Goal: Task Accomplishment & Management: Use online tool/utility

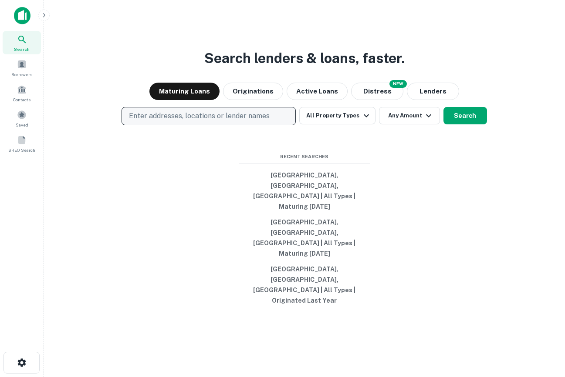
click at [204, 121] on p "Enter addresses, locations or lender names" at bounding box center [199, 116] width 141 height 10
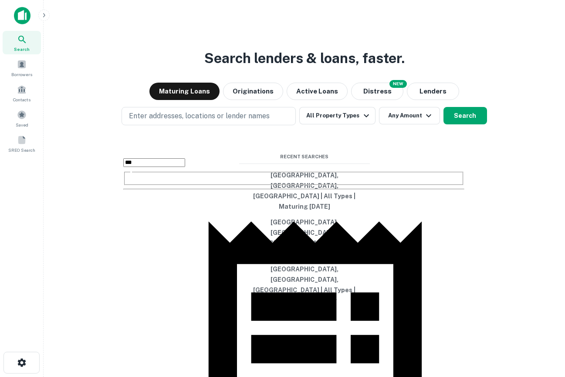
type input "***"
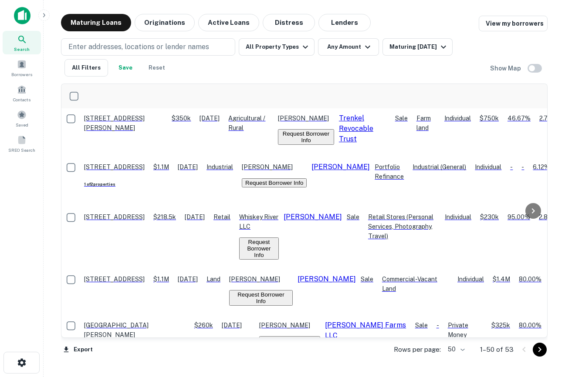
scroll to position [1044, 0]
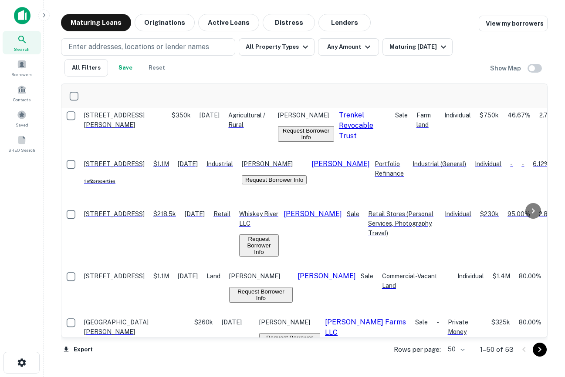
click at [24, 38] on icon at bounding box center [22, 39] width 10 height 10
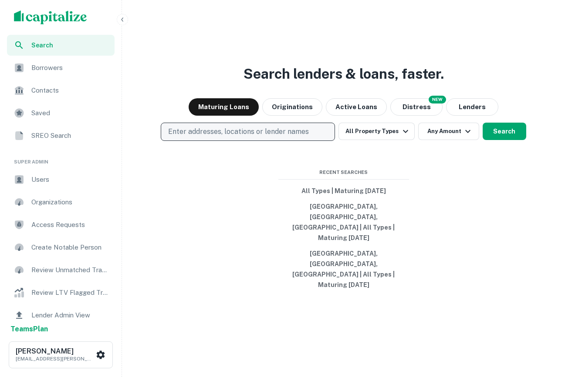
click at [246, 137] on p "Enter addresses, locations or lender names" at bounding box center [238, 132] width 141 height 10
type input "**********"
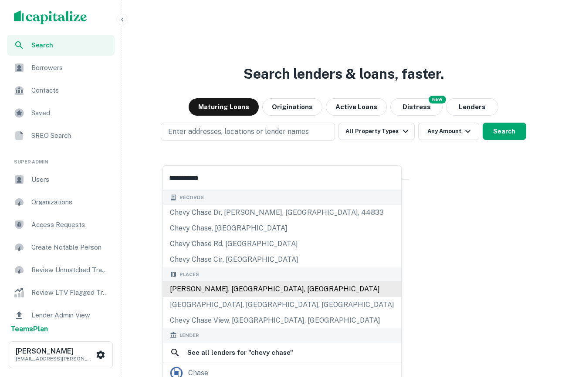
click at [239, 291] on div "[PERSON_NAME], [GEOGRAPHIC_DATA], [GEOGRAPHIC_DATA]" at bounding box center [282, 290] width 238 height 16
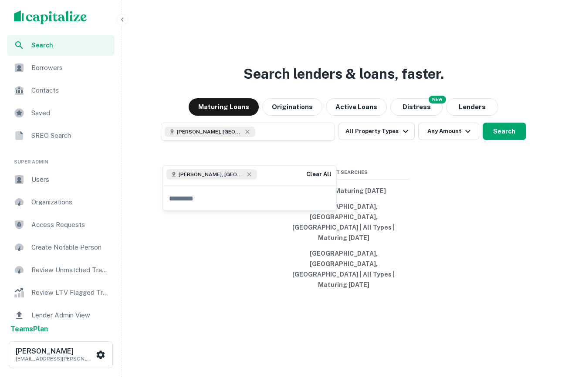
click at [510, 141] on div "[PERSON_NAME], [GEOGRAPHIC_DATA], [GEOGRAPHIC_DATA] All Property Types Any Amou…" at bounding box center [343, 132] width 436 height 18
click at [509, 140] on button "Search" at bounding box center [504, 131] width 44 height 17
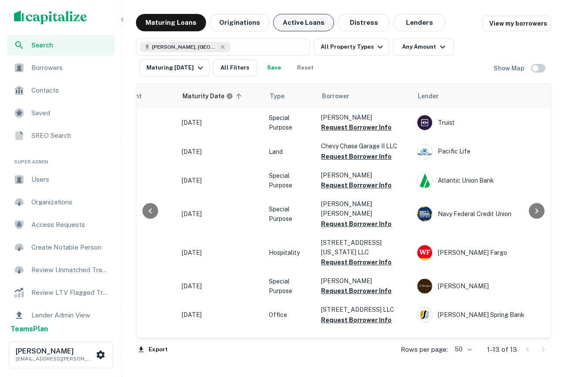
scroll to position [0, 203]
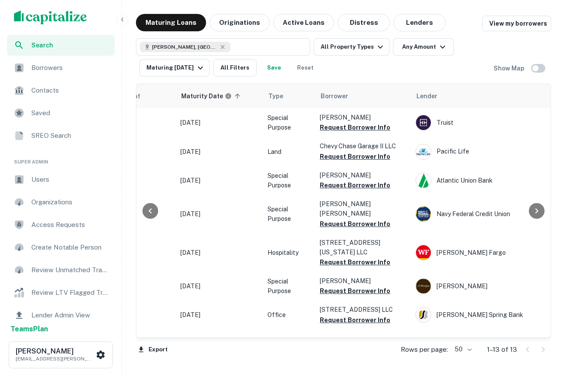
click at [503, 41] on div "[PERSON_NAME], [GEOGRAPHIC_DATA], [GEOGRAPHIC_DATA] All Property Types Any Amou…" at bounding box center [343, 53] width 415 height 45
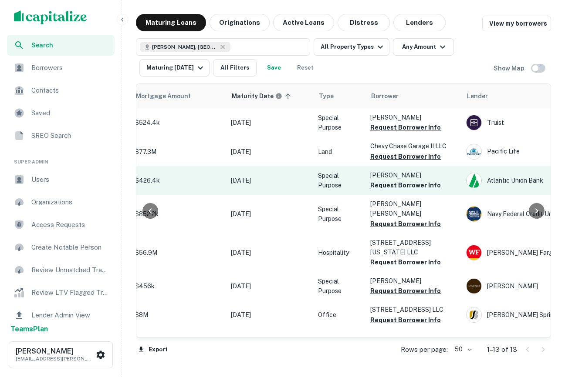
scroll to position [0, 160]
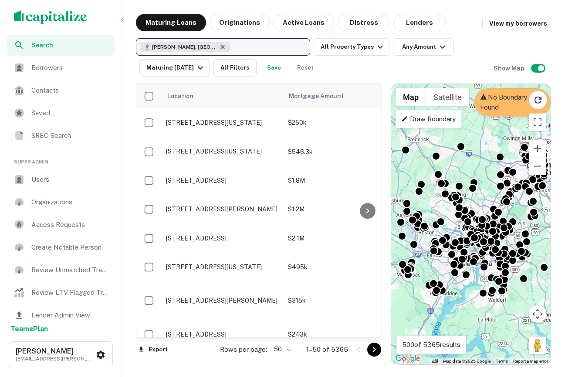
click at [219, 47] on icon "button" at bounding box center [222, 47] width 7 height 7
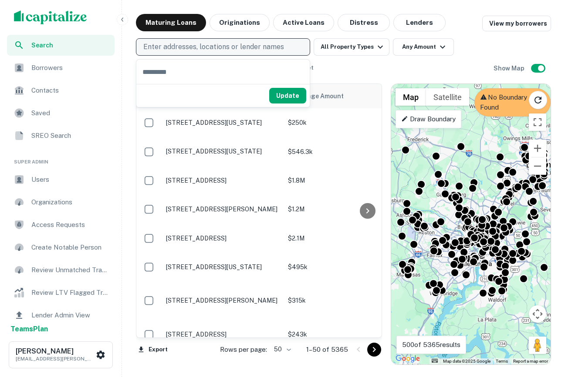
click at [222, 47] on p "Enter addresses, locations or lender names" at bounding box center [213, 47] width 141 height 10
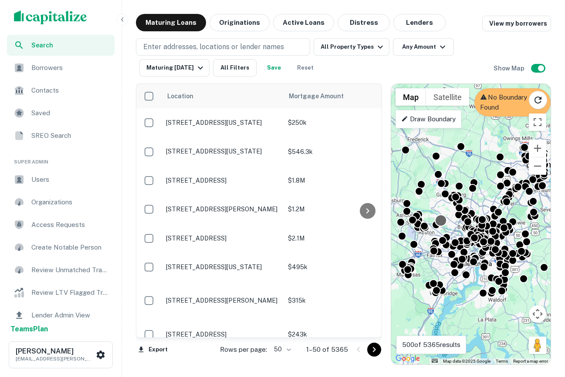
click at [440, 217] on div at bounding box center [441, 220] width 13 height 13
click at [440, 217] on body "Search Borrowers Contacts Saved SREO Search Super Admin Users Organizations Acc…" at bounding box center [282, 188] width 565 height 377
click at [449, 224] on div "To activate drag with keyboard, press Alt + Enter. Once in keyboard drag state,…" at bounding box center [470, 224] width 159 height 281
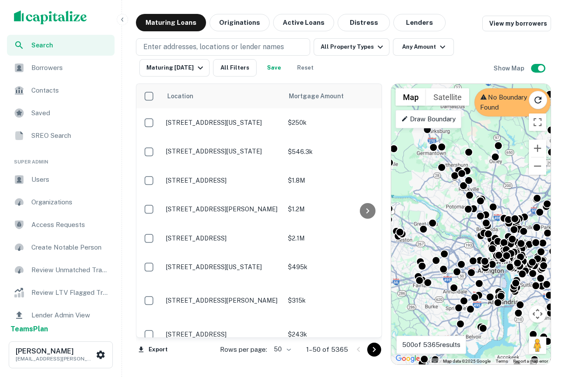
click at [449, 224] on div "To activate drag with keyboard, press Alt + Enter. Once in keyboard drag state,…" at bounding box center [470, 224] width 159 height 281
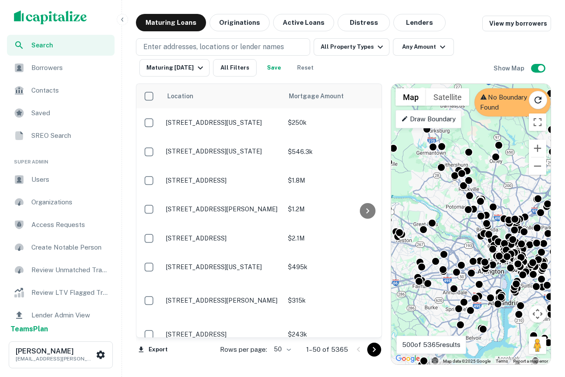
click at [449, 224] on div "To activate drag with keyboard, press Alt + Enter. Once in keyboard drag state,…" at bounding box center [470, 224] width 159 height 281
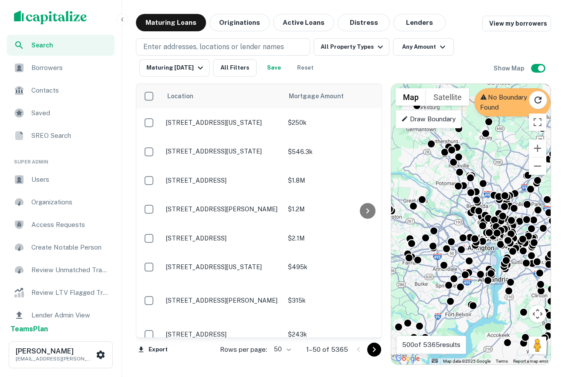
drag, startPoint x: 449, startPoint y: 224, endPoint x: 435, endPoint y: 201, distance: 27.0
click at [436, 201] on div "To activate drag with keyboard, press Alt + Enter. Once in keyboard drag state,…" at bounding box center [470, 224] width 159 height 281
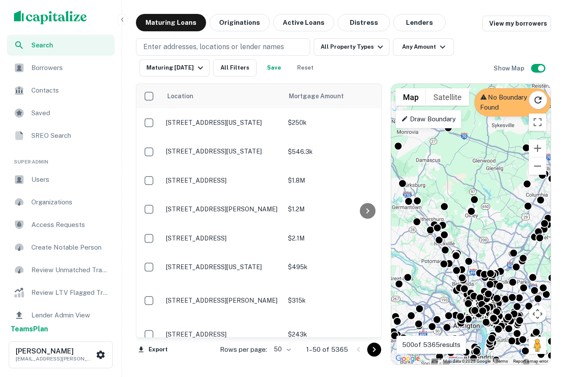
drag, startPoint x: 435, startPoint y: 201, endPoint x: 423, endPoint y: 278, distance: 78.0
click at [424, 278] on div "To activate drag with keyboard, press Alt + Enter. Once in keyboard drag state,…" at bounding box center [470, 224] width 159 height 281
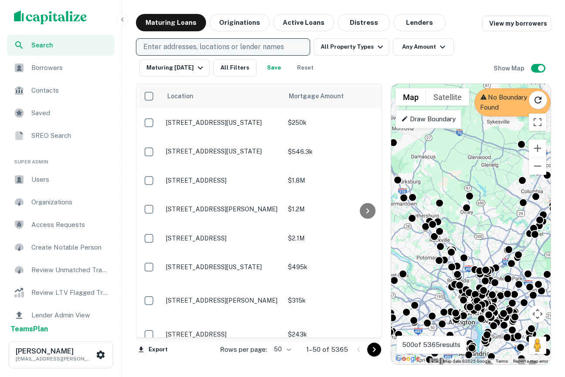
click at [252, 51] on p "Enter addresses, locations or lender names" at bounding box center [213, 47] width 141 height 10
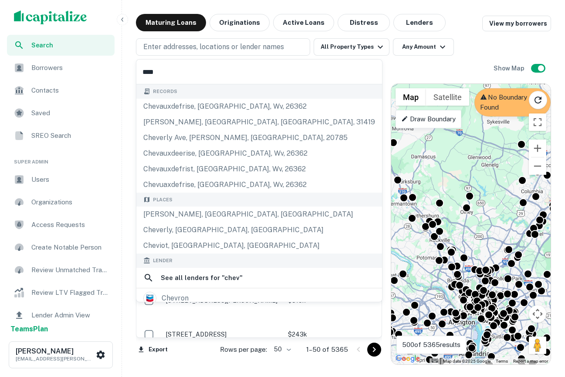
type input "****"
click at [124, 17] on icon "button" at bounding box center [122, 19] width 7 height 7
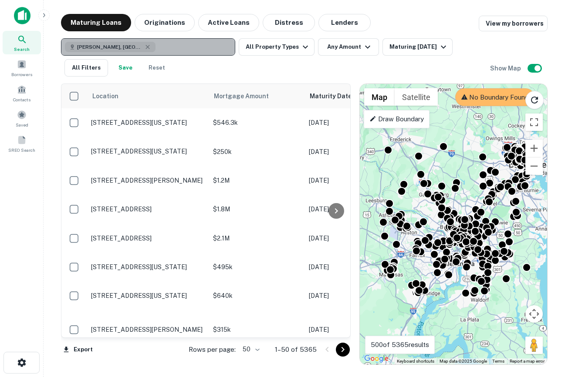
click at [142, 43] on div "Chevy Chase, MD, USA" at bounding box center [110, 47] width 91 height 10
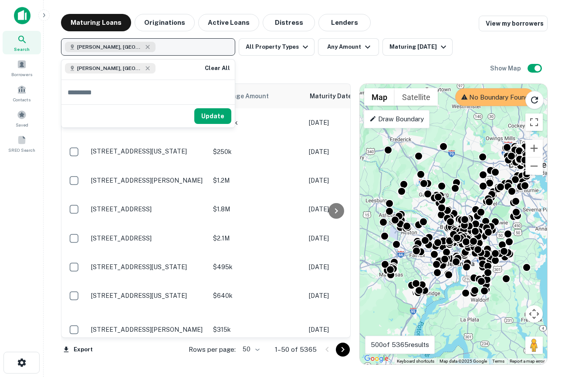
type input "*"
click at [144, 69] on icon at bounding box center [147, 68] width 7 height 7
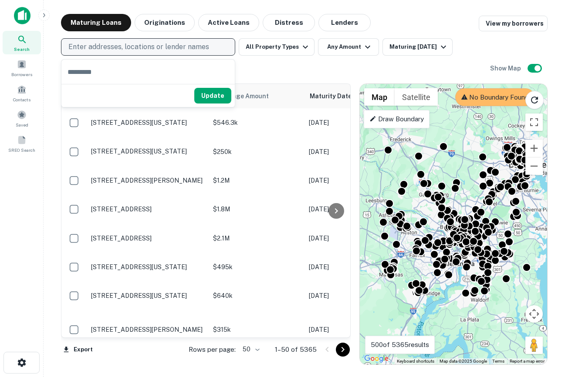
click at [120, 48] on p "Enter addresses, locations or lender names" at bounding box center [138, 47] width 141 height 10
click at [118, 47] on p "Enter addresses, locations or lender names" at bounding box center [138, 47] width 141 height 10
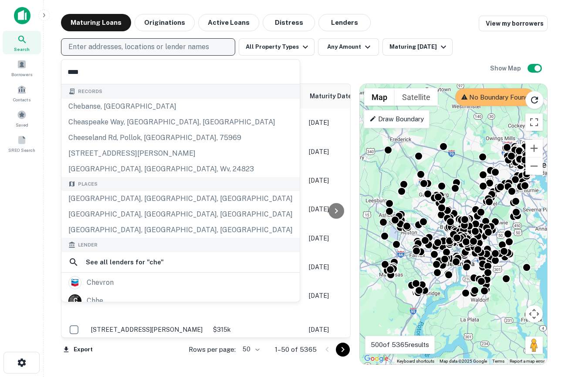
type input "*****"
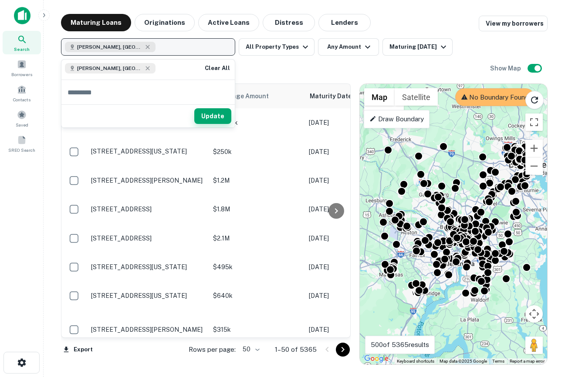
click at [212, 122] on button "Update" at bounding box center [212, 116] width 37 height 16
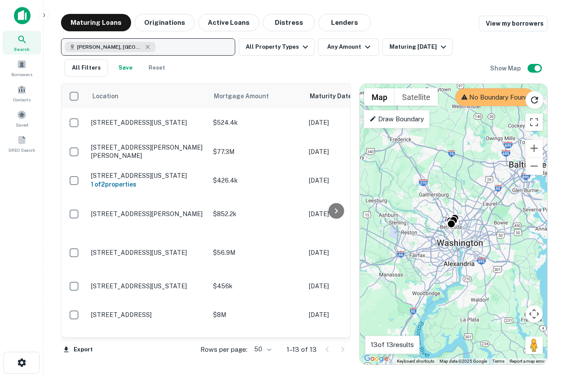
click at [448, 238] on div "To activate drag with keyboard, press Alt + Enter. Once in keyboard drag state,…" at bounding box center [453, 224] width 187 height 281
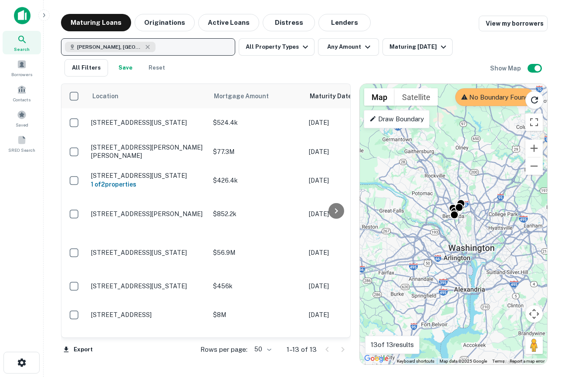
click at [465, 226] on div "To activate drag with keyboard, press Alt + Enter. Once in keyboard drag state,…" at bounding box center [453, 224] width 187 height 281
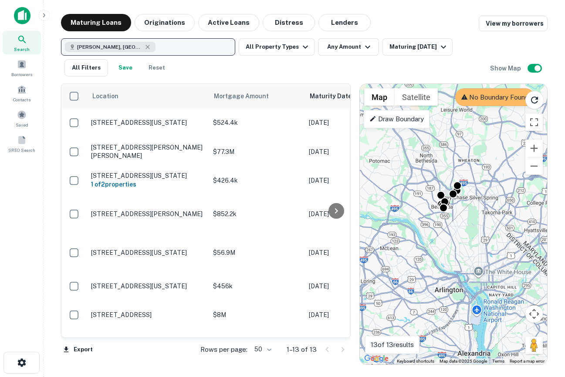
click at [467, 213] on div "To activate drag with keyboard, press Alt + Enter. Once in keyboard drag state,…" at bounding box center [453, 224] width 187 height 281
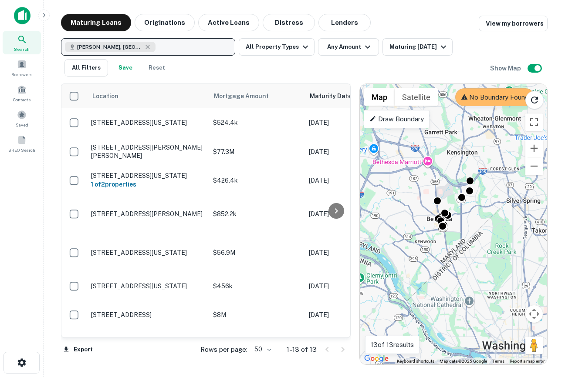
drag, startPoint x: 453, startPoint y: 211, endPoint x: 485, endPoint y: 253, distance: 52.2
click at [485, 253] on div "To activate drag with keyboard, press Alt + Enter. Once in keyboard drag state,…" at bounding box center [453, 224] width 187 height 281
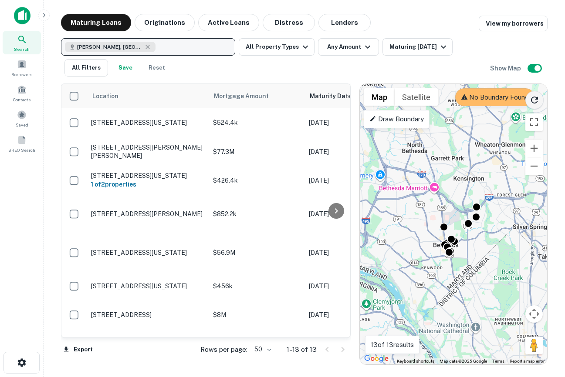
click at [535, 105] on button "Reload search area" at bounding box center [534, 100] width 18 height 18
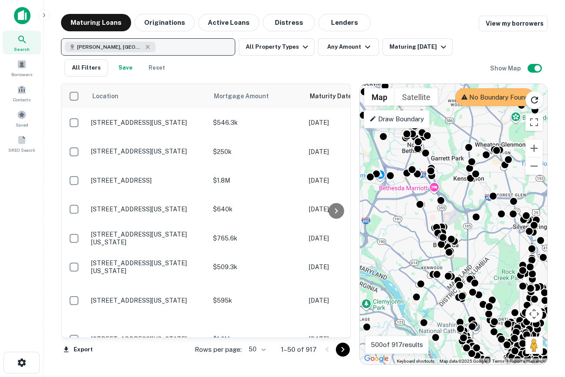
drag, startPoint x: 466, startPoint y: 223, endPoint x: 437, endPoint y: 213, distance: 31.4
click at [437, 213] on div "To activate drag with keyboard, press Alt + Enter. Once in keyboard drag state,…" at bounding box center [453, 224] width 187 height 281
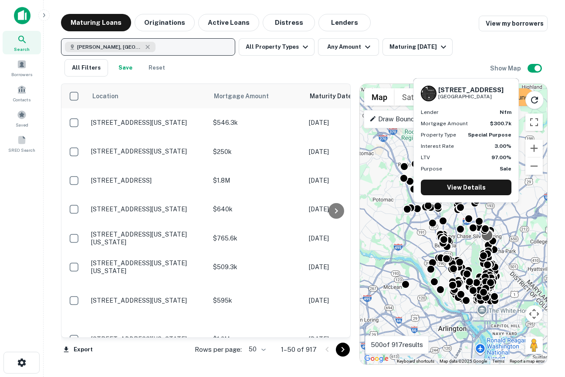
drag, startPoint x: 463, startPoint y: 213, endPoint x: 484, endPoint y: 238, distance: 32.8
click at [484, 238] on div at bounding box center [487, 235] width 13 height 13
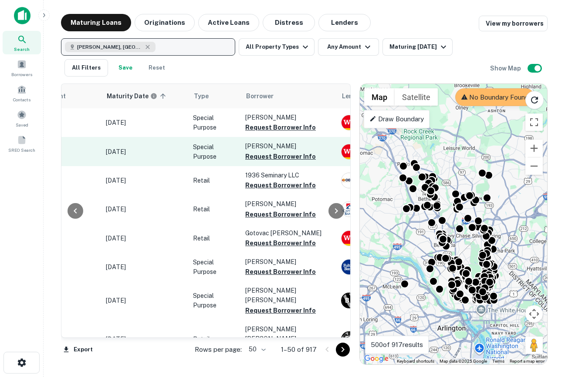
scroll to position [0, 204]
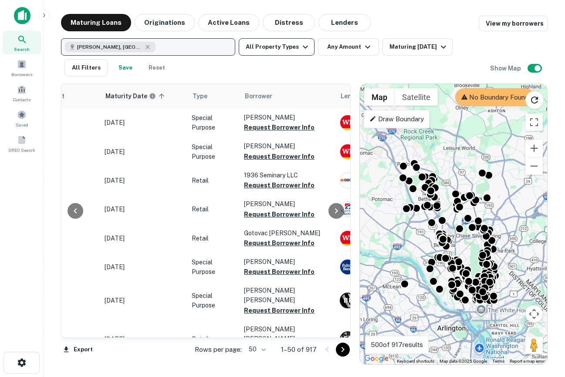
click at [280, 41] on button "All Property Types" at bounding box center [277, 46] width 76 height 17
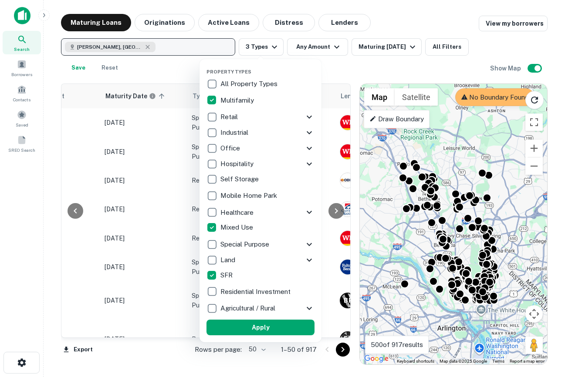
drag, startPoint x: 240, startPoint y: 321, endPoint x: 308, endPoint y: 172, distance: 164.1
click at [240, 321] on button "Apply" at bounding box center [260, 328] width 108 height 16
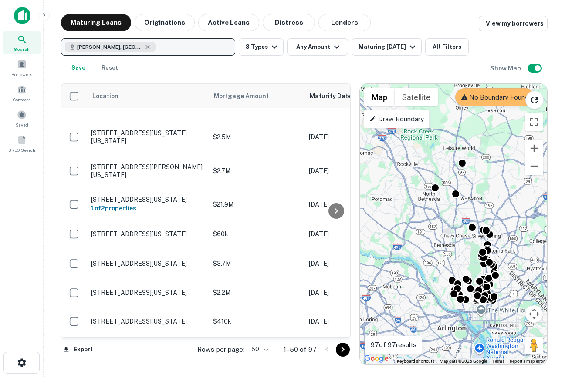
scroll to position [333, 0]
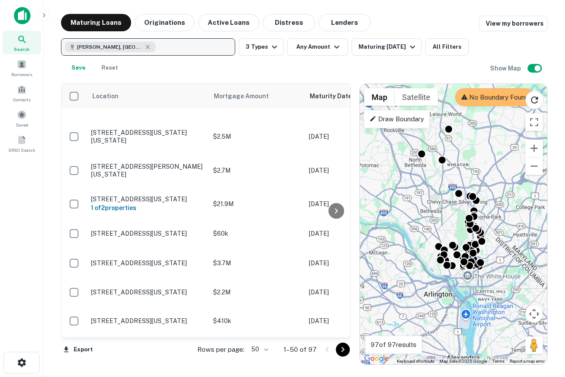
drag, startPoint x: 487, startPoint y: 219, endPoint x: 468, endPoint y: 172, distance: 50.6
click at [469, 172] on div "To activate drag with keyboard, press Alt + Enter. Once in keyboard drag state,…" at bounding box center [453, 224] width 187 height 281
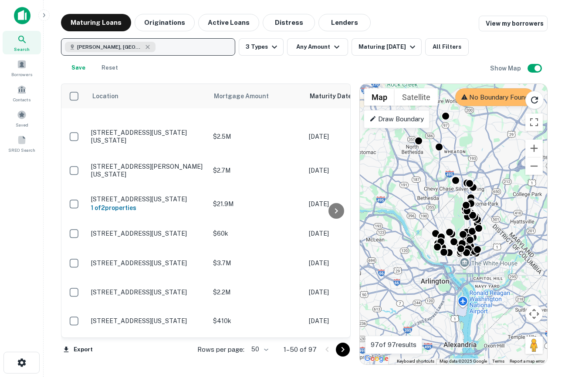
click at [494, 212] on div "To activate drag with keyboard, press Alt + Enter. Once in keyboard drag state,…" at bounding box center [453, 224] width 187 height 281
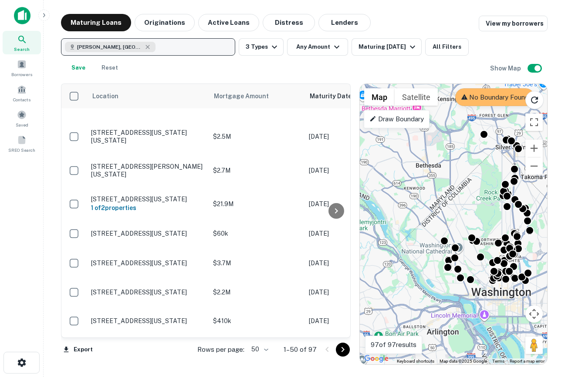
drag, startPoint x: 494, startPoint y: 211, endPoint x: 562, endPoint y: 193, distance: 70.3
click at [562, 193] on main "Maturing Loans Originations Active Loans Distress Lenders View my borrowers Che…" at bounding box center [304, 188] width 521 height 377
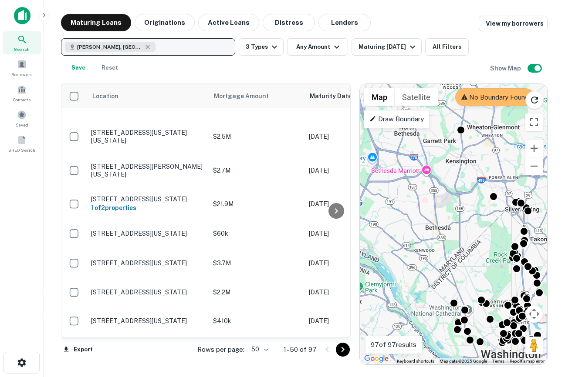
drag, startPoint x: 437, startPoint y: 246, endPoint x: 430, endPoint y: 306, distance: 60.5
click at [430, 306] on div "To activate drag with keyboard, press Alt + Enter. Once in keyboard drag state,…" at bounding box center [453, 224] width 187 height 281
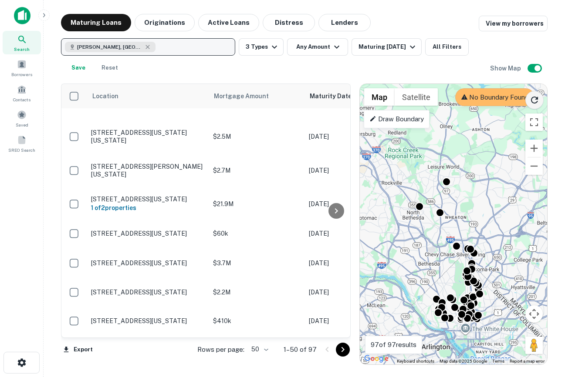
click at [532, 105] on icon "Reload search area" at bounding box center [534, 100] width 10 height 10
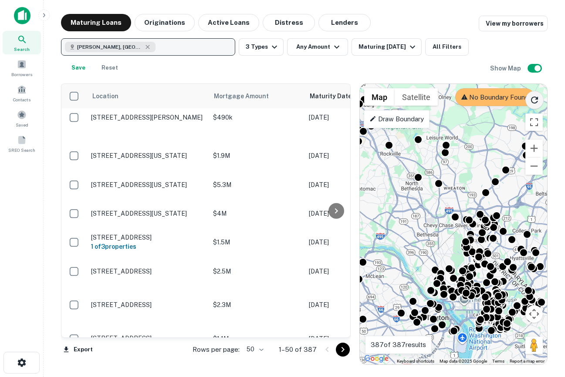
drag, startPoint x: 493, startPoint y: 169, endPoint x: 492, endPoint y: 139, distance: 30.1
click at [492, 139] on div "To activate drag with keyboard, press Alt + Enter. Once in keyboard drag state,…" at bounding box center [453, 224] width 187 height 281
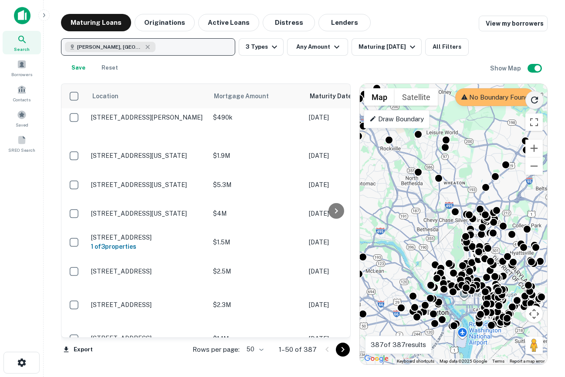
click at [487, 96] on p "No Boundary Found" at bounding box center [494, 97] width 67 height 10
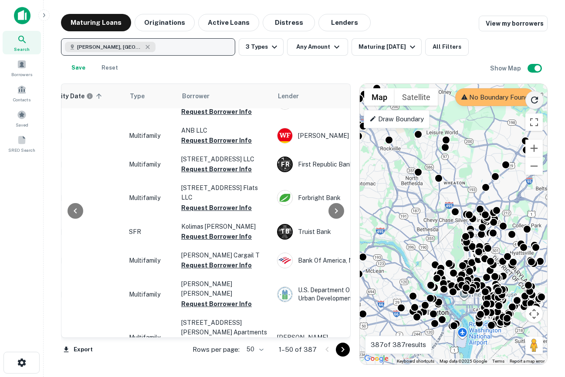
scroll to position [0, 267]
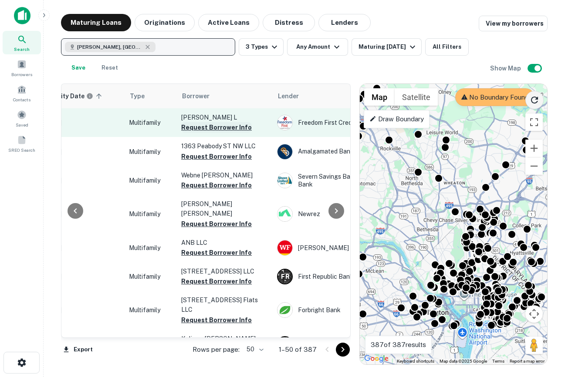
click at [229, 127] on button "Request Borrower Info" at bounding box center [216, 127] width 71 height 10
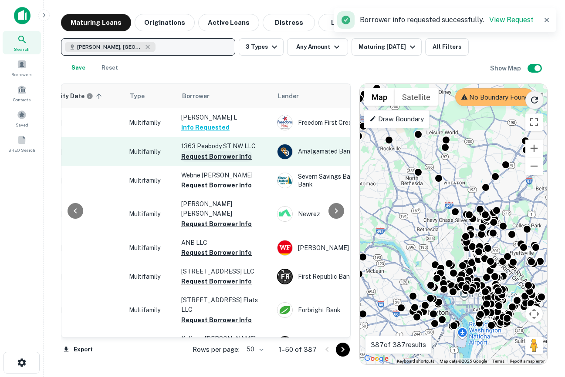
click at [235, 156] on button "Request Borrower Info" at bounding box center [216, 157] width 71 height 10
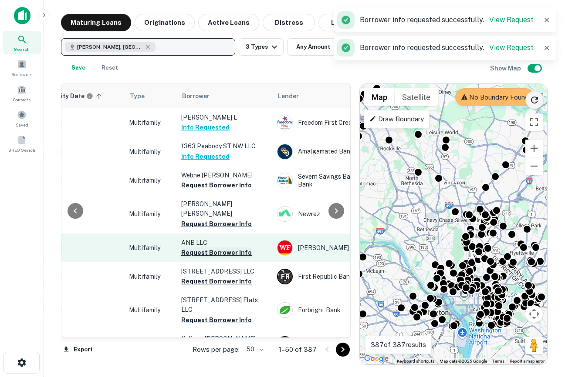
click at [223, 248] on button "Request Borrower Info" at bounding box center [216, 253] width 71 height 10
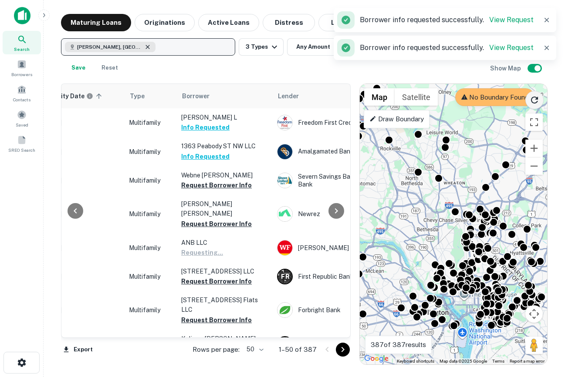
click at [145, 46] on icon "button" at bounding box center [147, 47] width 4 height 4
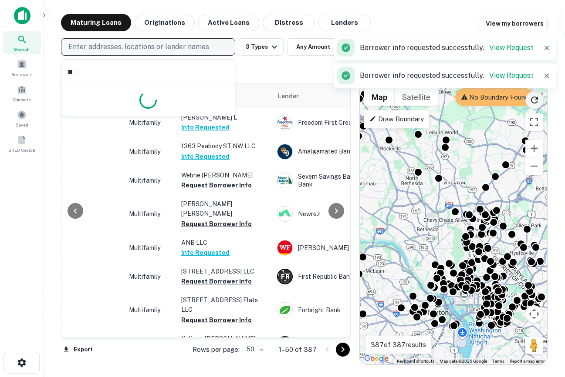
type input "*"
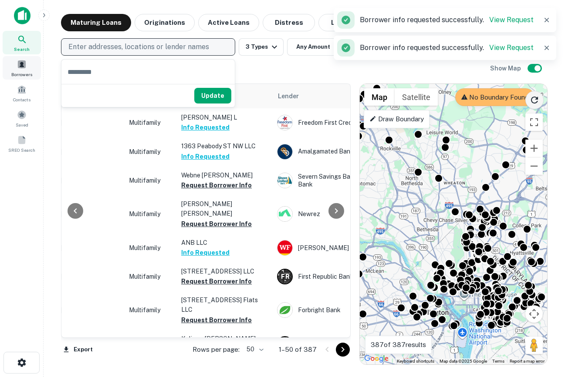
click at [24, 74] on span "Borrowers" at bounding box center [21, 74] width 21 height 7
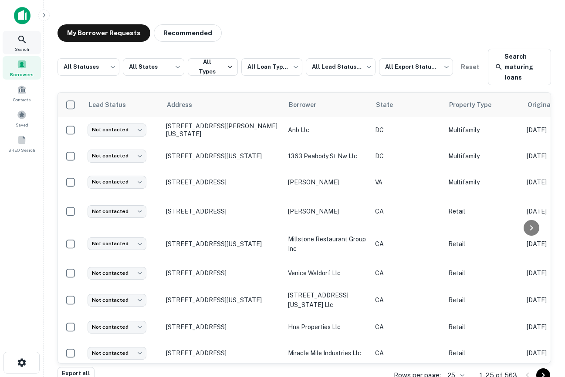
click at [28, 38] on div "Search" at bounding box center [22, 43] width 38 height 24
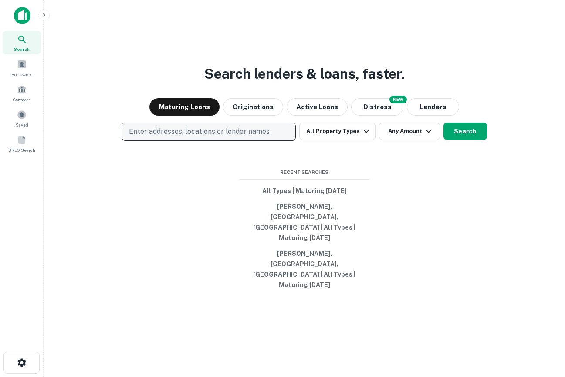
click at [178, 141] on button "Enter addresses, locations or lender names" at bounding box center [208, 132] width 174 height 18
type input "**********"
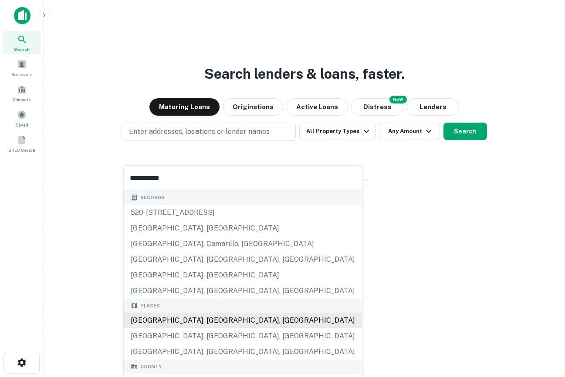
click at [192, 322] on div "Los Angeles, CA, USA" at bounding box center [243, 321] width 238 height 16
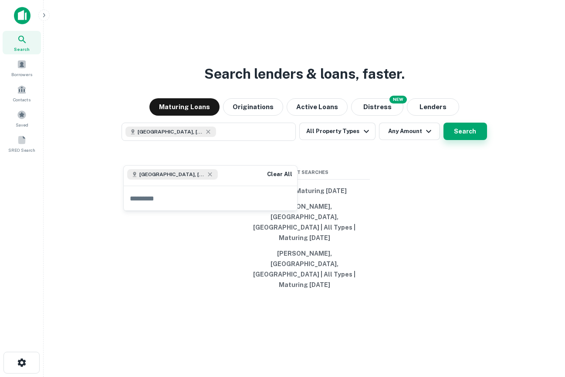
click at [462, 140] on button "Search" at bounding box center [465, 131] width 44 height 17
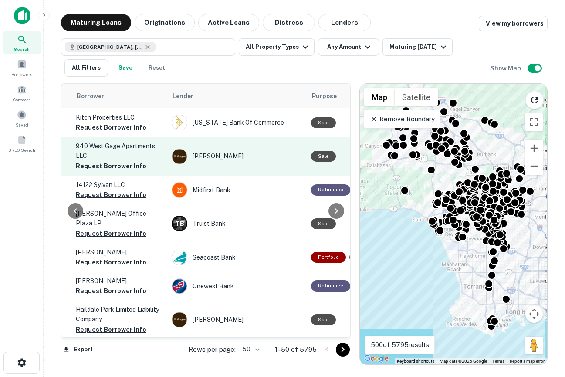
scroll to position [0, 365]
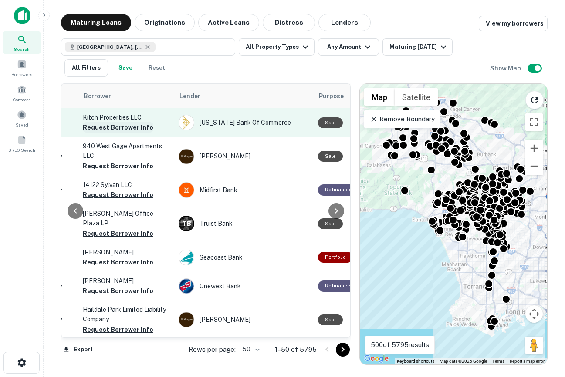
click at [135, 131] on button "Request Borrower Info" at bounding box center [118, 127] width 71 height 10
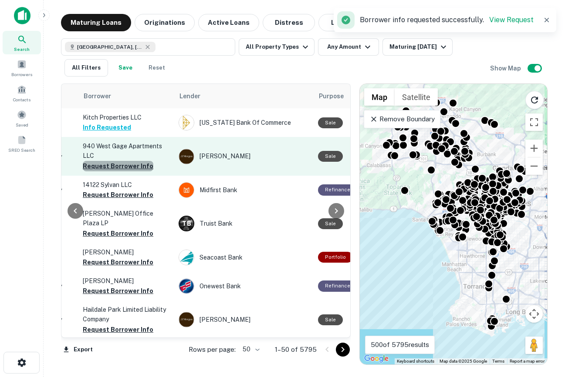
click at [123, 169] on button "Request Borrower Info" at bounding box center [118, 166] width 71 height 10
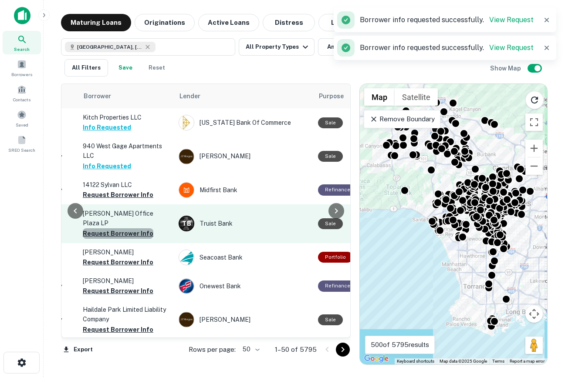
click at [128, 229] on button "Request Borrower Info" at bounding box center [118, 234] width 71 height 10
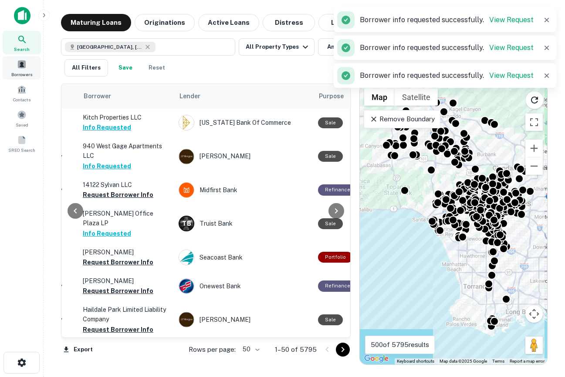
click at [19, 76] on span "Borrowers" at bounding box center [21, 74] width 21 height 7
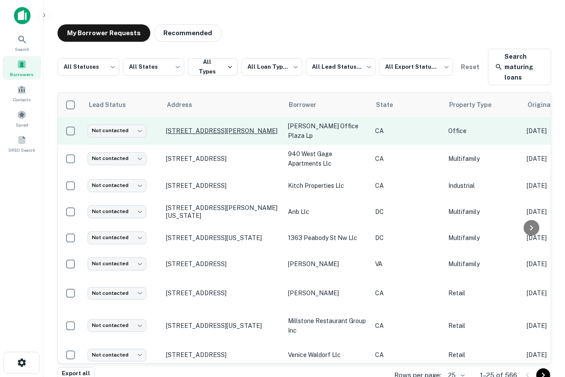
click at [244, 129] on p "[STREET_ADDRESS][PERSON_NAME]" at bounding box center [222, 131] width 113 height 8
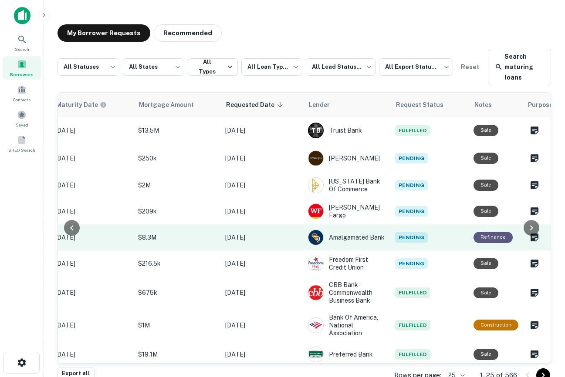
scroll to position [0, 0]
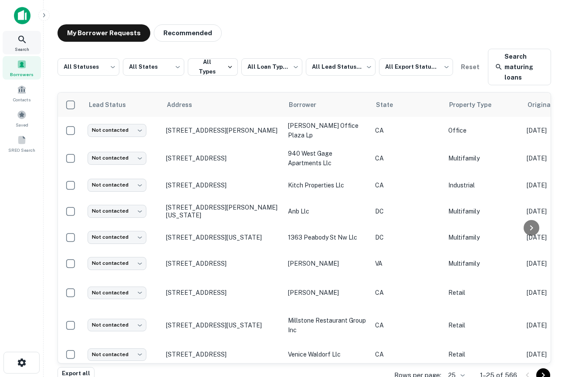
click at [24, 36] on icon at bounding box center [22, 39] width 10 height 10
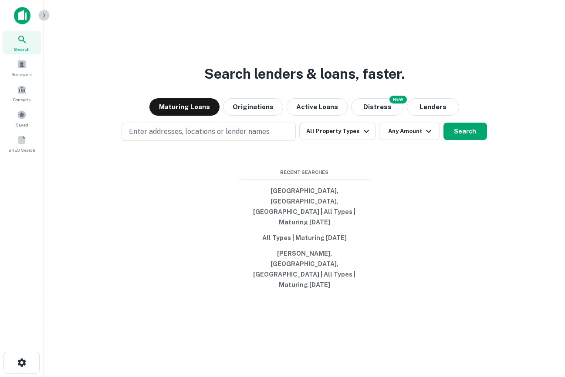
click at [41, 18] on icon "button" at bounding box center [43, 15] width 7 height 7
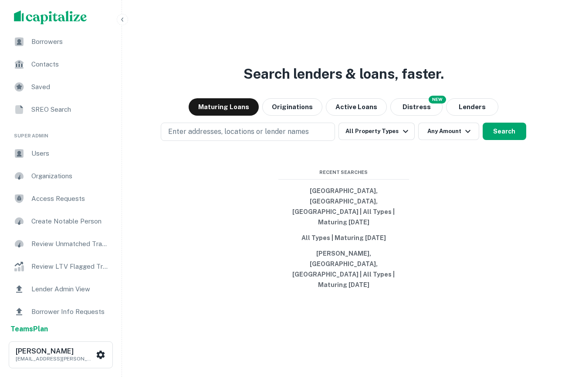
scroll to position [99, 0]
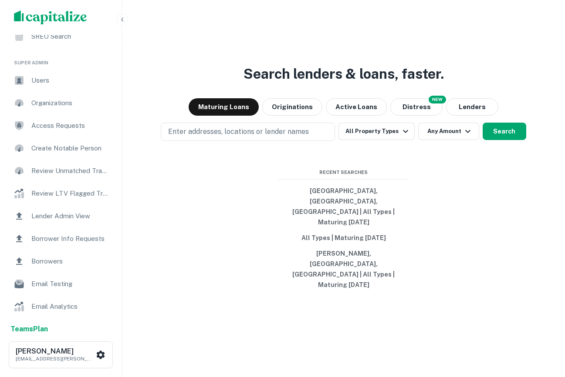
click at [70, 221] on div "Lender Admin View" at bounding box center [61, 216] width 108 height 21
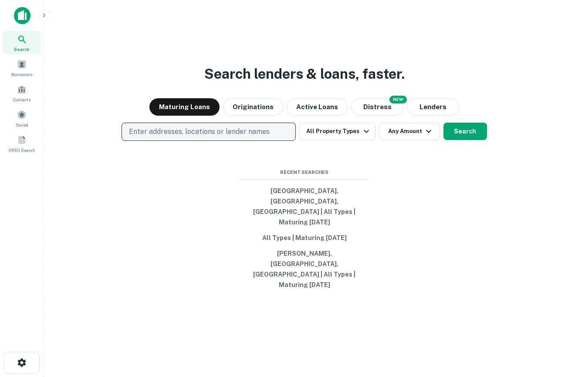
click at [254, 137] on p "Enter addresses, locations or lender names" at bounding box center [199, 132] width 141 height 10
type input "*********"
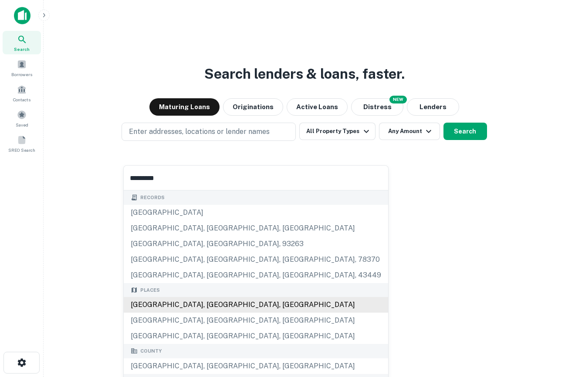
click at [178, 306] on div "San Diego, CA, USA" at bounding box center [256, 305] width 264 height 16
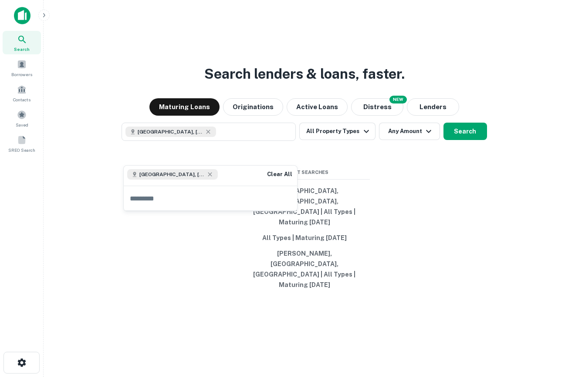
click at [465, 162] on div "Search lenders & loans, faster. Maturing Loans Originations Active Loans NEW Di…" at bounding box center [304, 209] width 507 height 377
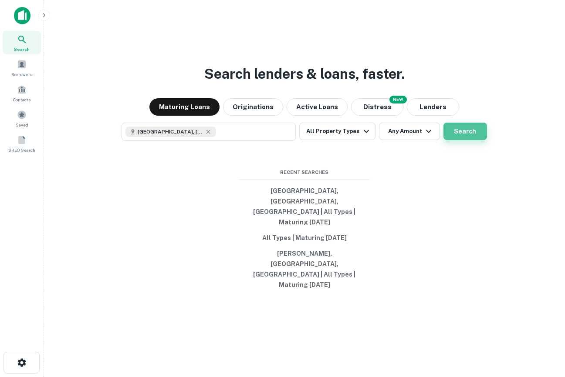
click at [464, 140] on button "Search" at bounding box center [465, 131] width 44 height 17
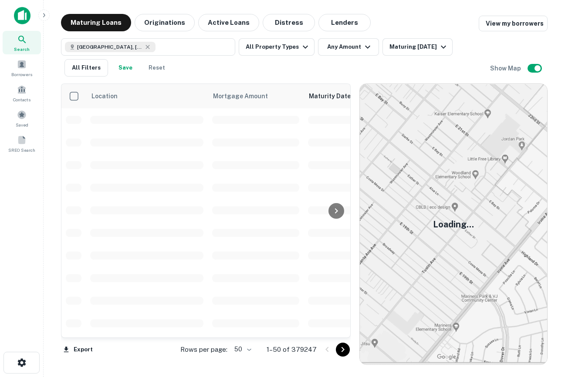
scroll to position [0, 0]
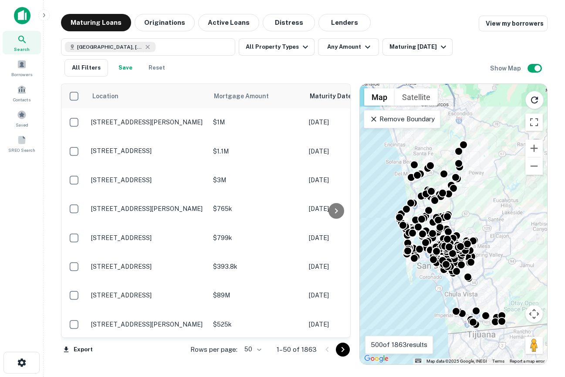
click at [21, 11] on img at bounding box center [22, 15] width 17 height 17
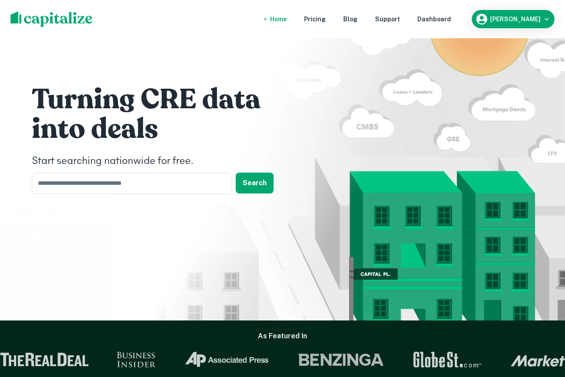
click at [441, 25] on nav "Home Pricing Blog Support Dashboard" at bounding box center [360, 19] width 209 height 19
click at [458, 24] on nav "Home Pricing Blog Support Dashboard" at bounding box center [360, 19] width 209 height 19
click at [451, 17] on div "Dashboard" at bounding box center [434, 19] width 34 height 10
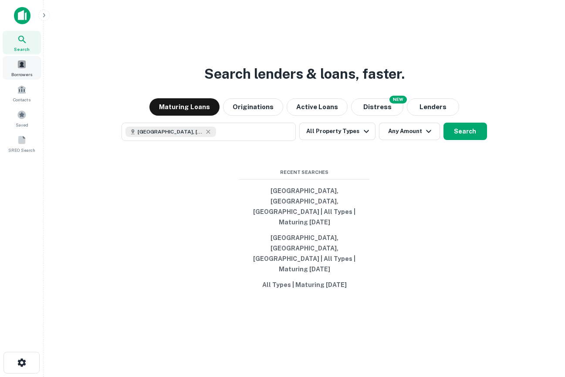
click at [22, 67] on span at bounding box center [22, 65] width 10 height 10
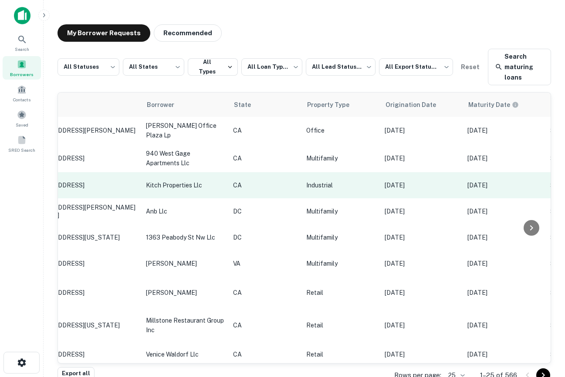
scroll to position [0, 0]
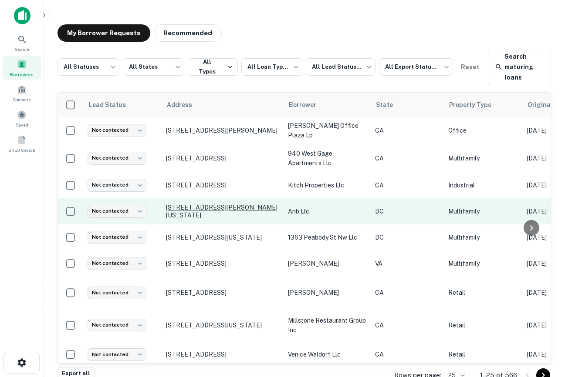
click at [216, 206] on p "[STREET_ADDRESS][PERSON_NAME][US_STATE]" at bounding box center [222, 212] width 113 height 16
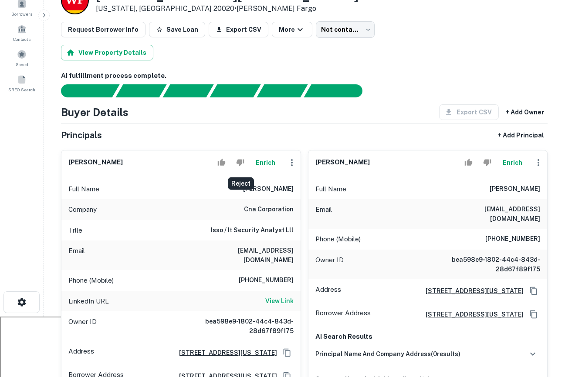
scroll to position [72, 0]
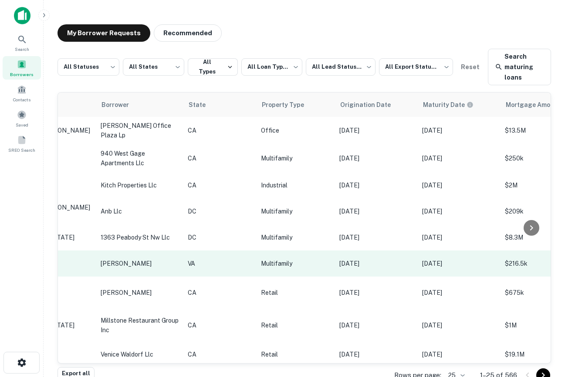
scroll to position [0, 0]
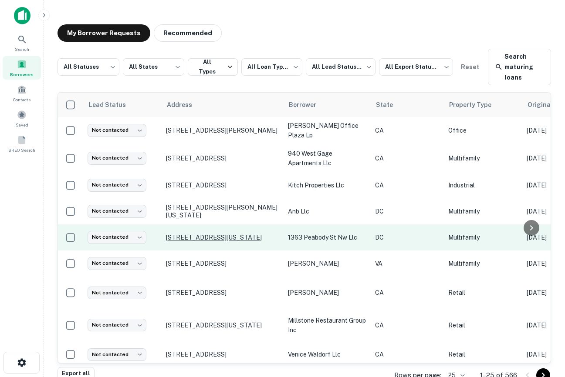
click at [195, 234] on p "[STREET_ADDRESS][US_STATE]" at bounding box center [222, 238] width 113 height 8
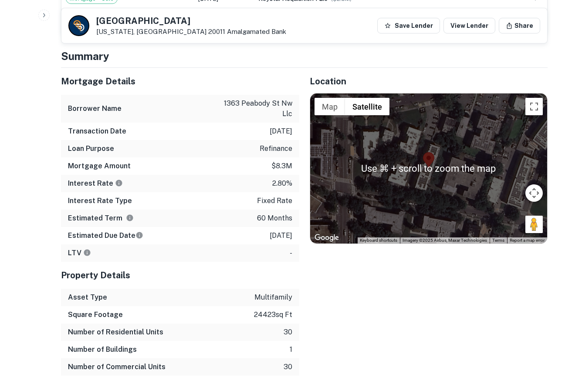
scroll to position [725, 0]
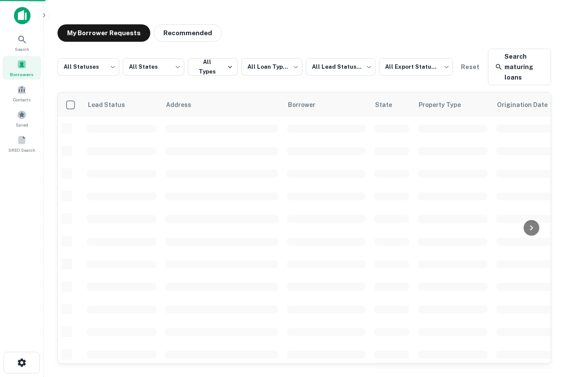
scroll to position [0, 0]
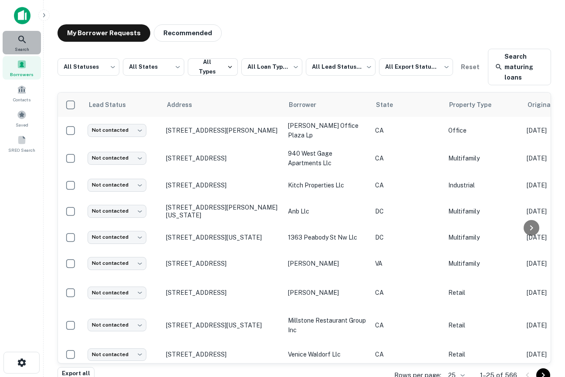
click at [20, 44] on icon at bounding box center [22, 39] width 10 height 10
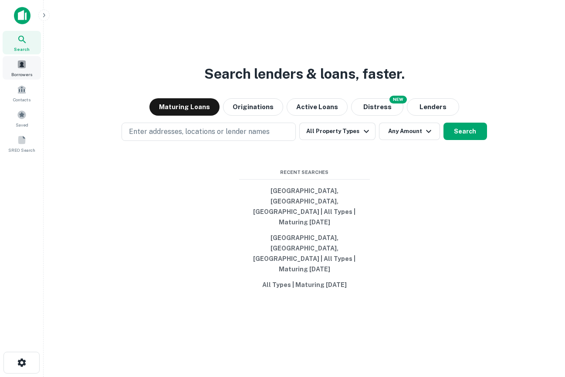
click at [30, 61] on div "Borrowers" at bounding box center [22, 68] width 38 height 24
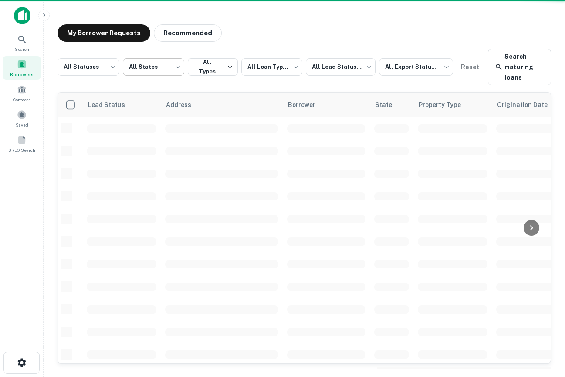
scroll to position [0, 0]
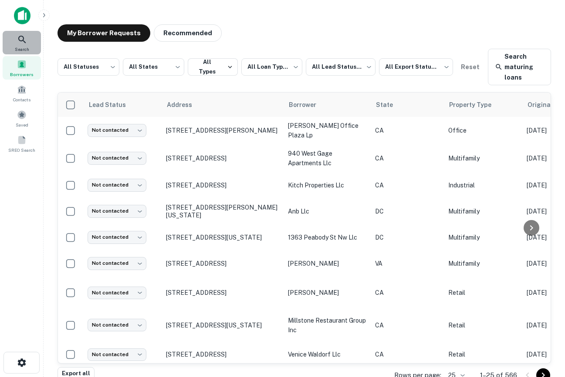
click at [31, 51] on div "Search" at bounding box center [22, 43] width 38 height 24
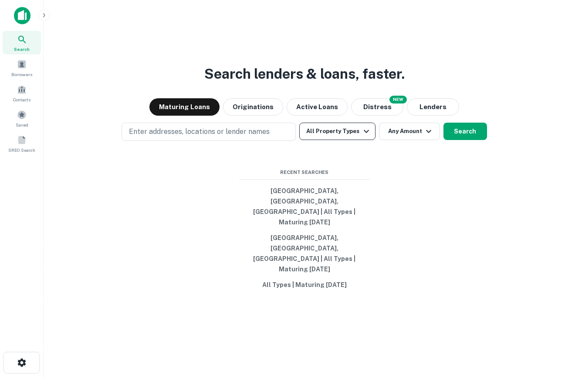
click at [308, 140] on button "All Property Types" at bounding box center [337, 131] width 76 height 17
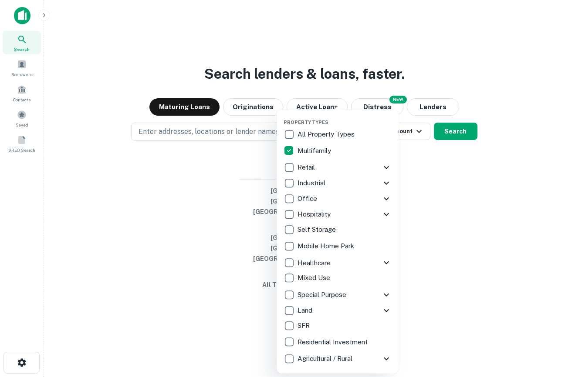
click at [230, 195] on div at bounding box center [282, 188] width 565 height 377
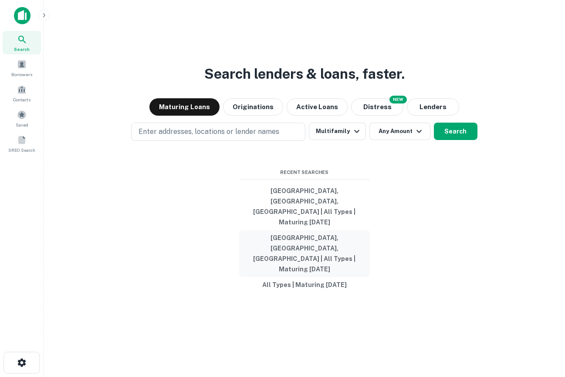
click at [301, 246] on button "[GEOGRAPHIC_DATA], [GEOGRAPHIC_DATA], [GEOGRAPHIC_DATA] | All Types | Maturing …" at bounding box center [304, 253] width 131 height 47
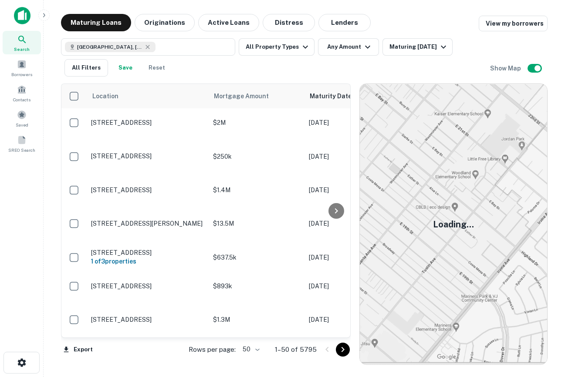
scroll to position [0, 0]
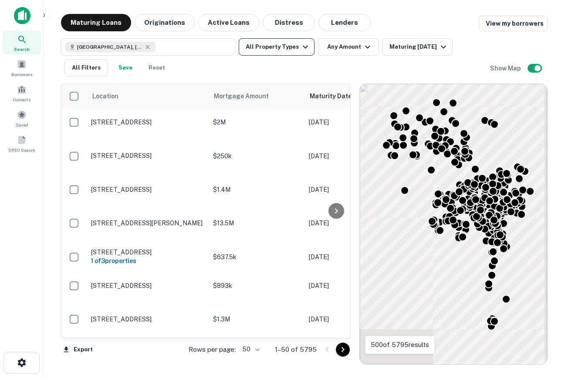
click at [291, 43] on button "All Property Types" at bounding box center [277, 46] width 76 height 17
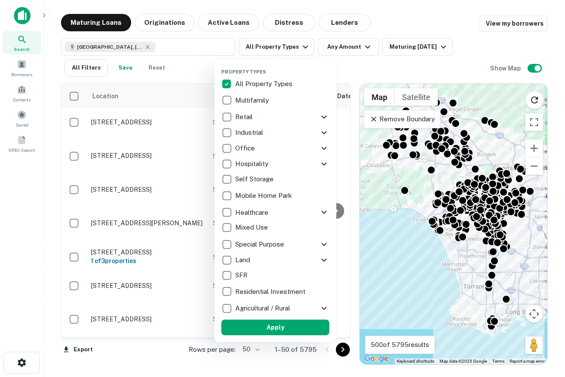
click at [418, 51] on div at bounding box center [282, 188] width 565 height 377
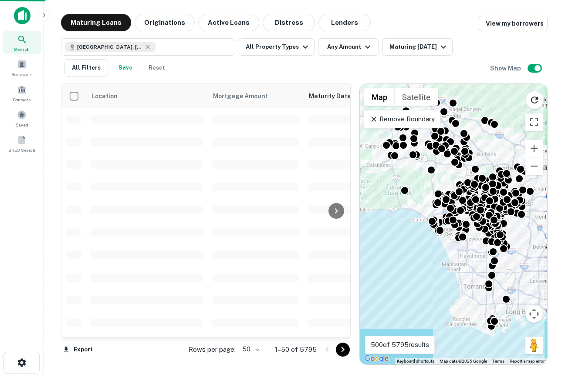
click at [413, 46] on div "Property Types All Property Types Multifamily Retail Storefront Auto Shop Bar S…" at bounding box center [282, 188] width 565 height 377
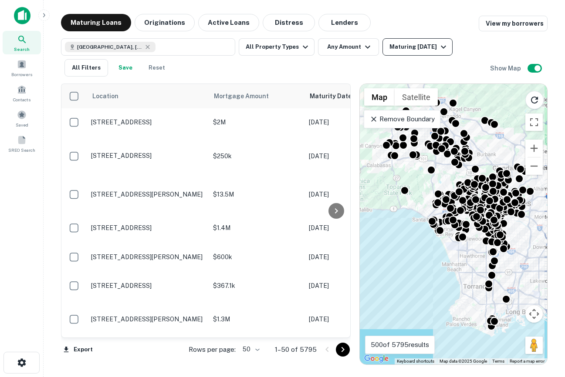
click at [431, 47] on div "Maturing [DATE]" at bounding box center [418, 47] width 59 height 10
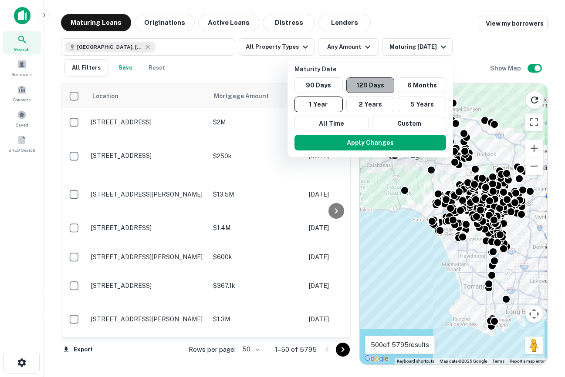
click at [379, 81] on button "120 Days" at bounding box center [370, 85] width 48 height 16
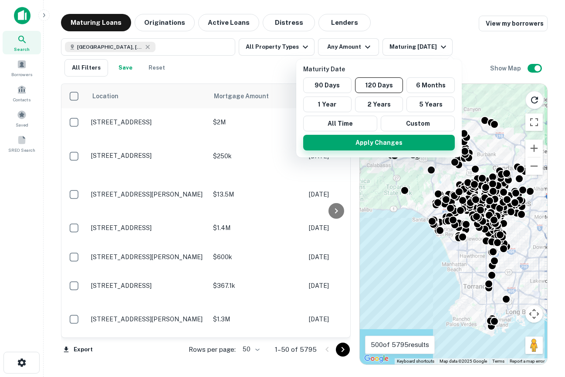
click at [404, 143] on button "Apply Changes" at bounding box center [379, 143] width 152 height 16
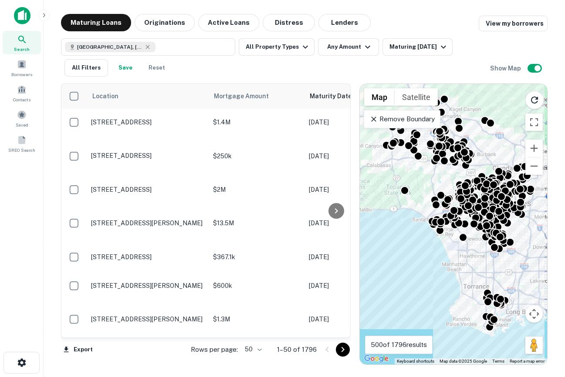
click at [344, 96] on div at bounding box center [335, 211] width 17 height 254
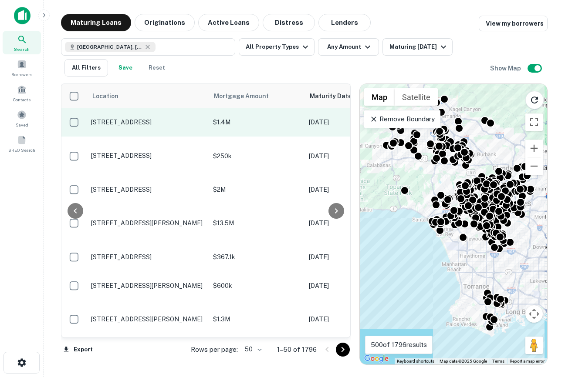
scroll to position [0, 87]
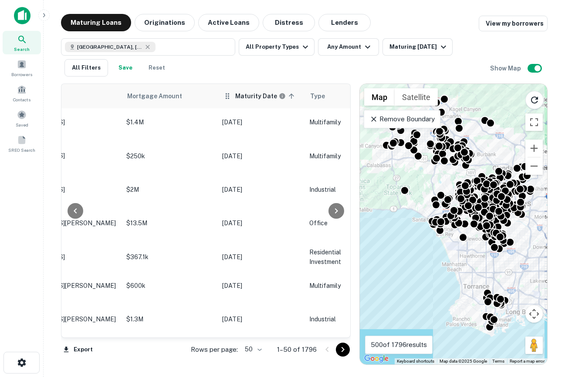
click at [290, 96] on icon at bounding box center [291, 96] width 8 height 8
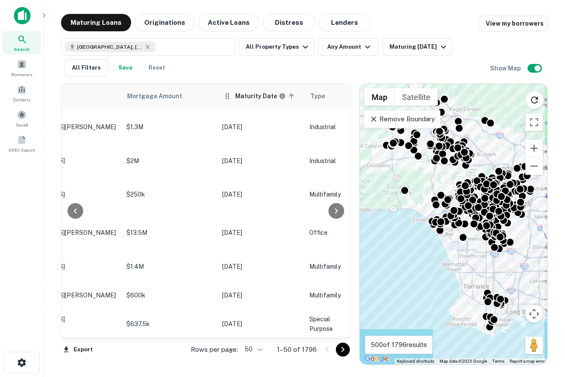
click at [284, 97] on span "Maturity Date sorted ascending" at bounding box center [266, 96] width 62 height 10
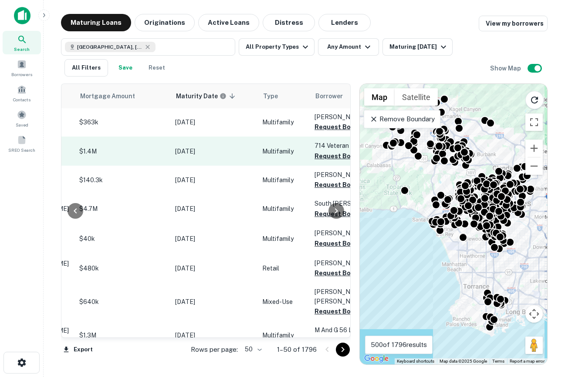
scroll to position [0, 185]
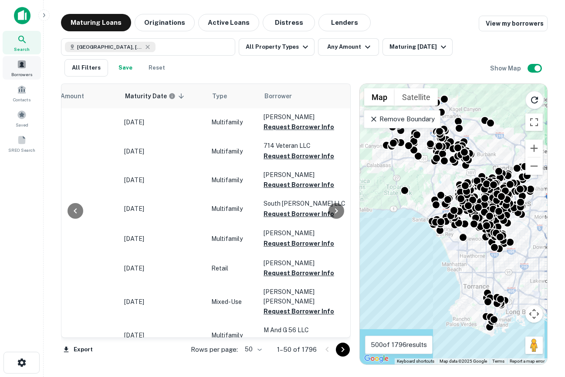
click at [24, 71] on span "Borrowers" at bounding box center [21, 74] width 21 height 7
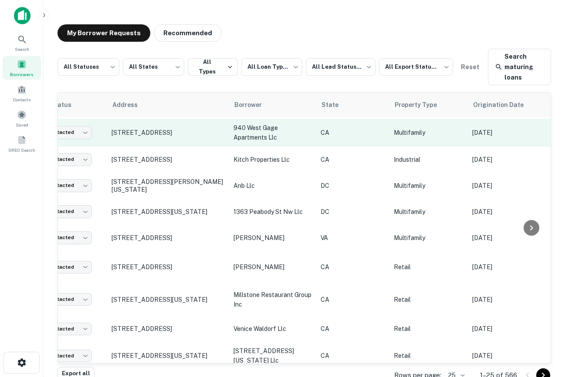
scroll to position [26, 0]
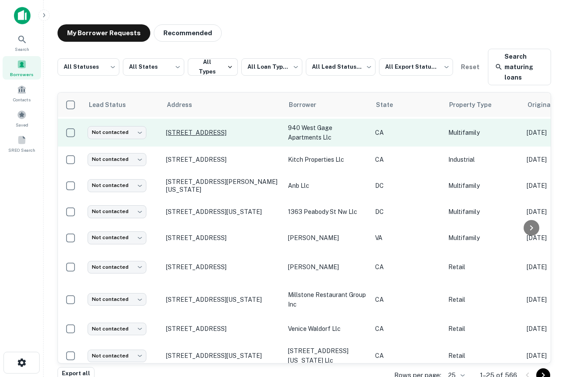
click at [207, 130] on p "[STREET_ADDRESS]" at bounding box center [222, 133] width 113 height 8
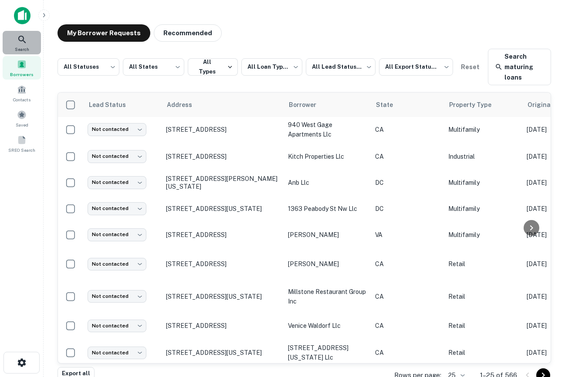
click at [17, 44] on icon at bounding box center [22, 39] width 10 height 10
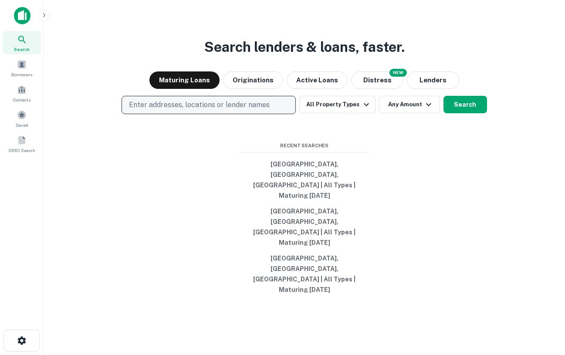
click at [238, 110] on p "Enter addresses, locations or lender names" at bounding box center [199, 105] width 141 height 10
type input "**********"
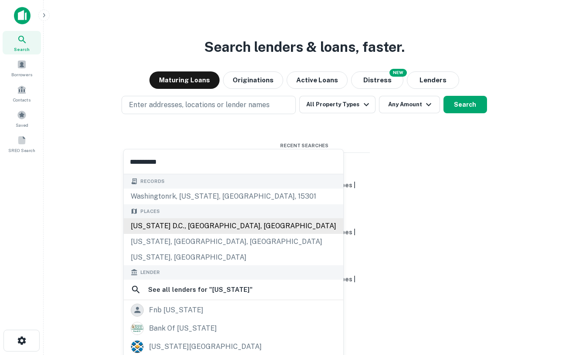
click at [187, 222] on div "Washington D.C., DC, USA" at bounding box center [233, 226] width 219 height 16
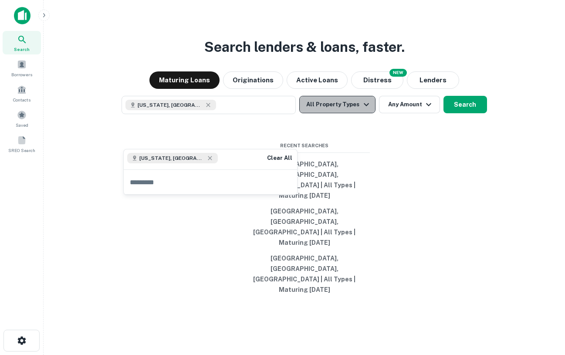
click at [361, 110] on icon "button" at bounding box center [366, 104] width 10 height 10
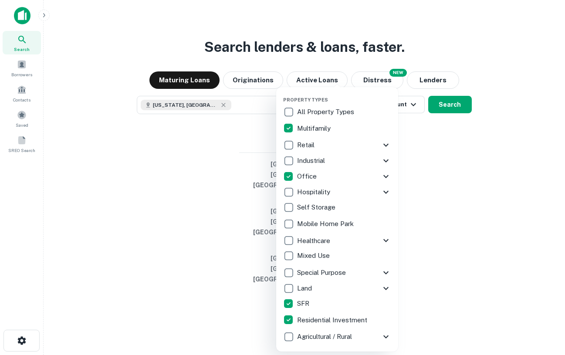
click at [451, 246] on div at bounding box center [282, 177] width 565 height 355
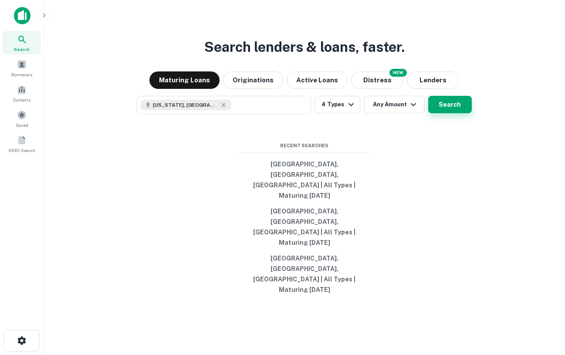
click at [441, 113] on button "Search" at bounding box center [450, 104] width 44 height 17
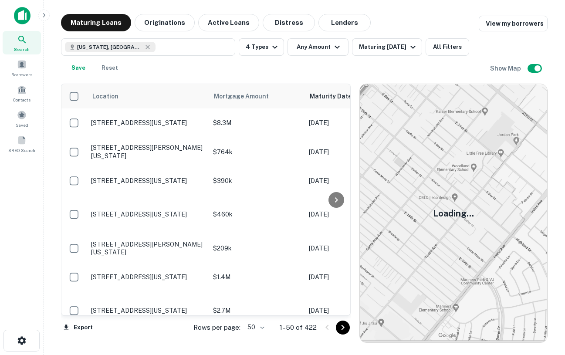
scroll to position [29, 0]
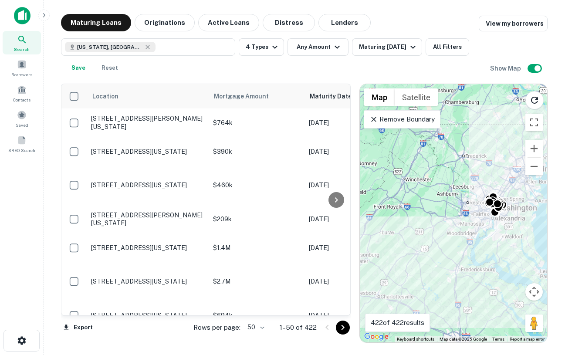
drag, startPoint x: 482, startPoint y: 169, endPoint x: 469, endPoint y: 169, distance: 12.6
click at [469, 169] on div "To activate drag with keyboard, press Alt + Enter. Once in keyboard drag state,…" at bounding box center [453, 213] width 187 height 258
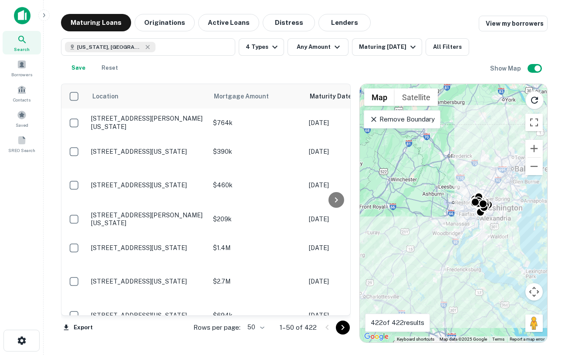
click at [480, 186] on div "To activate drag with keyboard, press Alt + Enter. Once in keyboard drag state,…" at bounding box center [453, 213] width 187 height 258
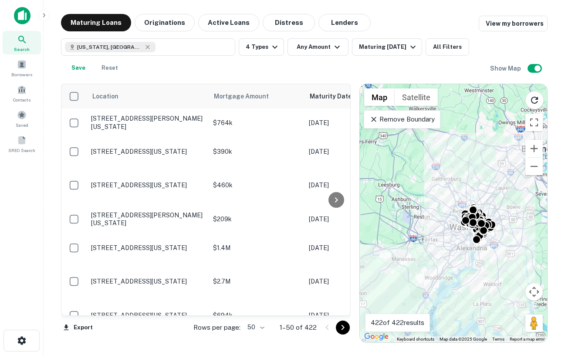
drag, startPoint x: 489, startPoint y: 207, endPoint x: 484, endPoint y: 205, distance: 6.1
click at [484, 205] on div "To activate drag with keyboard, press Alt + Enter. Once in keyboard drag state,…" at bounding box center [453, 213] width 187 height 258
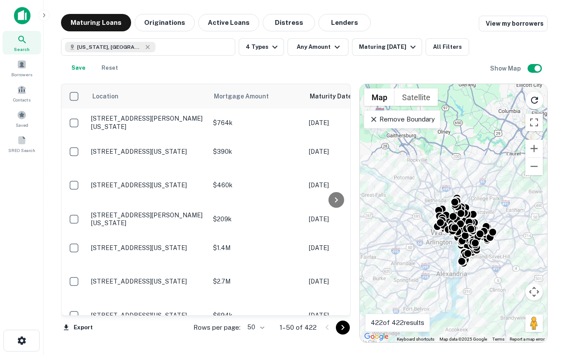
drag, startPoint x: 484, startPoint y: 204, endPoint x: 475, endPoint y: 187, distance: 19.7
click at [475, 186] on div "To activate drag with keyboard, press Alt + Enter. Once in keyboard drag state,…" at bounding box center [453, 213] width 187 height 258
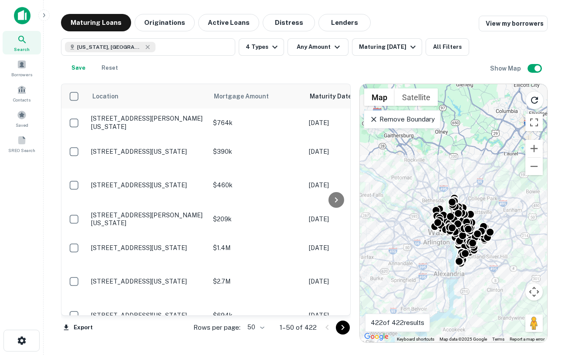
click at [475, 187] on div "To activate drag with keyboard, press Alt + Enter. Once in keyboard drag state,…" at bounding box center [453, 213] width 187 height 258
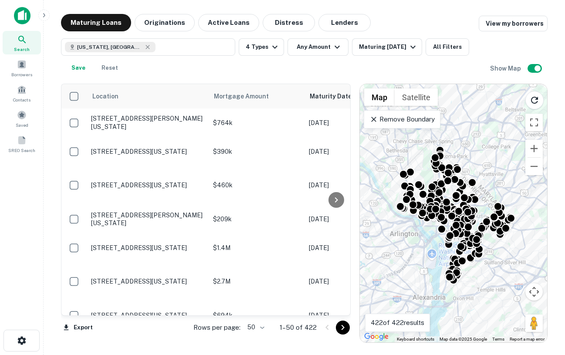
drag, startPoint x: 475, startPoint y: 187, endPoint x: 480, endPoint y: 123, distance: 63.8
click at [481, 123] on div "To activate drag with keyboard, press Alt + Enter. Once in keyboard drag state,…" at bounding box center [453, 213] width 187 height 258
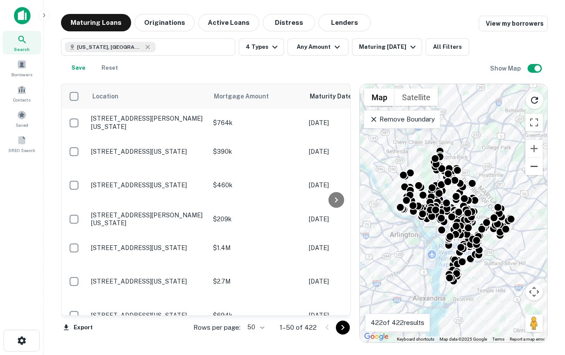
click at [535, 166] on button "Zoom out" at bounding box center [533, 166] width 17 height 17
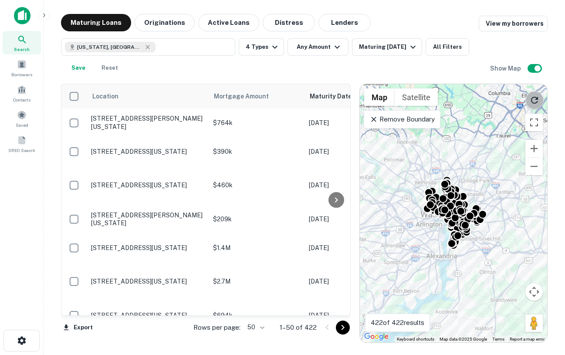
click at [534, 101] on icon "Reload search area" at bounding box center [534, 100] width 10 height 10
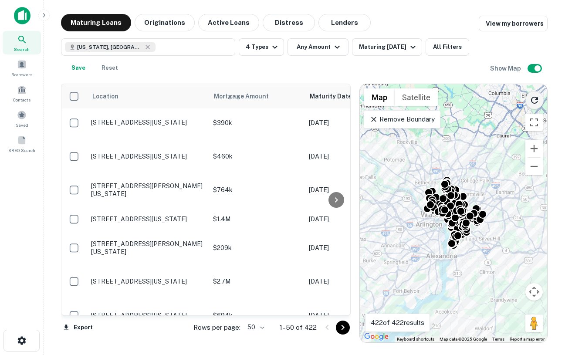
click at [407, 114] on div "Remove Boundary" at bounding box center [402, 119] width 76 height 18
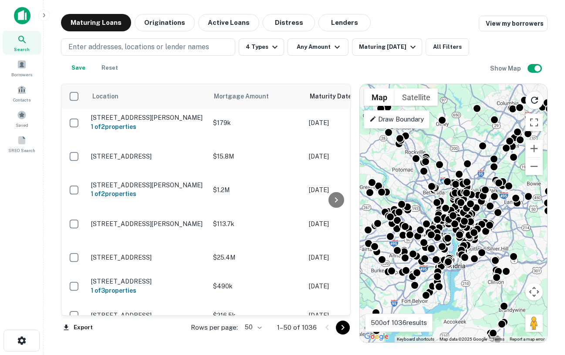
drag, startPoint x: 471, startPoint y: 154, endPoint x: 480, endPoint y: 164, distance: 13.6
click at [480, 164] on div "To activate drag with keyboard, press Alt + Enter. Once in keyboard drag state,…" at bounding box center [453, 213] width 187 height 258
click at [446, 48] on button "All Filters" at bounding box center [447, 46] width 44 height 17
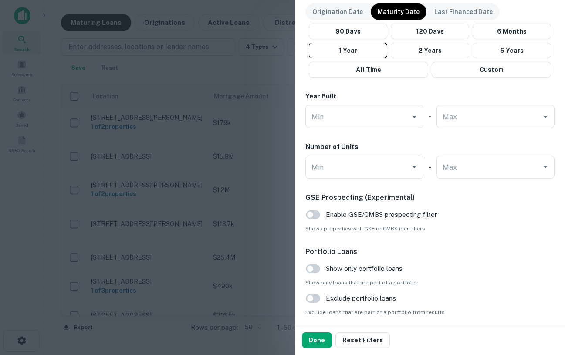
scroll to position [729, 0]
click at [458, 175] on div "Max" at bounding box center [495, 166] width 118 height 23
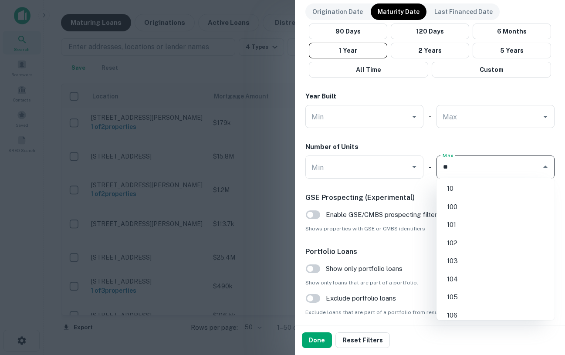
click at [459, 191] on li "10" at bounding box center [495, 189] width 111 height 16
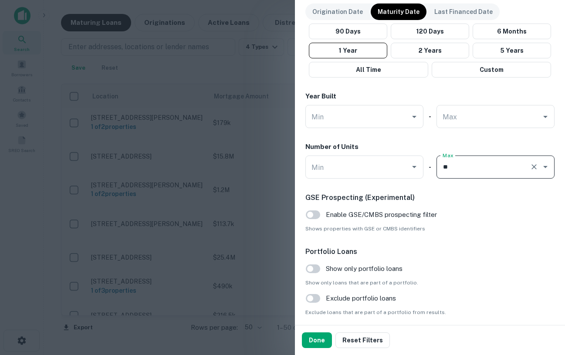
type input "**"
click at [491, 226] on span "Shows properties with GSE or CMBS identifiers" at bounding box center [429, 229] width 249 height 8
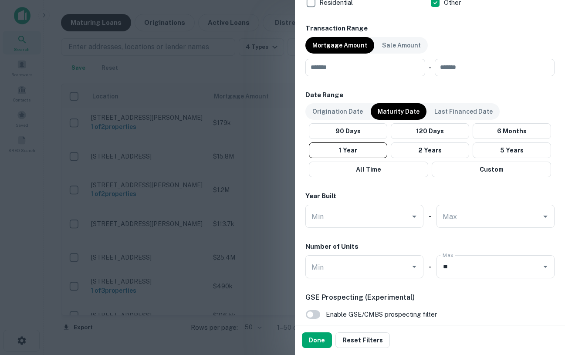
scroll to position [649, 0]
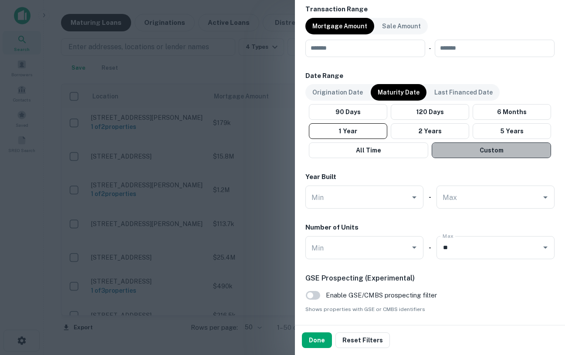
click at [468, 150] on button "Custom" at bounding box center [490, 150] width 119 height 16
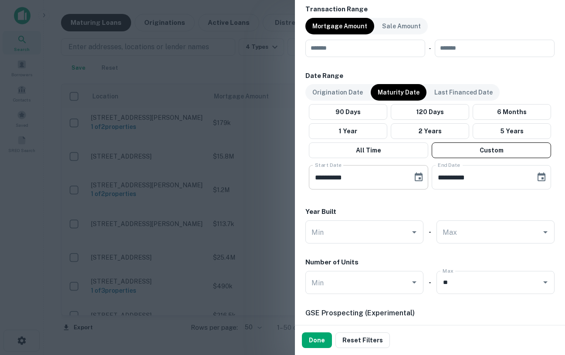
click at [320, 180] on input "**********" at bounding box center [358, 177] width 98 height 24
type input "**********"
click at [443, 180] on input "**********" at bounding box center [480, 177] width 98 height 24
click at [465, 179] on input "**********" at bounding box center [480, 177] width 98 height 24
type input "**********"
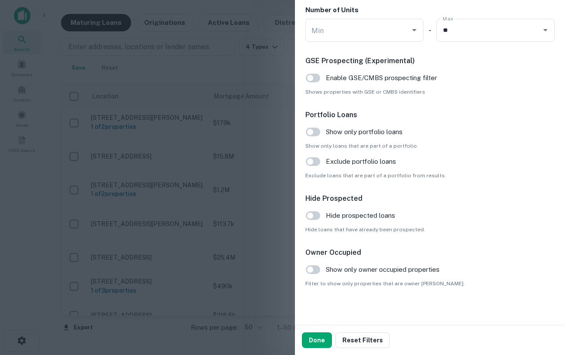
scroll to position [905, 0]
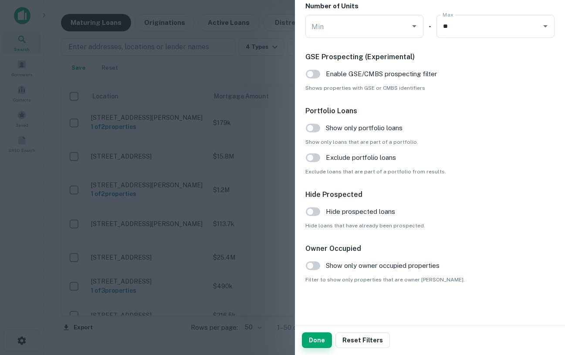
click at [318, 343] on button "Done" at bounding box center [317, 340] width 30 height 16
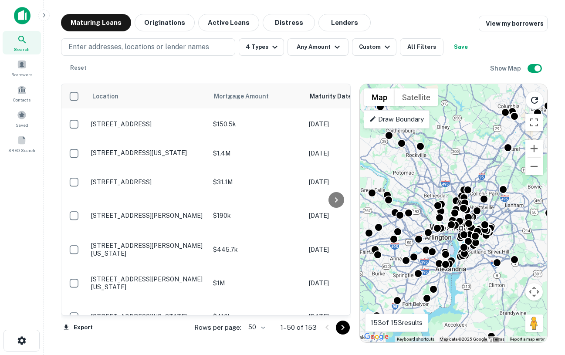
drag, startPoint x: 496, startPoint y: 194, endPoint x: 502, endPoint y: 211, distance: 18.2
click at [505, 211] on div "To activate drag with keyboard, press Alt + Enter. Once in keyboard drag state,…" at bounding box center [453, 213] width 187 height 258
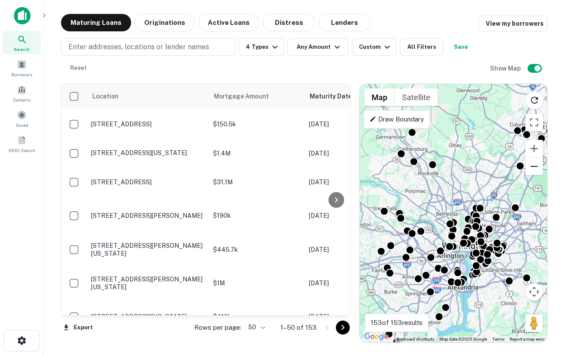
click at [532, 165] on button "Zoom out" at bounding box center [533, 166] width 17 height 17
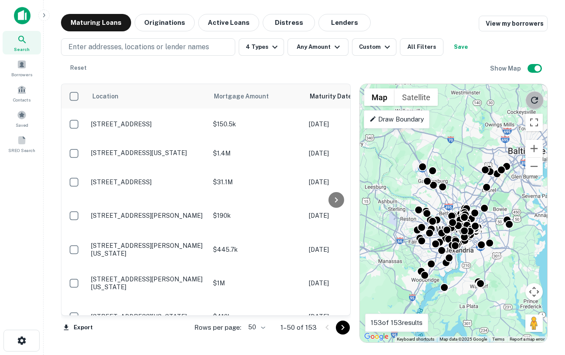
click at [535, 96] on icon "Reload search area" at bounding box center [534, 100] width 10 height 10
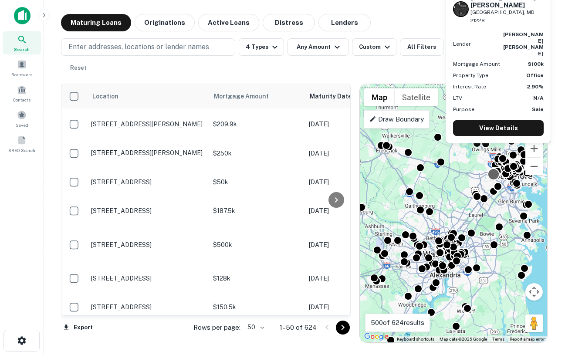
drag, startPoint x: 512, startPoint y: 142, endPoint x: 489, endPoint y: 174, distance: 39.3
click at [490, 175] on div "To activate drag with keyboard, press Alt + Enter. Once in keyboard drag state,…" at bounding box center [453, 213] width 187 height 258
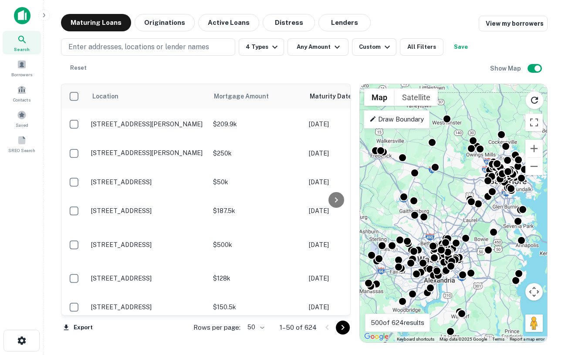
drag, startPoint x: 505, startPoint y: 198, endPoint x: 498, endPoint y: 206, distance: 10.5
click at [498, 206] on div "To activate drag with keyboard, press Alt + Enter. Once in keyboard drag state,…" at bounding box center [453, 213] width 187 height 258
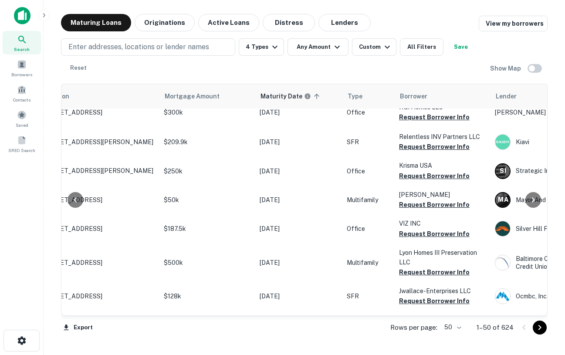
scroll to position [0, 49]
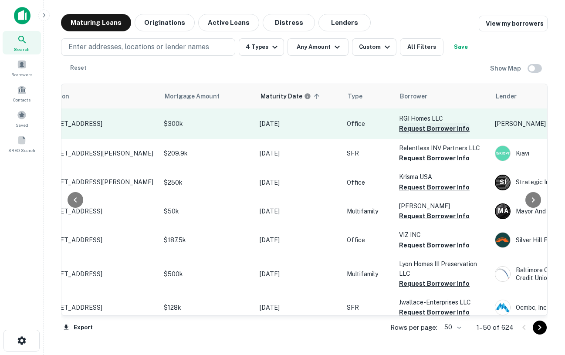
click at [426, 127] on button "Request Borrower Info" at bounding box center [434, 128] width 71 height 10
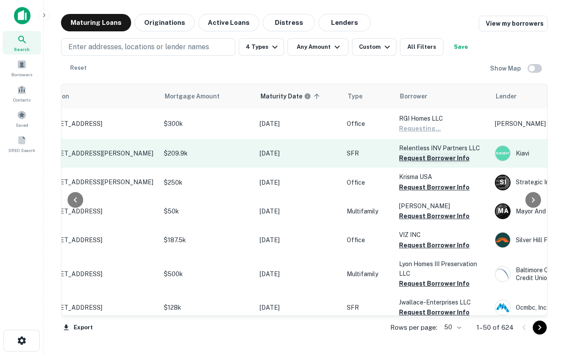
click at [431, 159] on button "Request Borrower Info" at bounding box center [434, 158] width 71 height 10
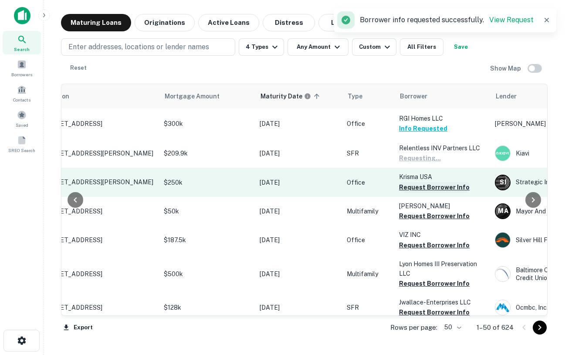
click at [424, 189] on button "Request Borrower Info" at bounding box center [434, 187] width 71 height 10
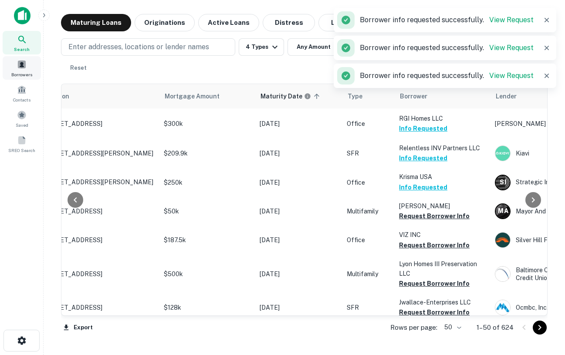
click at [18, 74] on span "Borrowers" at bounding box center [21, 74] width 21 height 7
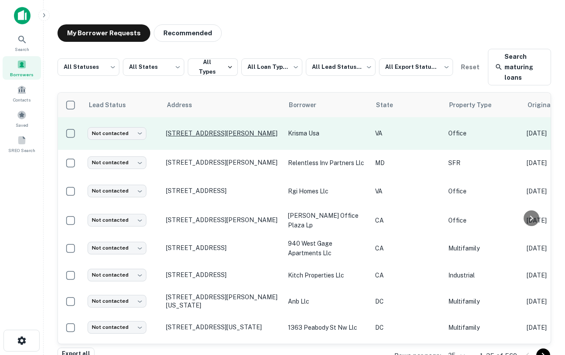
click at [237, 131] on p "[STREET_ADDRESS][PERSON_NAME]" at bounding box center [222, 133] width 113 height 8
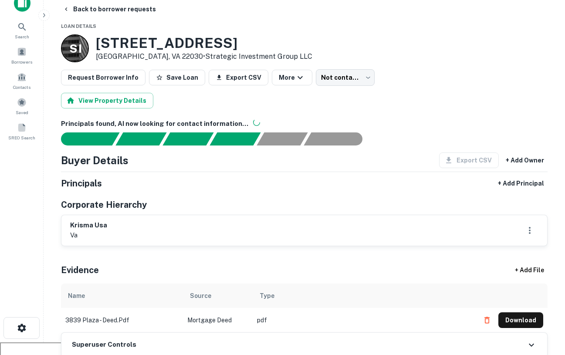
scroll to position [9, 0]
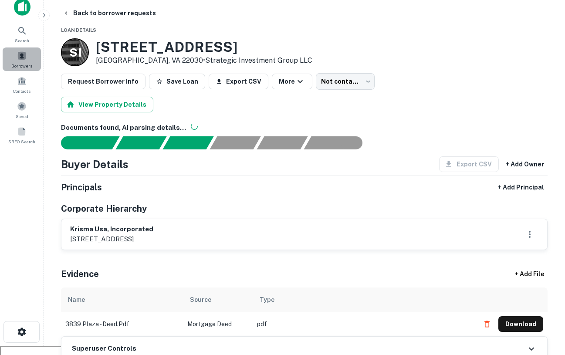
click at [22, 54] on span at bounding box center [22, 56] width 10 height 10
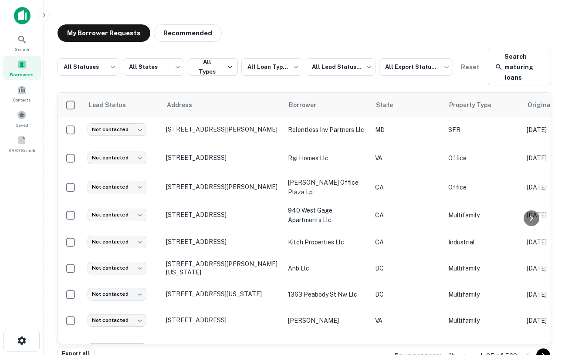
scroll to position [34, 0]
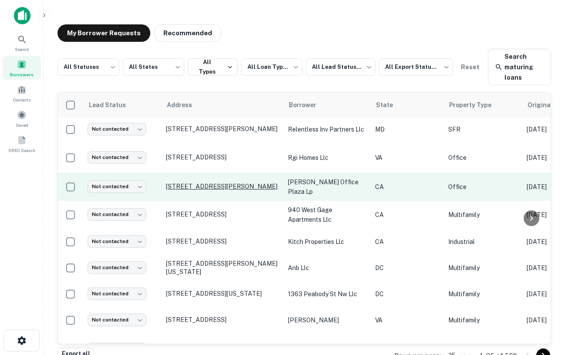
click at [222, 182] on p "[STREET_ADDRESS][PERSON_NAME]" at bounding box center [222, 186] width 113 height 8
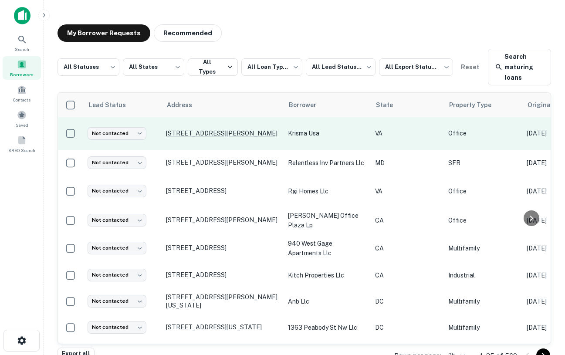
click at [203, 130] on p "[STREET_ADDRESS][PERSON_NAME]" at bounding box center [222, 133] width 113 height 8
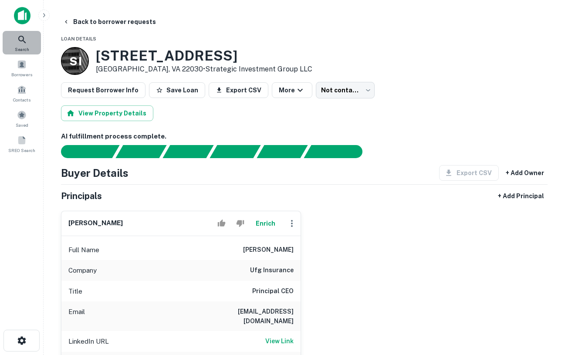
click at [14, 41] on div "Search" at bounding box center [22, 43] width 38 height 24
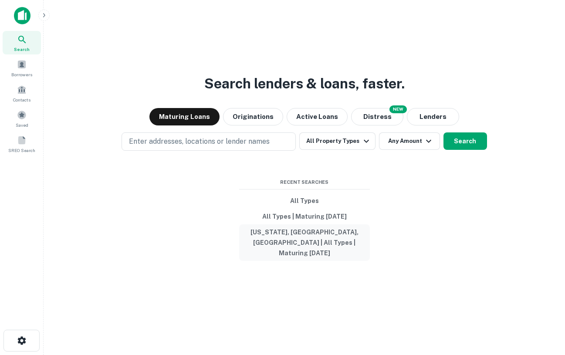
click at [312, 243] on button "[US_STATE], [GEOGRAPHIC_DATA], [GEOGRAPHIC_DATA] | All Types | Maturing [DATE]" at bounding box center [304, 242] width 131 height 37
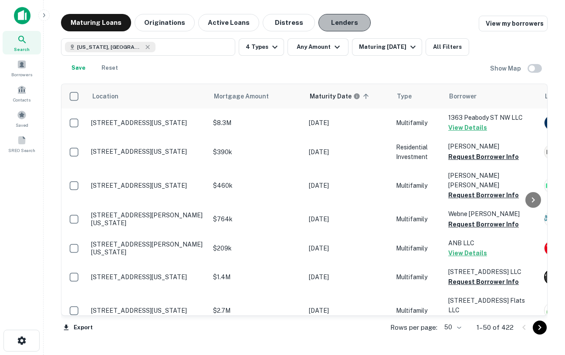
click at [341, 23] on button "Lenders" at bounding box center [344, 22] width 52 height 17
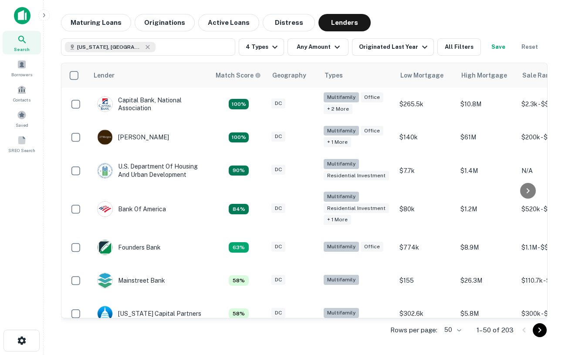
click at [460, 37] on div "[US_STATE], [GEOGRAPHIC_DATA], [GEOGRAPHIC_DATA] 4 Types Any Amount Originated …" at bounding box center [304, 43] width 486 height 24
click at [460, 51] on button "All Filters" at bounding box center [459, 46] width 44 height 17
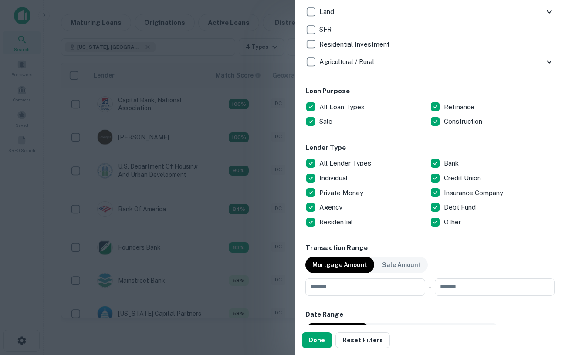
scroll to position [430, 0]
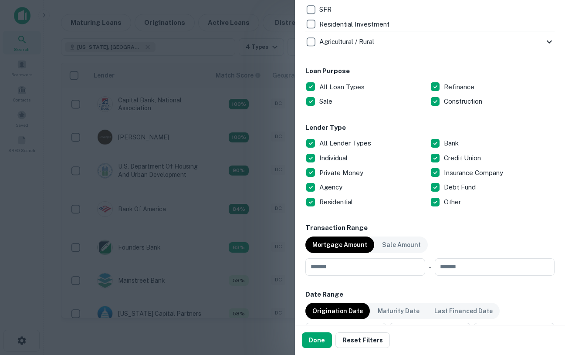
click at [303, 143] on div "Customize data sources and filters All Sources CMBS GSE Locations [US_STATE], […" at bounding box center [430, 162] width 270 height 325
click at [304, 143] on div "Customize data sources and filters All Sources CMBS GSE Locations [US_STATE], […" at bounding box center [430, 162] width 270 height 325
click at [317, 338] on button "Done" at bounding box center [317, 340] width 30 height 16
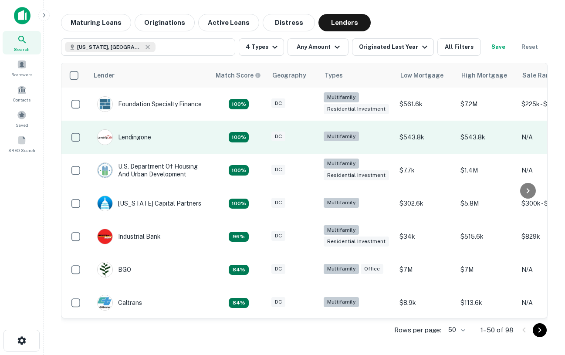
click at [145, 138] on div "Lendingone" at bounding box center [124, 137] width 54 height 16
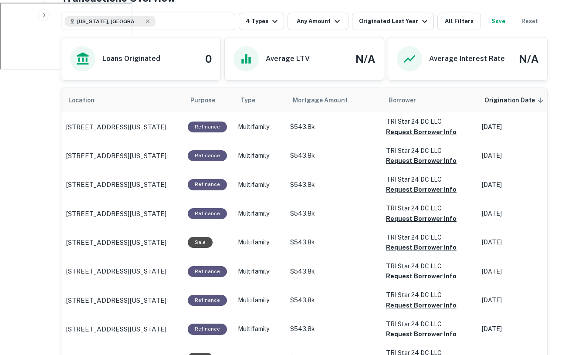
scroll to position [354, 0]
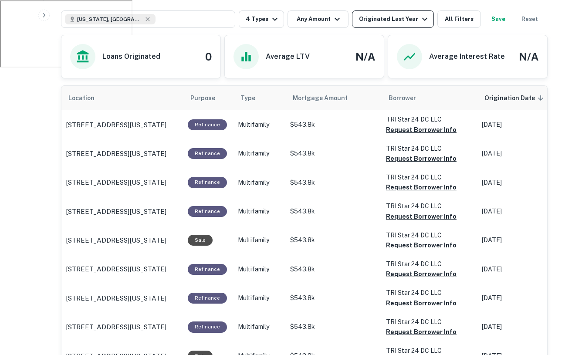
click at [387, 16] on div "Originated Last Year" at bounding box center [394, 19] width 71 height 10
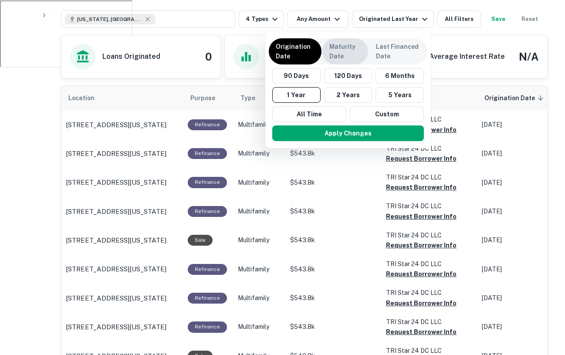
click at [343, 52] on p "Maturity Date" at bounding box center [345, 51] width 32 height 19
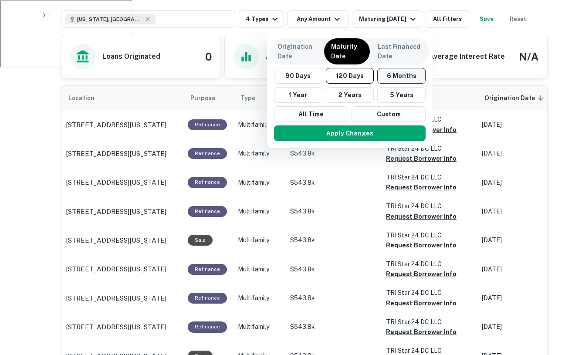
click at [392, 76] on button "6 Months" at bounding box center [401, 76] width 48 height 16
click at [337, 76] on button "120 Days" at bounding box center [351, 76] width 48 height 16
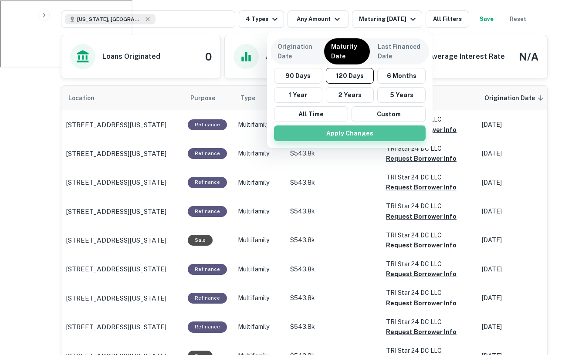
click at [361, 137] on button "Apply Changes" at bounding box center [350, 133] width 152 height 16
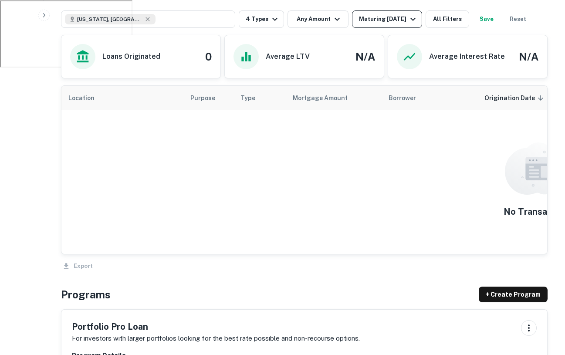
click at [384, 23] on div "Maturing [DATE]" at bounding box center [388, 19] width 59 height 10
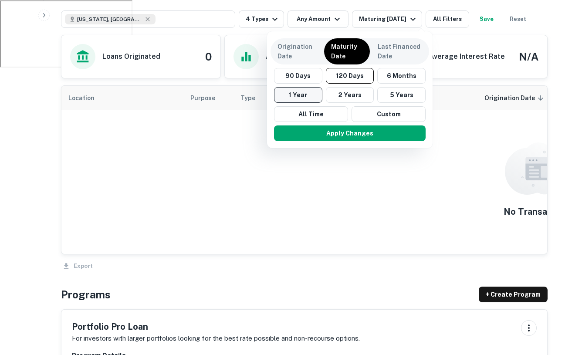
click at [309, 94] on button "1 Year" at bounding box center [298, 95] width 48 height 16
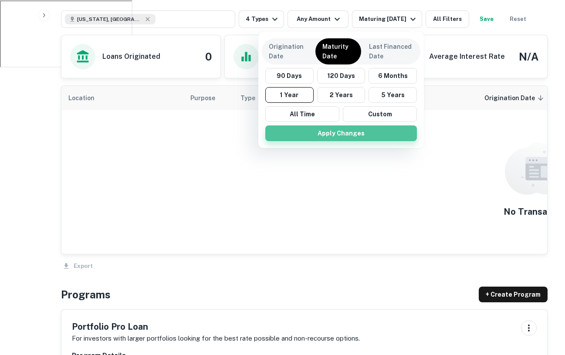
click at [345, 133] on button "Apply Changes" at bounding box center [341, 133] width 152 height 16
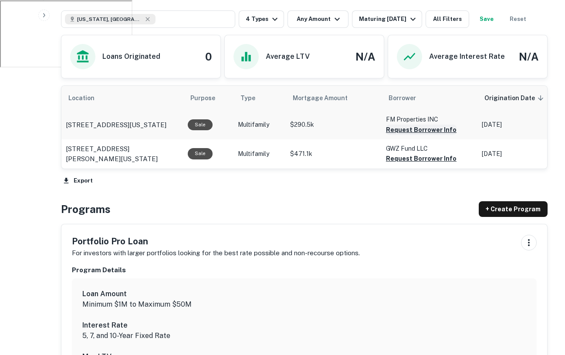
click at [418, 130] on button "Request Borrower Info" at bounding box center [421, 130] width 71 height 10
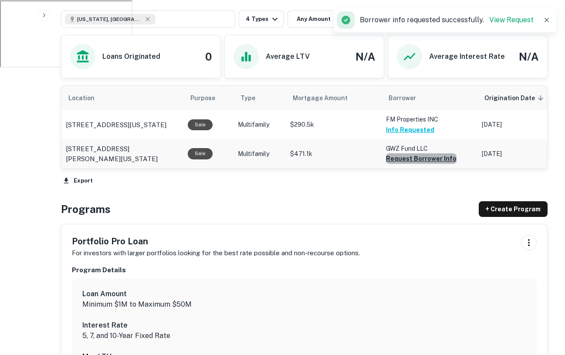
click at [420, 158] on button "Request Borrower Info" at bounding box center [421, 158] width 71 height 10
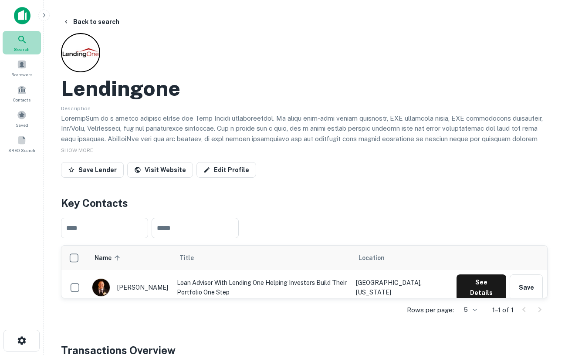
click at [18, 47] on span "Search" at bounding box center [22, 49] width 16 height 7
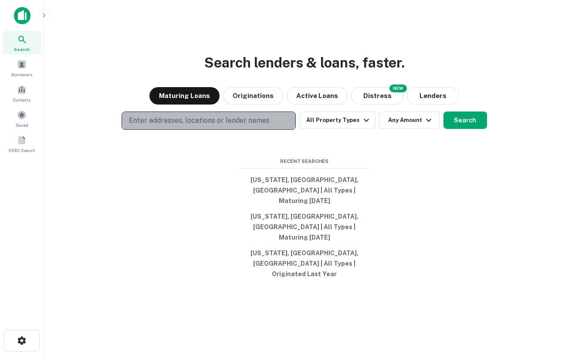
click at [225, 126] on p "Enter addresses, locations or lender names" at bounding box center [199, 120] width 141 height 10
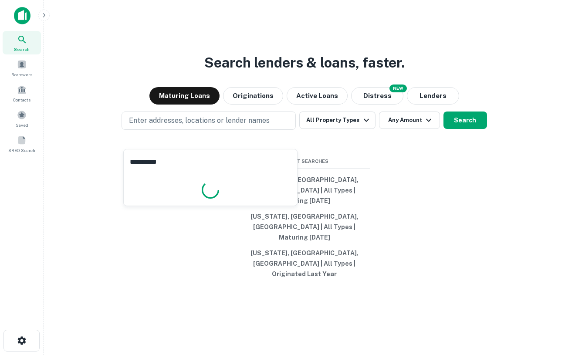
type input "**********"
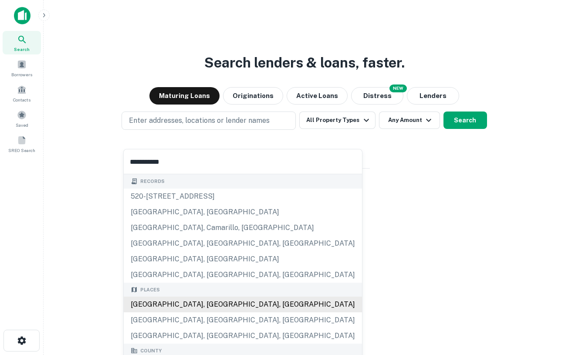
click at [164, 303] on div "Los Angeles, CA, USA" at bounding box center [243, 304] width 238 height 16
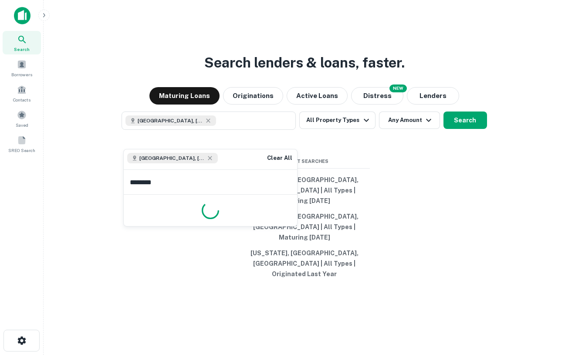
type input "*********"
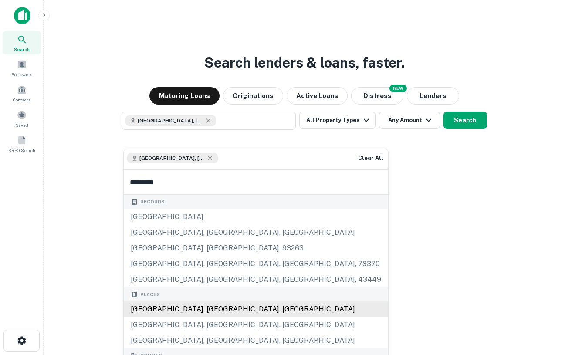
click at [166, 310] on div "San Diego, CA, USA" at bounding box center [256, 309] width 264 height 16
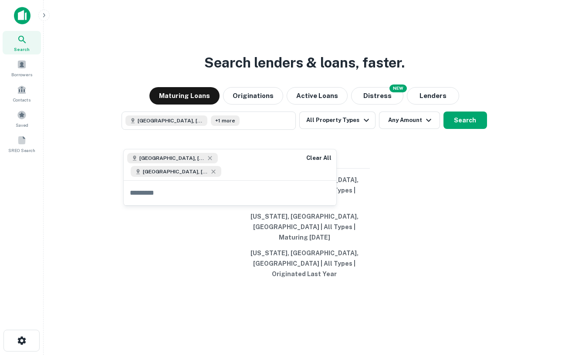
click at [461, 212] on div "Search lenders & loans, faster. Maturing Loans Originations Active Loans NEW Di…" at bounding box center [304, 198] width 507 height 355
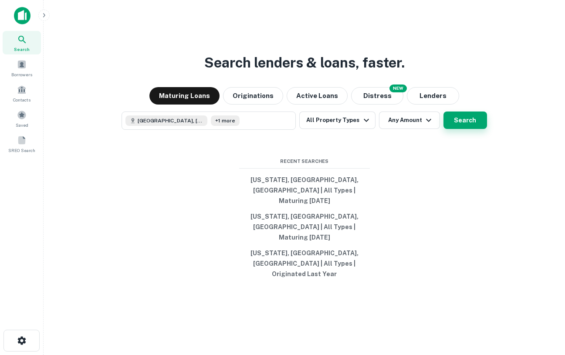
click at [477, 129] on button "Search" at bounding box center [465, 119] width 44 height 17
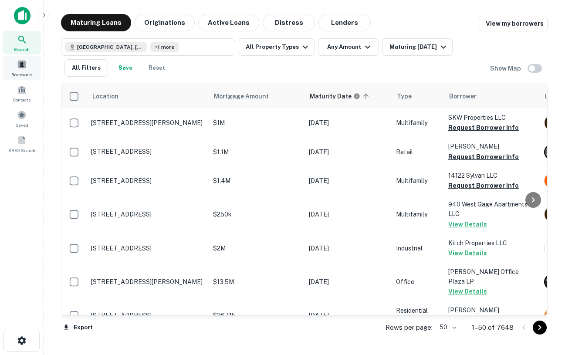
click at [17, 74] on span "Borrowers" at bounding box center [21, 74] width 21 height 7
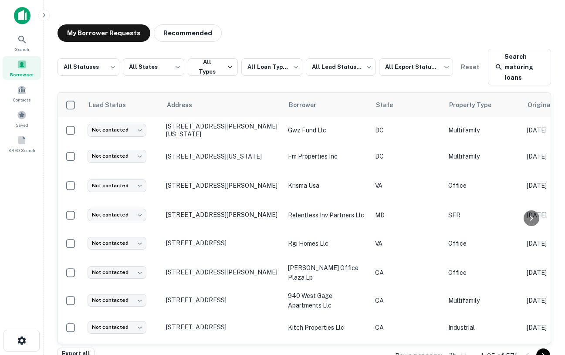
scroll to position [12, 0]
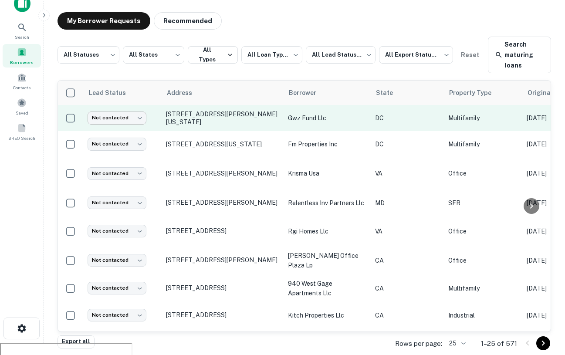
click at [132, 120] on body "**********" at bounding box center [282, 165] width 565 height 355
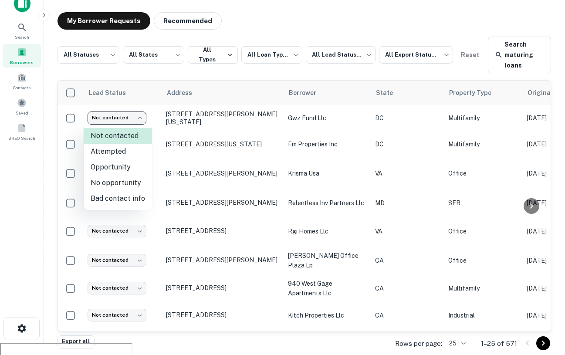
click at [407, 130] on div at bounding box center [282, 177] width 565 height 355
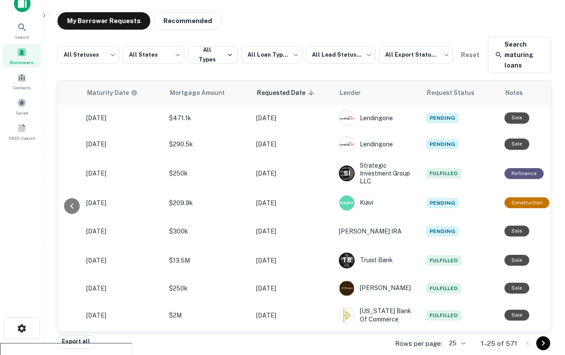
scroll to position [0, 555]
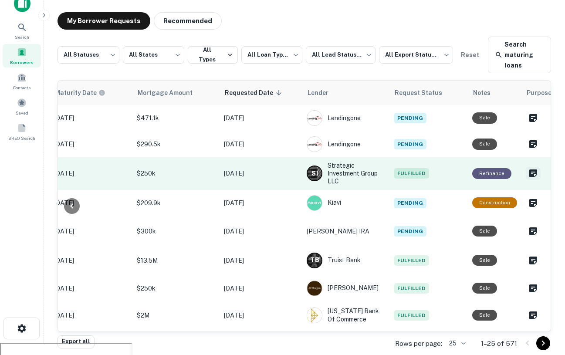
click at [529, 174] on icon "Create a note for this borrower request" at bounding box center [533, 173] width 8 height 8
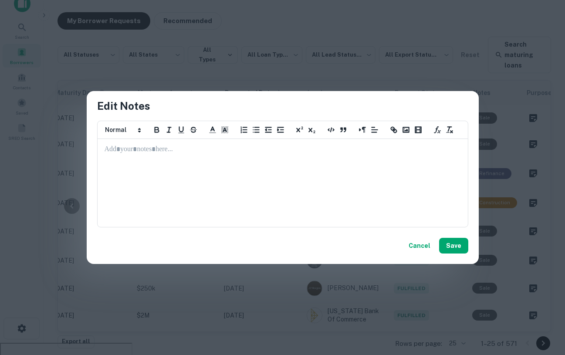
click at [344, 192] on div at bounding box center [282, 182] width 369 height 87
click at [427, 248] on button "Cancel" at bounding box center [419, 246] width 29 height 16
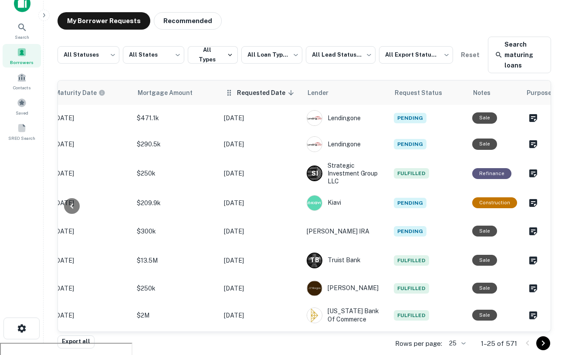
scroll to position [0, 0]
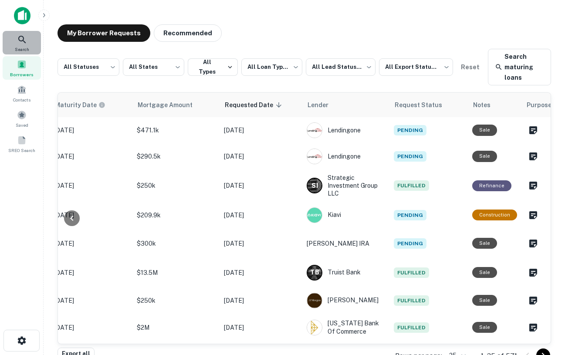
click at [20, 47] on span "Search" at bounding box center [22, 49] width 14 height 7
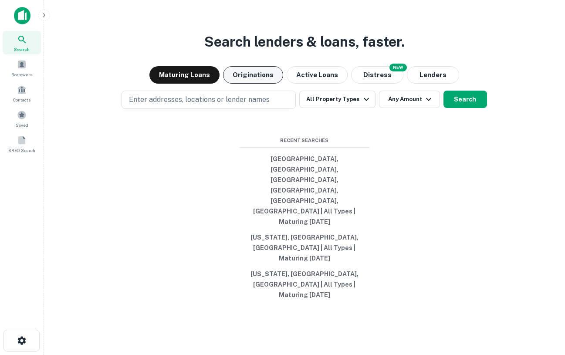
click at [246, 84] on button "Originations" at bounding box center [253, 74] width 60 height 17
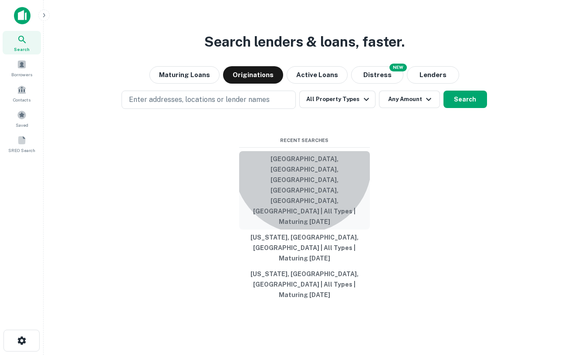
click at [302, 201] on button "[GEOGRAPHIC_DATA], [GEOGRAPHIC_DATA], [GEOGRAPHIC_DATA], [GEOGRAPHIC_DATA], [GE…" at bounding box center [304, 190] width 131 height 78
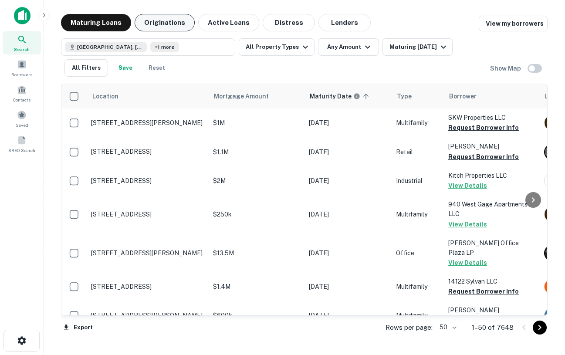
click at [153, 24] on button "Originations" at bounding box center [165, 22] width 60 height 17
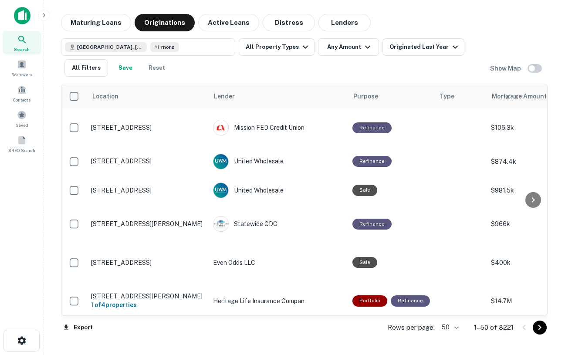
click at [467, 14] on div "Maturing Loans Originations Active Loans Distress Lenders" at bounding box center [304, 22] width 486 height 17
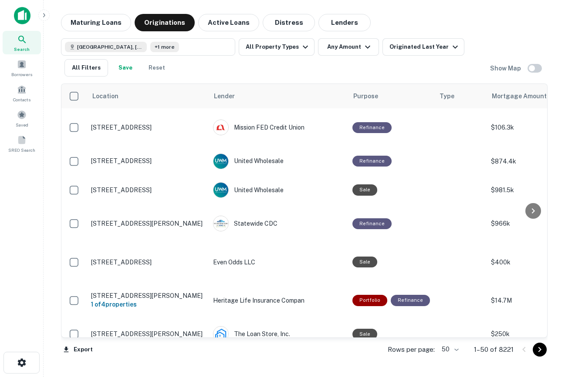
click at [23, 13] on img at bounding box center [22, 15] width 17 height 17
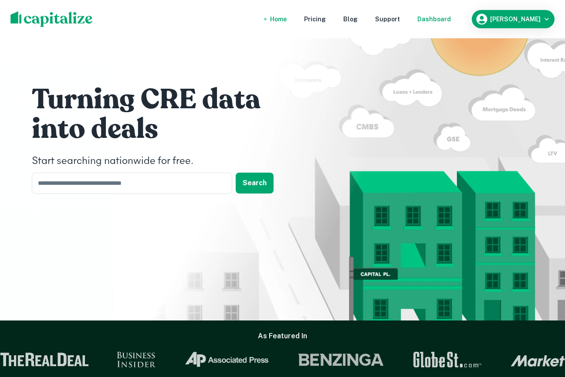
click at [448, 19] on div "Dashboard" at bounding box center [434, 19] width 34 height 10
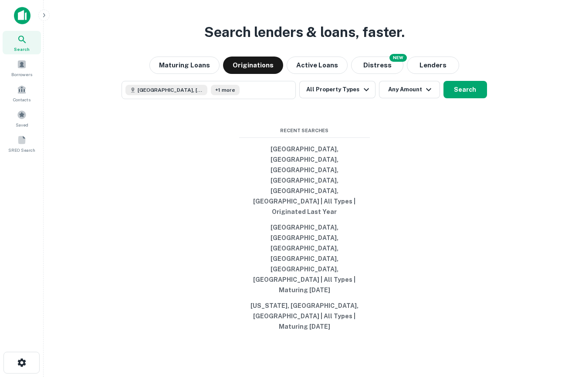
click at [24, 19] on img at bounding box center [22, 15] width 17 height 17
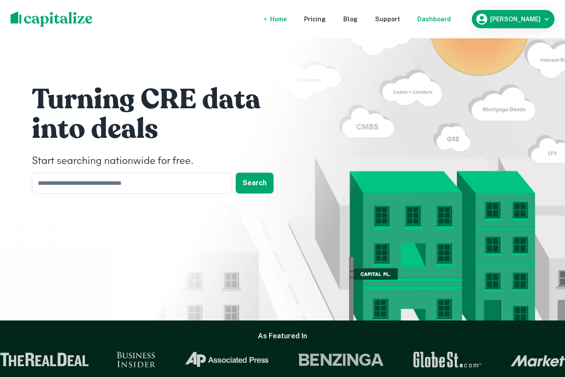
click at [450, 16] on div "Dashboard" at bounding box center [434, 19] width 34 height 10
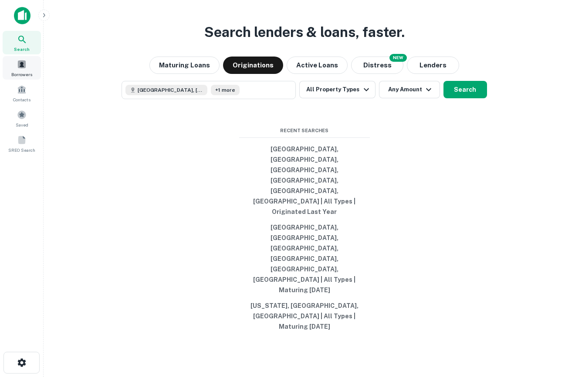
click at [39, 69] on div "Borrowers" at bounding box center [22, 68] width 38 height 24
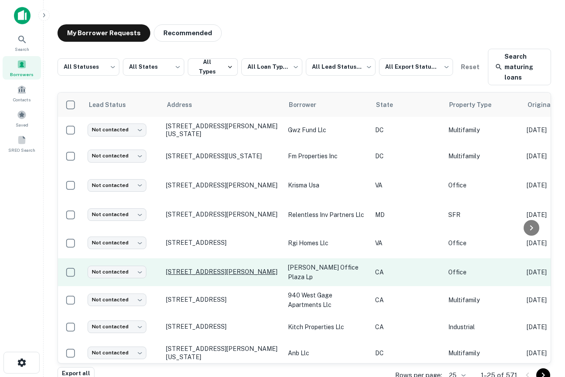
click at [216, 269] on p "[STREET_ADDRESS][PERSON_NAME]" at bounding box center [222, 272] width 113 height 8
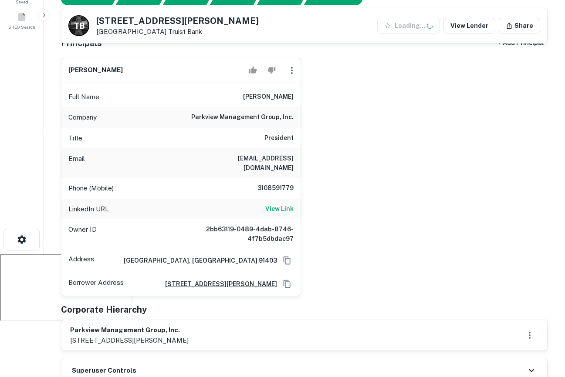
scroll to position [121, 0]
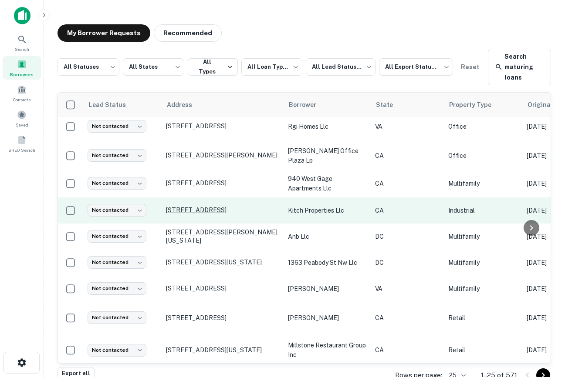
scroll to position [116, 0]
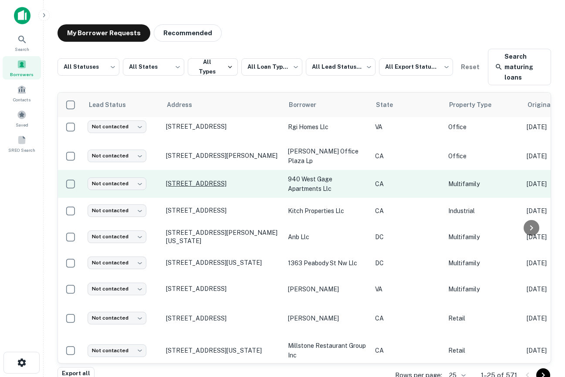
click at [226, 180] on p "[STREET_ADDRESS]" at bounding box center [222, 184] width 113 height 8
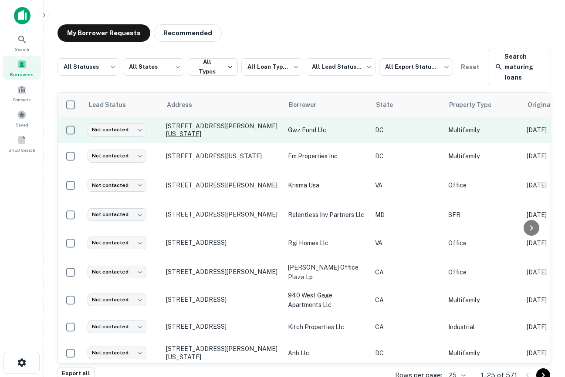
click at [197, 129] on p "[STREET_ADDRESS][PERSON_NAME][US_STATE]" at bounding box center [222, 130] width 113 height 16
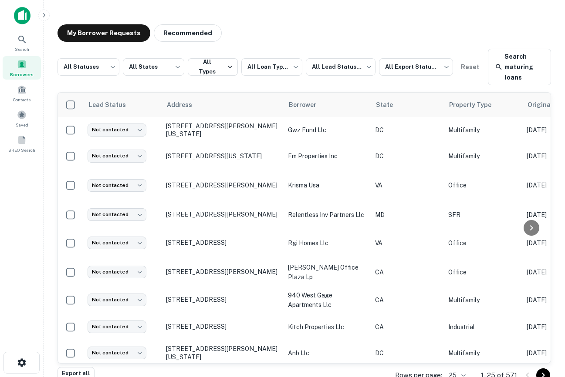
click at [20, 15] on img at bounding box center [22, 15] width 17 height 17
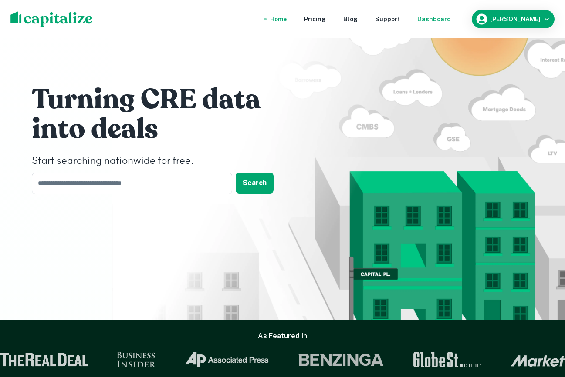
click at [447, 18] on div "Dashboard" at bounding box center [434, 19] width 34 height 10
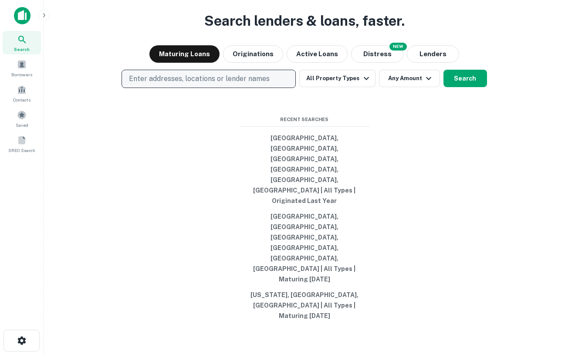
click at [246, 84] on p "Enter addresses, locations or lender names" at bounding box center [199, 79] width 141 height 10
type input "**********"
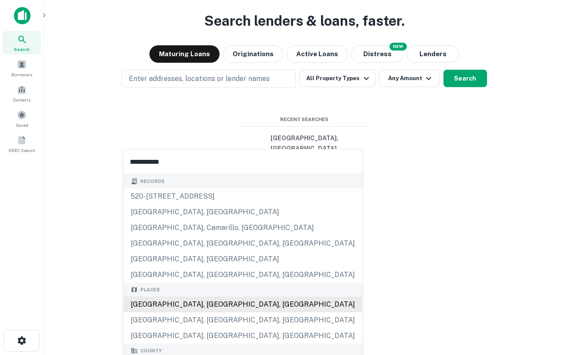
click at [202, 303] on div "[GEOGRAPHIC_DATA], [GEOGRAPHIC_DATA], [GEOGRAPHIC_DATA]" at bounding box center [243, 304] width 238 height 16
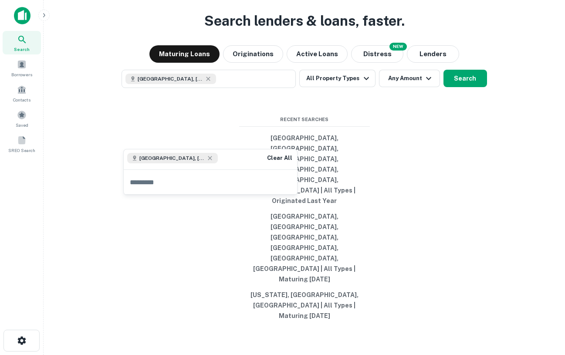
click at [173, 261] on div "Search lenders & loans, faster. Maturing Loans Originations Active Loans NEW Di…" at bounding box center [304, 198] width 507 height 355
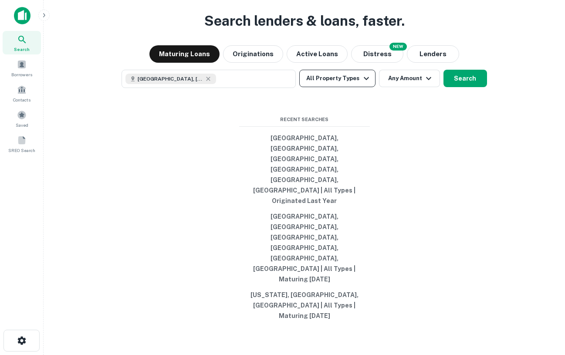
click at [367, 84] on icon "button" at bounding box center [366, 78] width 10 height 10
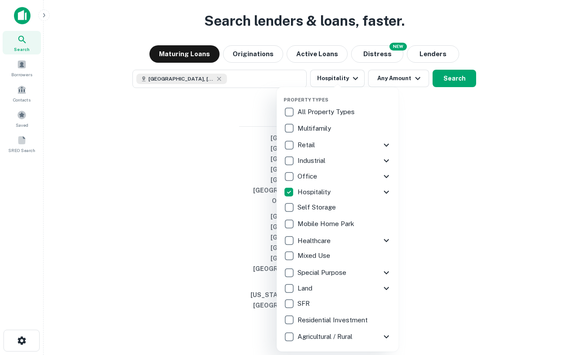
click at [452, 199] on div at bounding box center [282, 177] width 565 height 355
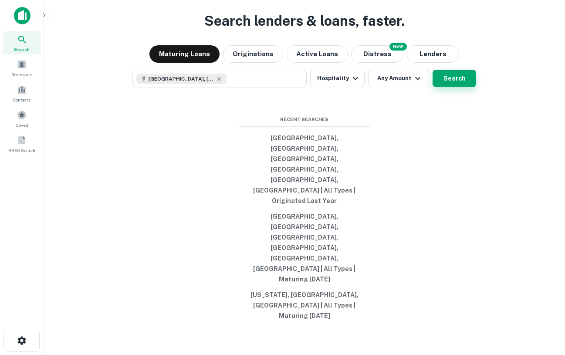
click at [451, 87] on button "Search" at bounding box center [454, 78] width 44 height 17
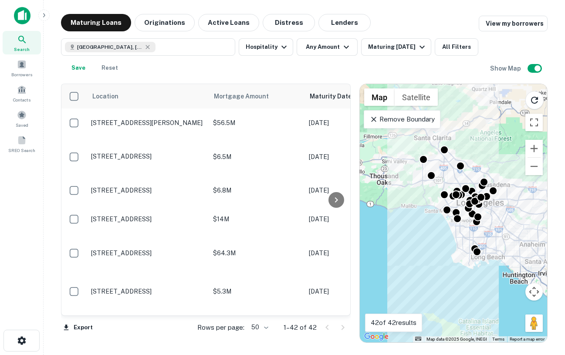
click at [399, 123] on p "Remove Boundary" at bounding box center [401, 119] width 65 height 10
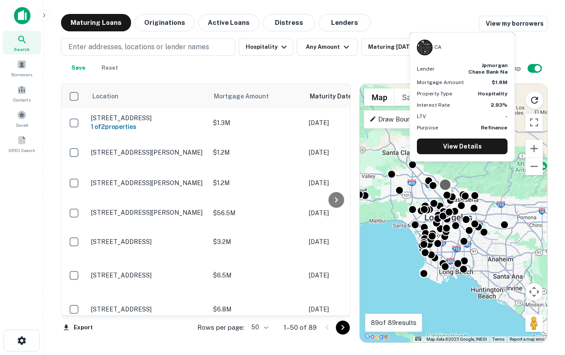
drag, startPoint x: 481, startPoint y: 171, endPoint x: 448, endPoint y: 185, distance: 36.3
click at [448, 186] on div "To activate drag with keyboard, press Alt + Enter. Once in keyboard drag state,…" at bounding box center [453, 213] width 187 height 258
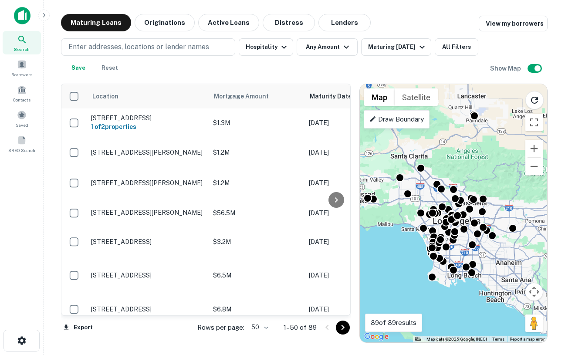
drag, startPoint x: 468, startPoint y: 178, endPoint x: 476, endPoint y: 182, distance: 9.0
click at [476, 182] on div "To activate drag with keyboard, press Alt + Enter. Once in keyboard drag state,…" at bounding box center [453, 213] width 187 height 258
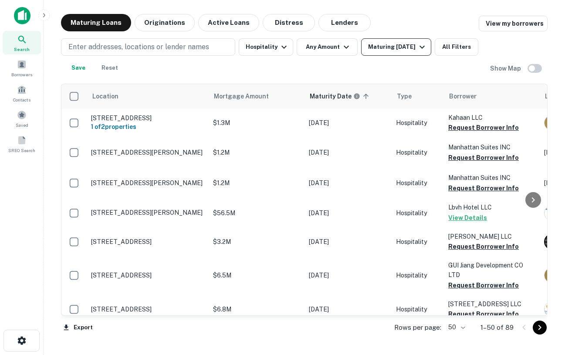
click at [401, 46] on div "Maturing [DATE]" at bounding box center [397, 47] width 59 height 10
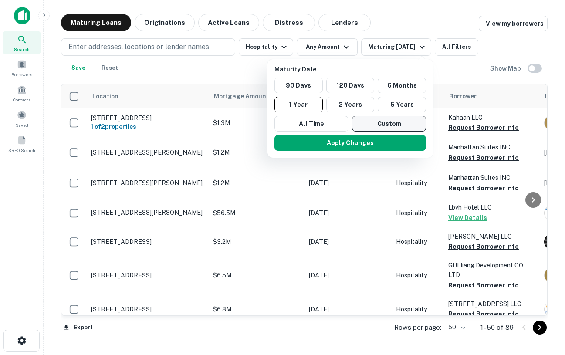
click at [369, 130] on button "Custom" at bounding box center [389, 124] width 74 height 16
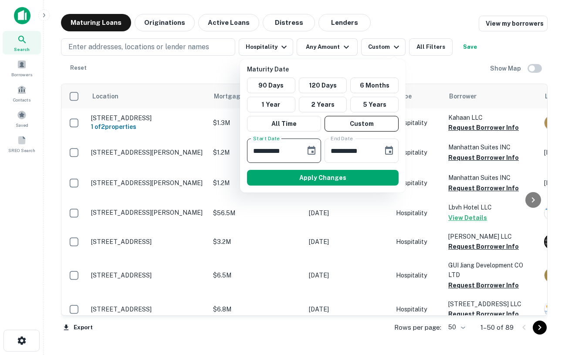
click at [256, 154] on input "**********" at bounding box center [273, 150] width 52 height 24
click at [259, 152] on input "**********" at bounding box center [273, 150] width 52 height 24
click at [290, 153] on input "**********" at bounding box center [273, 150] width 52 height 24
click at [292, 148] on input "**********" at bounding box center [273, 150] width 52 height 24
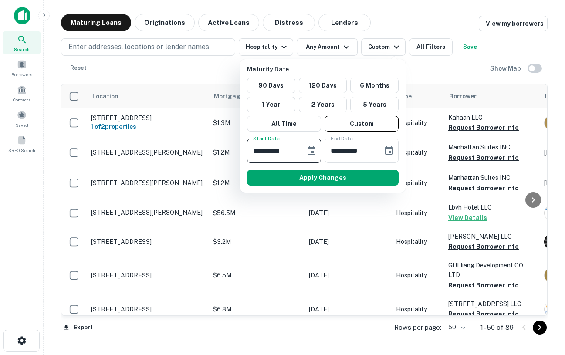
click at [284, 148] on input "**********" at bounding box center [273, 150] width 52 height 24
type input "**********"
click at [331, 148] on input "**********" at bounding box center [350, 150] width 52 height 24
click at [336, 150] on input "**********" at bounding box center [350, 150] width 52 height 24
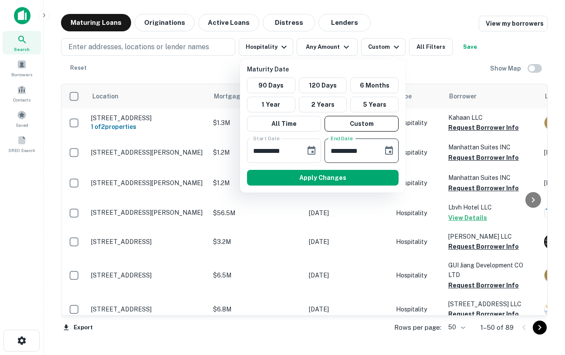
click at [339, 150] on input "**********" at bounding box center [350, 150] width 52 height 24
type input "**********"
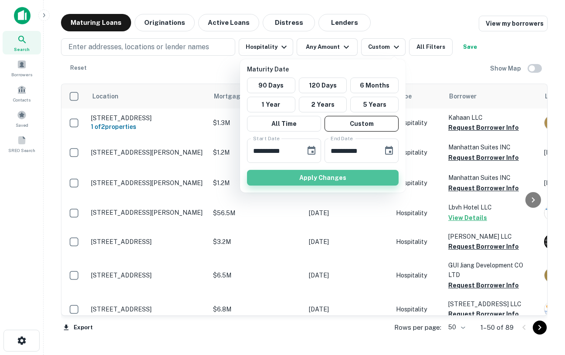
click at [350, 182] on button "Apply Changes" at bounding box center [323, 178] width 152 height 16
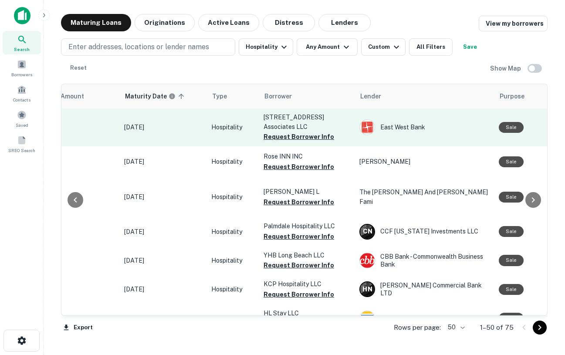
scroll to position [0, 185]
click at [290, 137] on button "Request Borrower Info" at bounding box center [298, 136] width 71 height 10
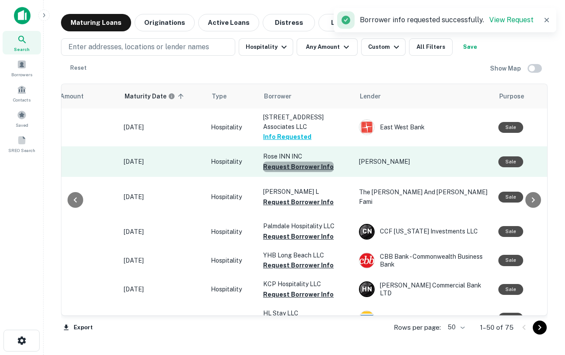
click at [302, 170] on button "Request Borrower Info" at bounding box center [298, 167] width 71 height 10
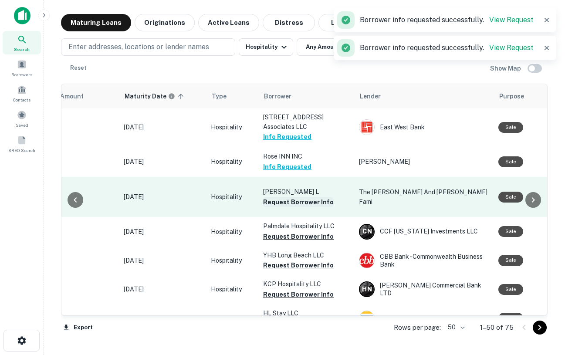
click at [304, 202] on button "Request Borrower Info" at bounding box center [298, 202] width 71 height 10
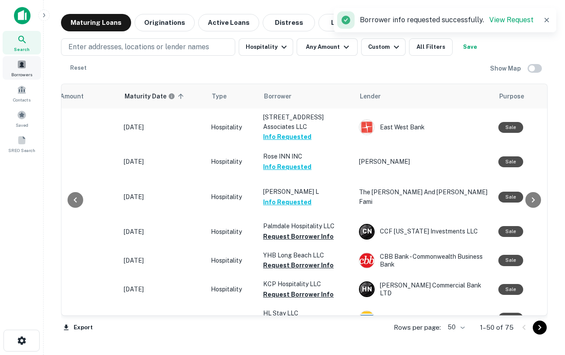
click at [18, 64] on span at bounding box center [22, 65] width 10 height 10
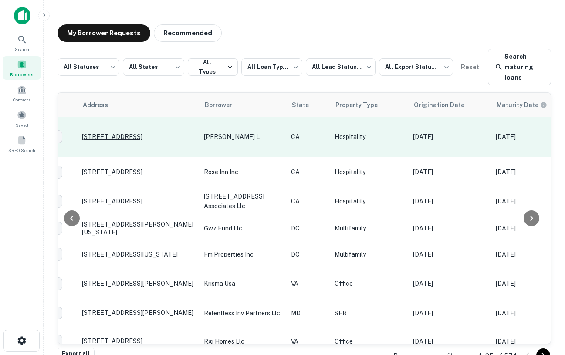
scroll to position [0, 0]
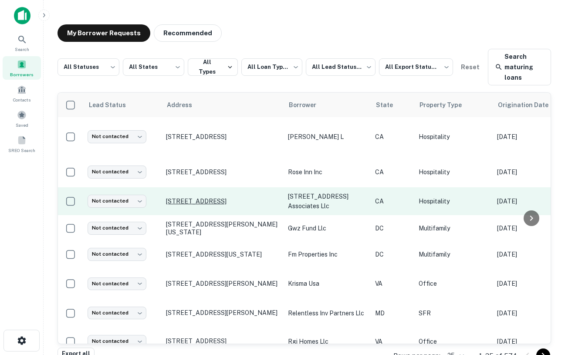
click at [195, 202] on p "[STREET_ADDRESS]" at bounding box center [222, 201] width 113 height 8
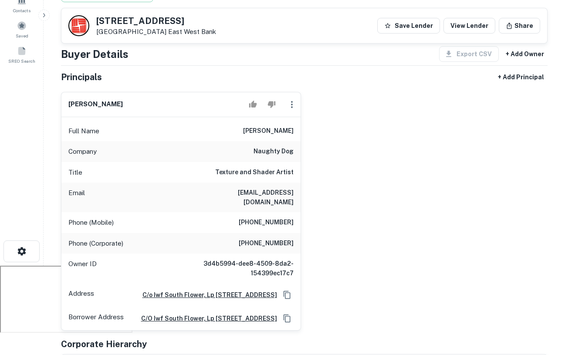
scroll to position [70, 0]
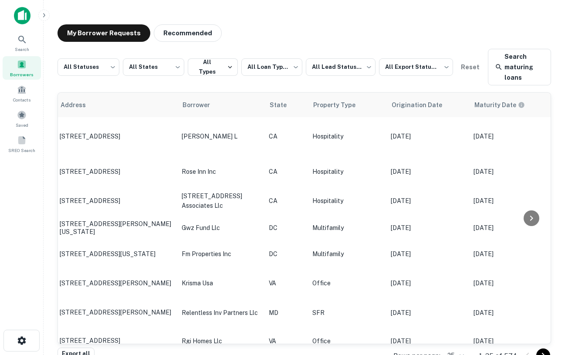
scroll to position [1, 0]
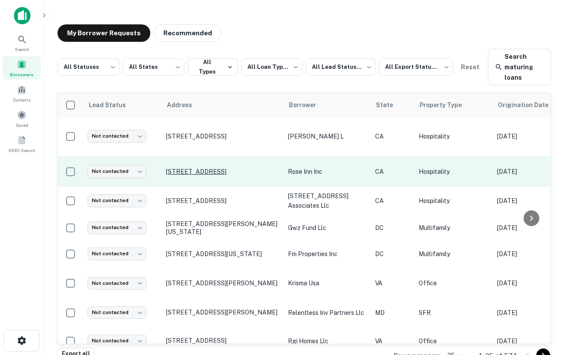
click at [230, 171] on p "[STREET_ADDRESS]" at bounding box center [222, 172] width 113 height 8
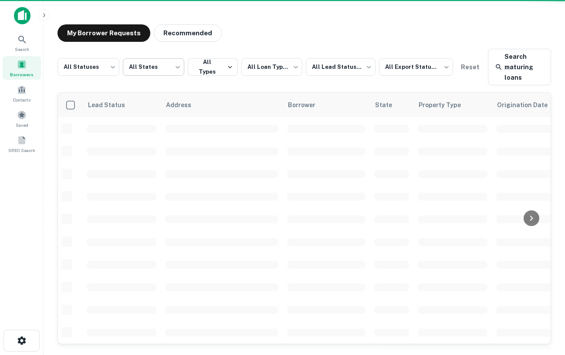
scroll to position [1, 0]
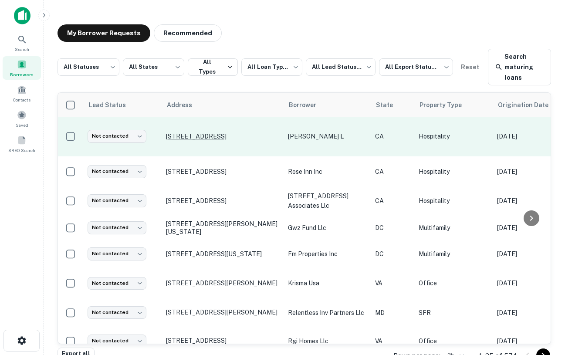
click at [206, 132] on p "[STREET_ADDRESS]" at bounding box center [222, 136] width 113 height 8
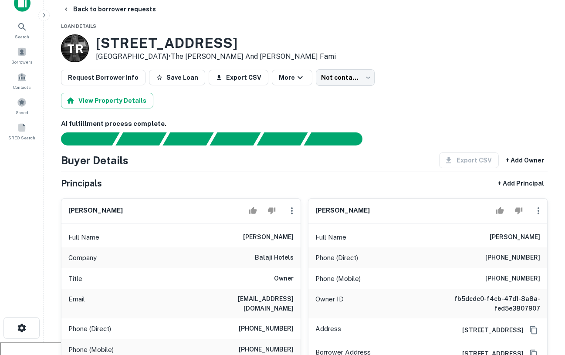
scroll to position [13, 0]
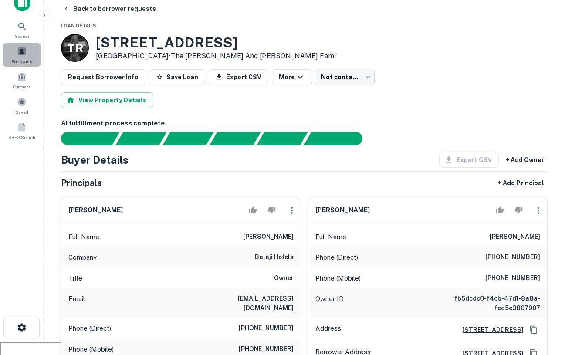
click at [29, 54] on div "Borrowers" at bounding box center [22, 55] width 38 height 24
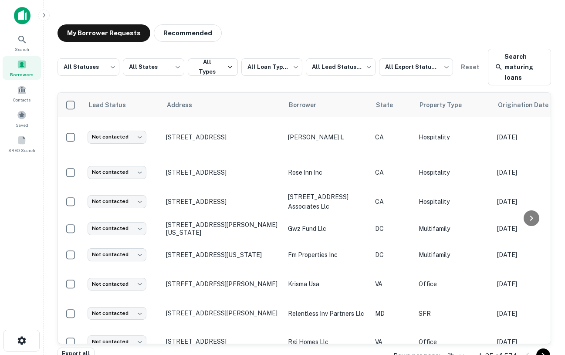
click at [29, 16] on img at bounding box center [22, 15] width 17 height 17
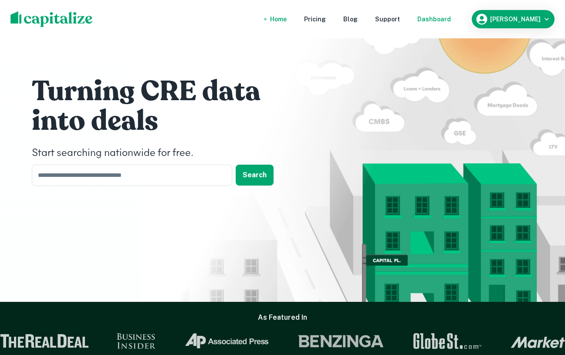
click at [451, 15] on div "Dashboard" at bounding box center [434, 19] width 34 height 10
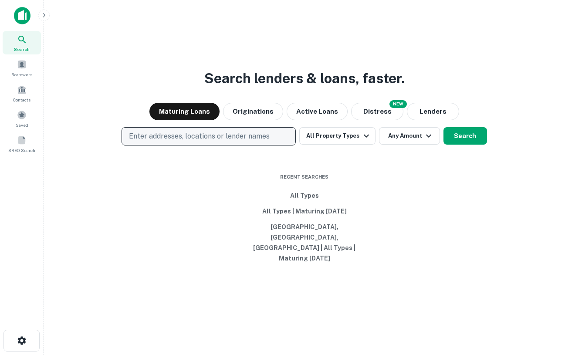
click at [241, 142] on p "Enter addresses, locations or lender names" at bounding box center [199, 136] width 141 height 10
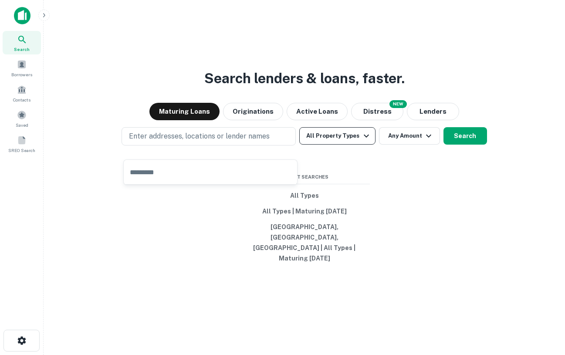
click at [347, 145] on button "All Property Types" at bounding box center [337, 135] width 76 height 17
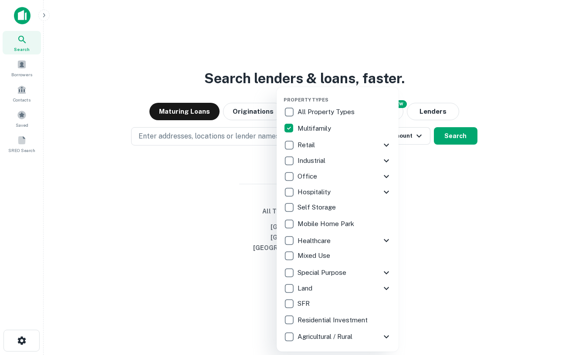
click at [244, 146] on div at bounding box center [282, 177] width 565 height 355
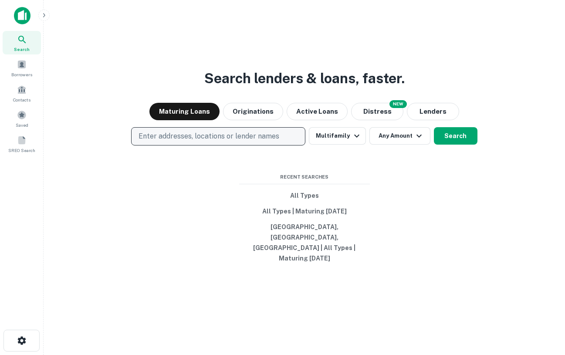
click at [247, 142] on p "Enter addresses, locations or lender names" at bounding box center [208, 136] width 141 height 10
type input "**********"
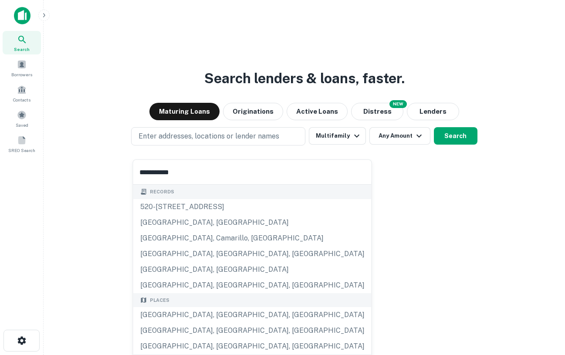
drag, startPoint x: 226, startPoint y: 171, endPoint x: 91, endPoint y: 162, distance: 136.1
click at [91, 162] on body "**********" at bounding box center [282, 177] width 565 height 355
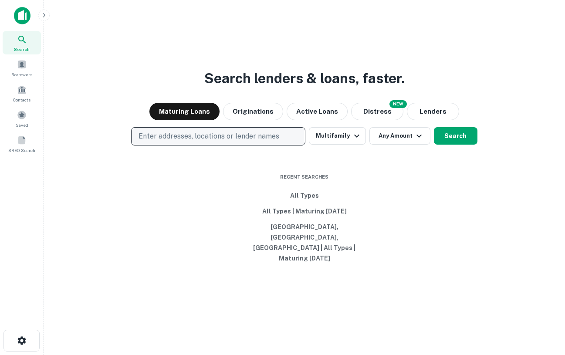
click at [200, 142] on p "Enter addresses, locations or lender names" at bounding box center [208, 136] width 141 height 10
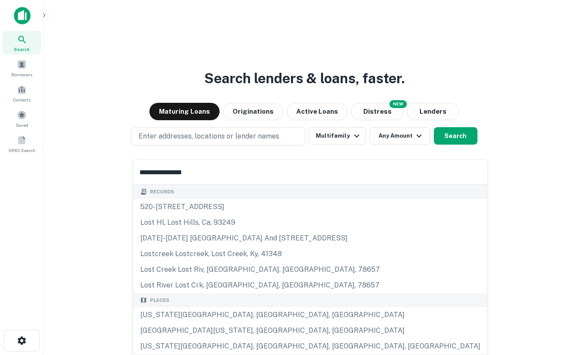
click at [216, 185] on div "Records" at bounding box center [310, 192] width 354 height 14
click at [204, 176] on input "**********" at bounding box center [310, 172] width 354 height 24
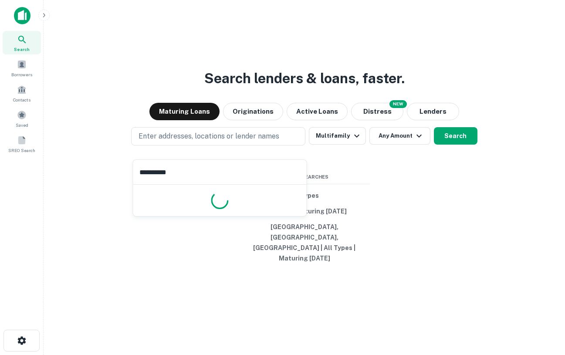
type input "**********"
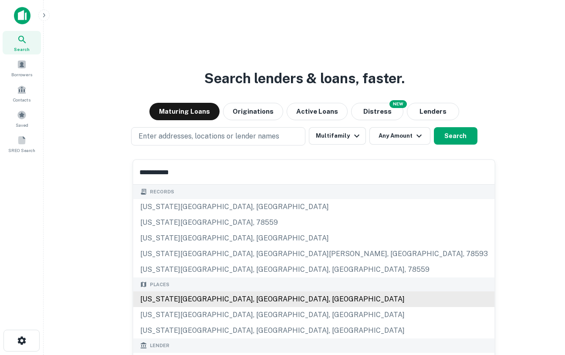
click at [179, 297] on div "[US_STATE][GEOGRAPHIC_DATA], [GEOGRAPHIC_DATA], [GEOGRAPHIC_DATA]" at bounding box center [313, 299] width 361 height 16
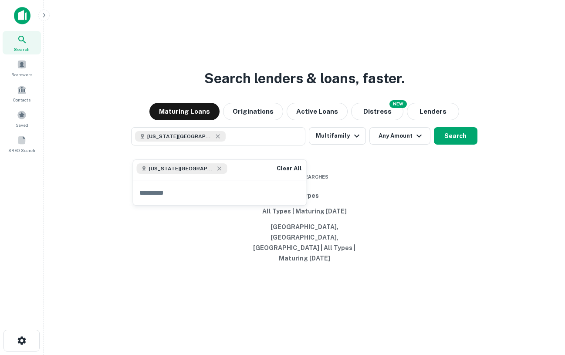
click at [466, 179] on div "Search lenders & loans, faster. Maturing Loans Originations Active Loans NEW Di…" at bounding box center [304, 198] width 507 height 355
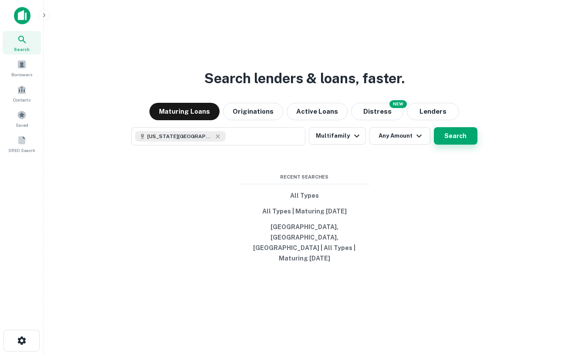
click at [451, 140] on button "Search" at bounding box center [456, 135] width 44 height 17
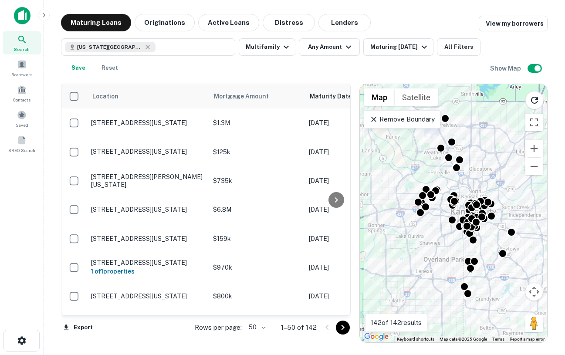
drag, startPoint x: 448, startPoint y: 258, endPoint x: 442, endPoint y: 260, distance: 6.2
click at [442, 261] on div "To activate drag with keyboard, press Alt + Enter. Once in keyboard drag state,…" at bounding box center [453, 213] width 187 height 258
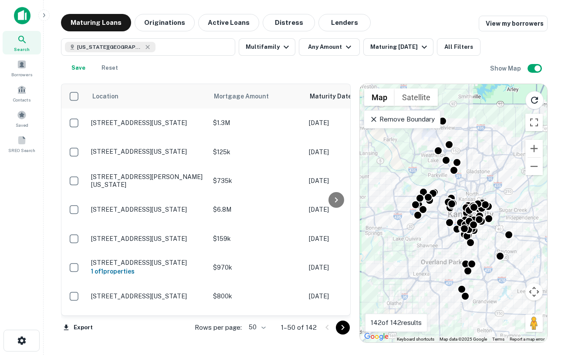
click at [410, 122] on p "Remove Boundary" at bounding box center [401, 119] width 65 height 10
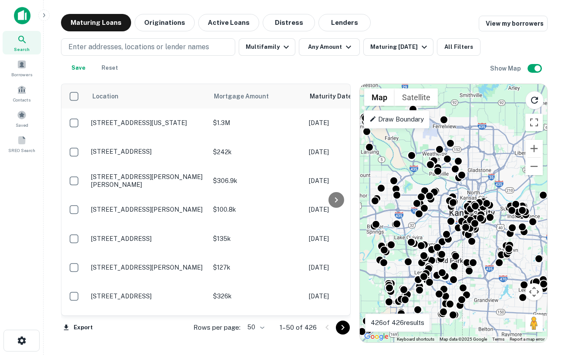
click at [494, 186] on div "To activate drag with keyboard, press Alt + Enter. Once in keyboard drag state,…" at bounding box center [453, 213] width 187 height 258
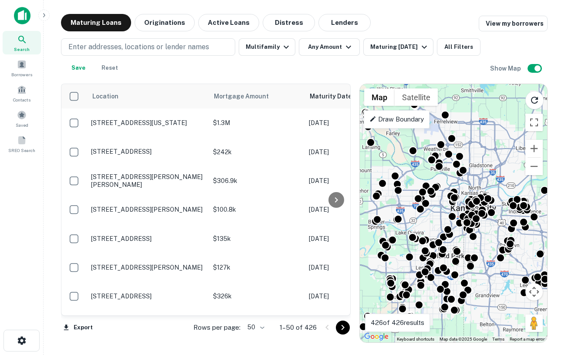
drag, startPoint x: 479, startPoint y: 323, endPoint x: 480, endPoint y: 317, distance: 5.7
click at [480, 317] on div "To activate drag with keyboard, press Alt + Enter. Once in keyboard drag state,…" at bounding box center [453, 213] width 187 height 258
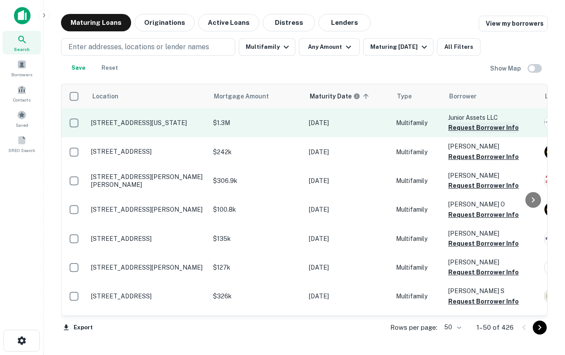
click at [473, 129] on button "Request Borrower Info" at bounding box center [483, 127] width 71 height 10
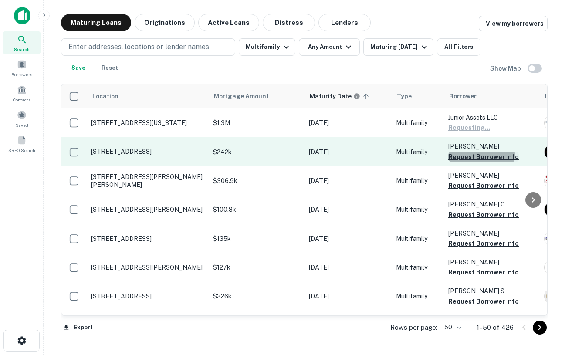
click at [474, 155] on button "Request Borrower Info" at bounding box center [483, 157] width 71 height 10
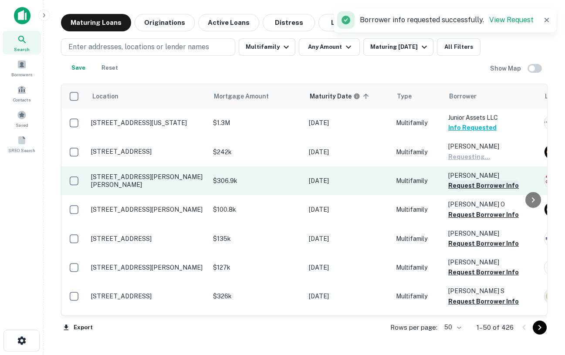
click at [471, 185] on button "Request Borrower Info" at bounding box center [483, 185] width 71 height 10
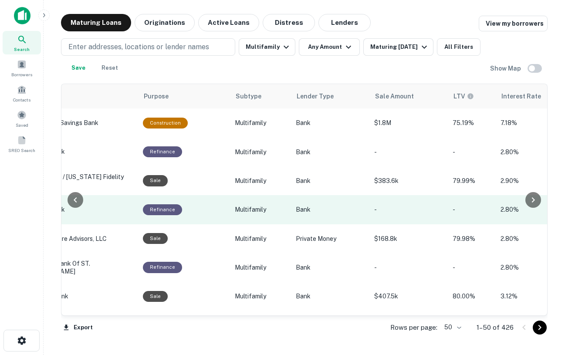
scroll to position [0, 542]
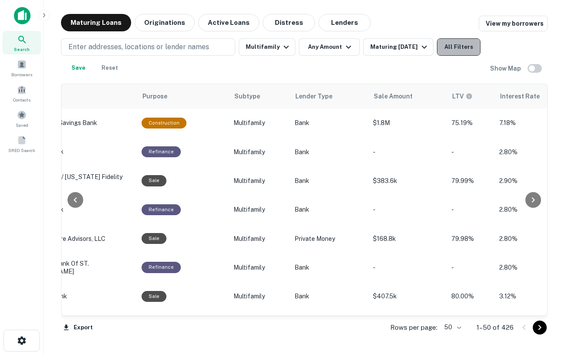
click at [451, 51] on button "All Filters" at bounding box center [459, 46] width 44 height 17
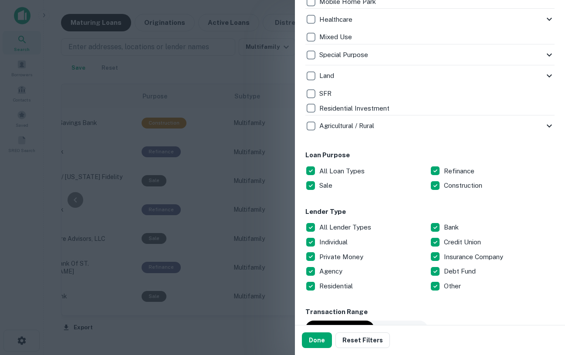
scroll to position [381, 0]
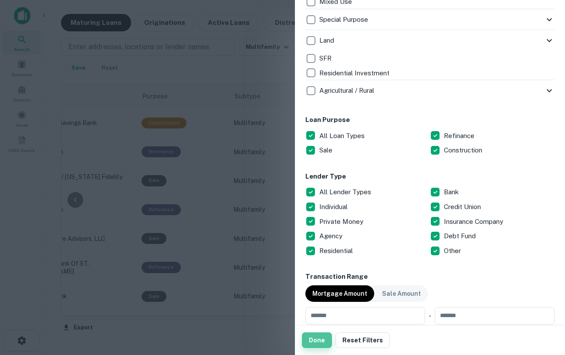
click at [321, 337] on button "Done" at bounding box center [317, 340] width 30 height 16
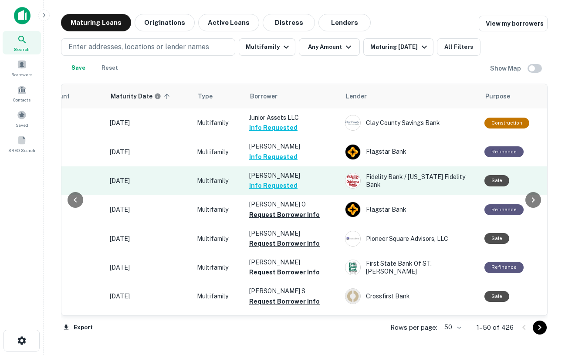
scroll to position [0, 0]
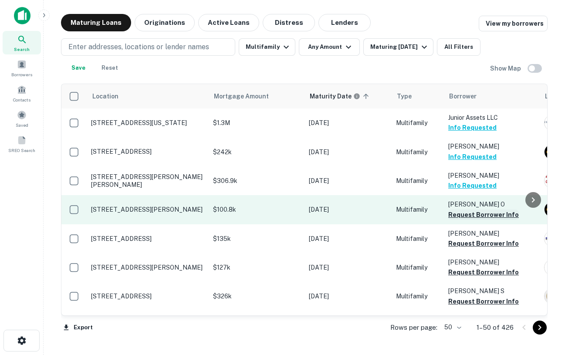
click at [482, 209] on button "Request Borrower Info" at bounding box center [483, 214] width 71 height 10
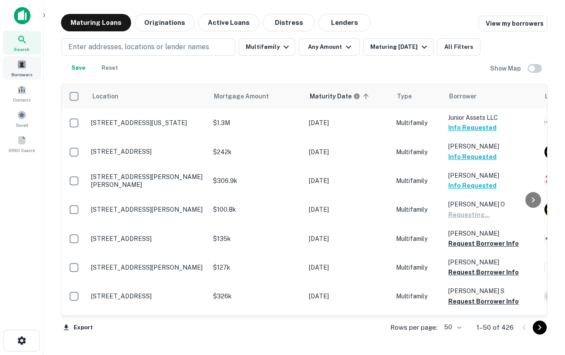
click at [28, 67] on div "Borrowers" at bounding box center [22, 68] width 38 height 24
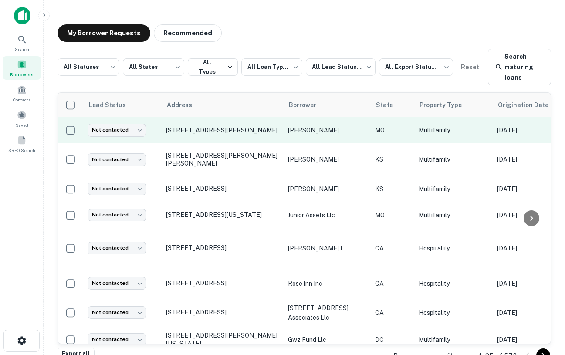
click at [246, 128] on p "[STREET_ADDRESS][PERSON_NAME]" at bounding box center [222, 130] width 113 height 8
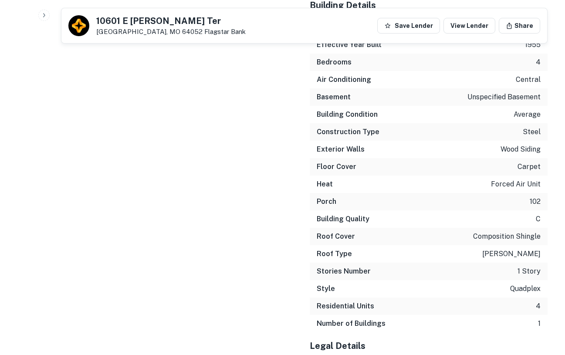
scroll to position [1408, 0]
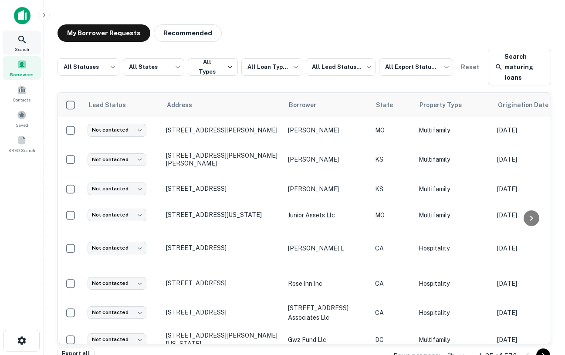
click at [22, 41] on icon at bounding box center [22, 39] width 10 height 10
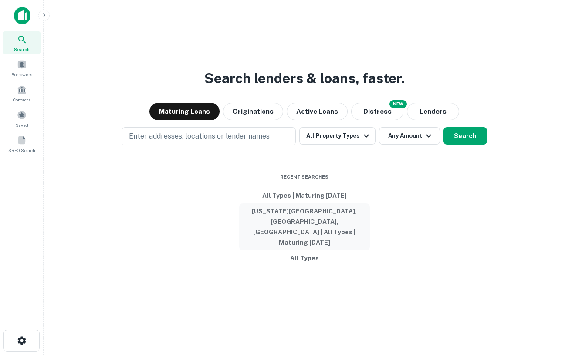
click at [318, 224] on button "[US_STATE][GEOGRAPHIC_DATA], [GEOGRAPHIC_DATA], [GEOGRAPHIC_DATA] | All Types |…" at bounding box center [304, 226] width 131 height 47
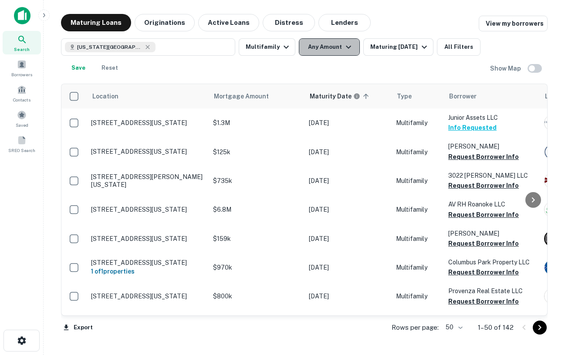
click at [336, 50] on button "Any Amount" at bounding box center [329, 46] width 61 height 17
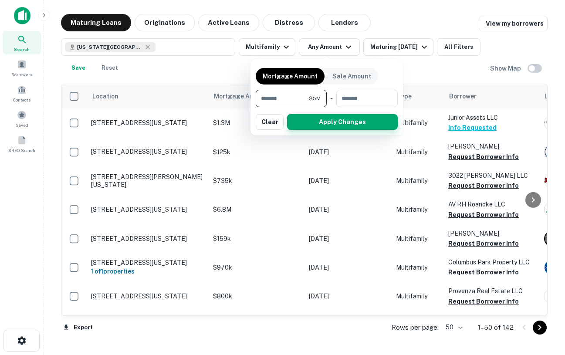
type input "*******"
click at [337, 120] on button "Apply Changes" at bounding box center [342, 122] width 111 height 16
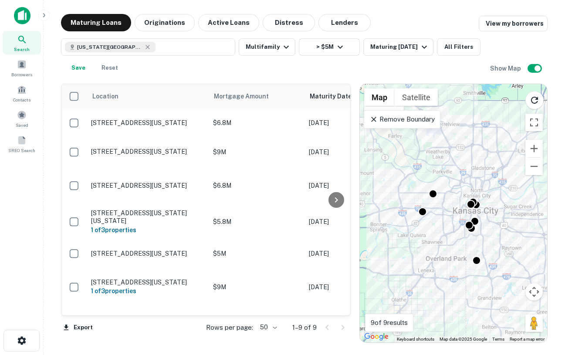
click at [419, 120] on p "Remove Boundary" at bounding box center [401, 119] width 65 height 10
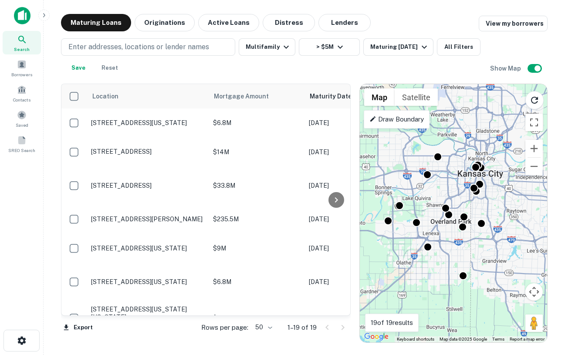
drag, startPoint x: 478, startPoint y: 174, endPoint x: 482, endPoint y: 131, distance: 43.7
click at [482, 131] on div "To activate drag with keyboard, press Alt + Enter. Once in keyboard drag state,…" at bounding box center [453, 213] width 187 height 258
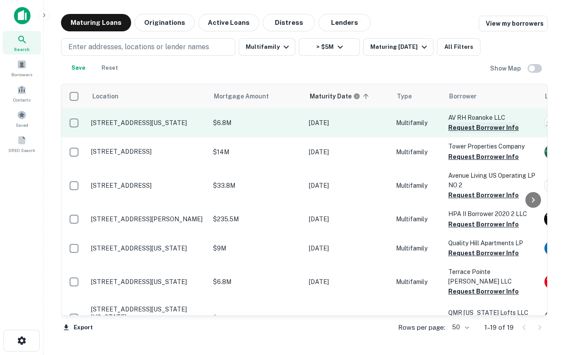
click at [466, 130] on button "Request Borrower Info" at bounding box center [483, 127] width 71 height 10
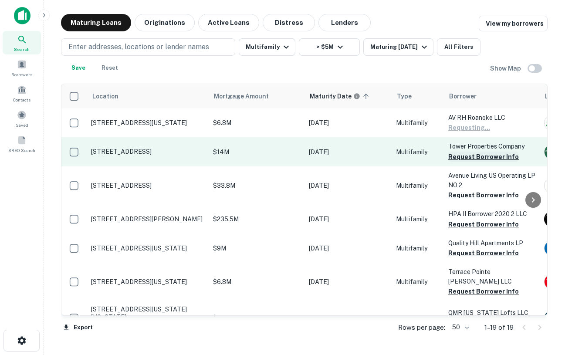
click at [478, 158] on button "Request Borrower Info" at bounding box center [483, 157] width 71 height 10
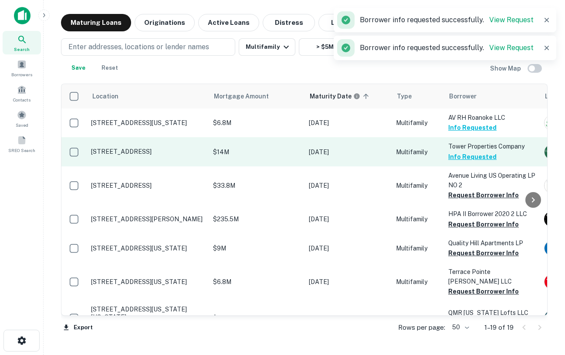
click at [145, 143] on td "6800 Antioch Rd Overland Park, KS 66204" at bounding box center [148, 151] width 122 height 29
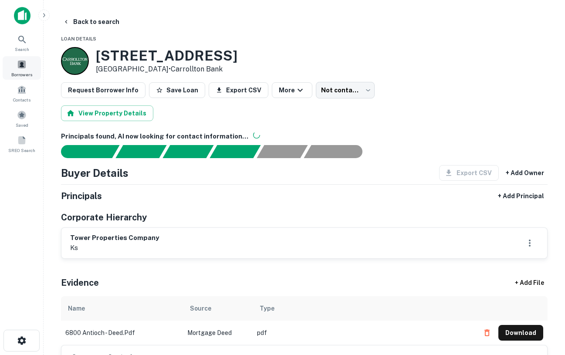
click at [18, 67] on span at bounding box center [22, 65] width 10 height 10
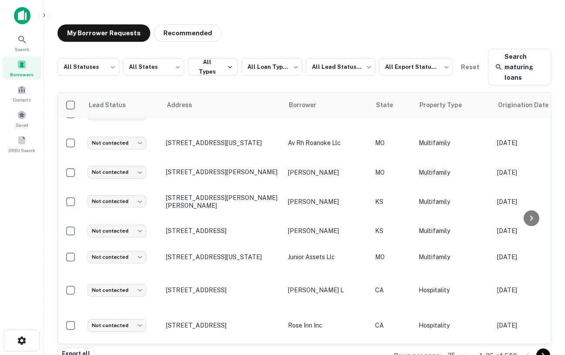
scroll to position [12, 0]
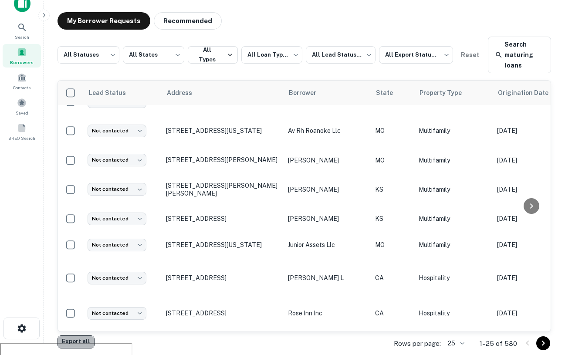
click at [75, 344] on button "Export all" at bounding box center [75, 341] width 37 height 13
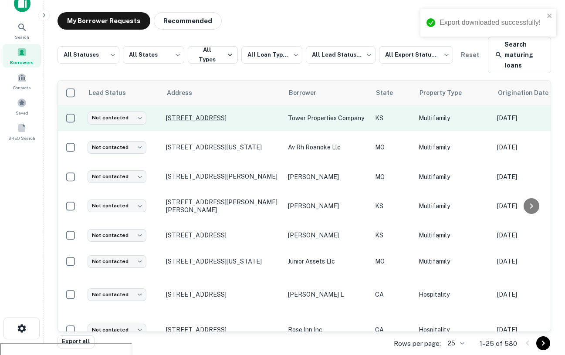
click at [204, 116] on p "[STREET_ADDRESS]" at bounding box center [222, 118] width 113 height 8
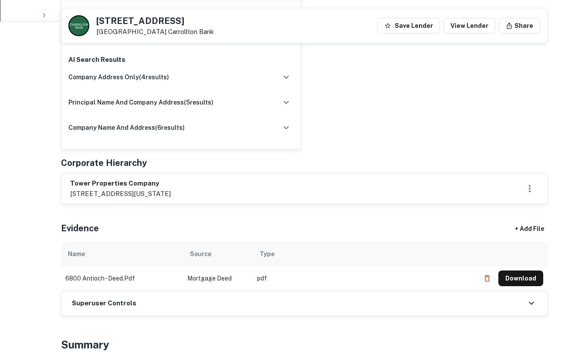
scroll to position [380, 0]
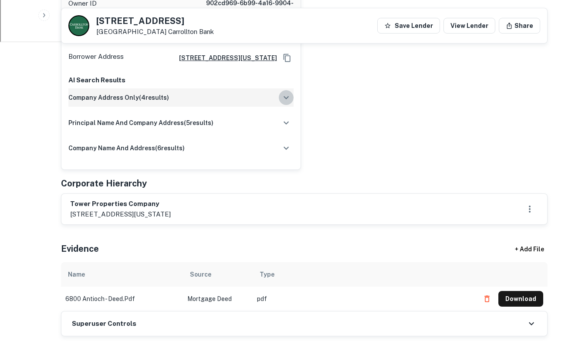
click at [288, 92] on icon "button" at bounding box center [286, 97] width 10 height 10
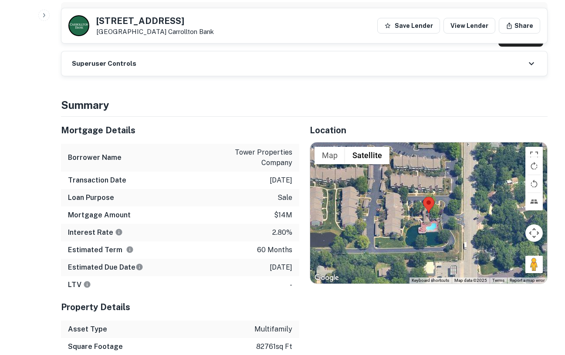
scroll to position [923, 0]
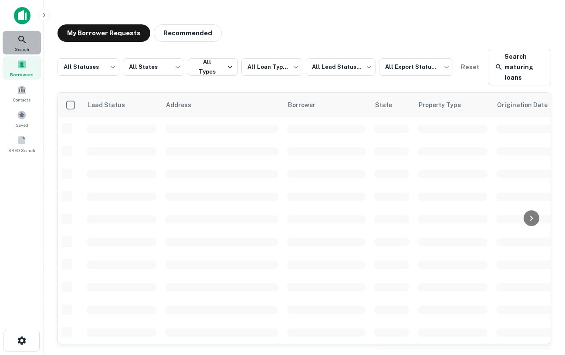
click at [21, 41] on icon at bounding box center [22, 39] width 10 height 10
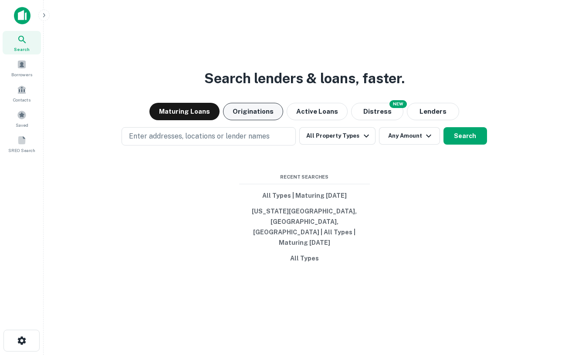
click at [273, 120] on button "Originations" at bounding box center [253, 111] width 60 height 17
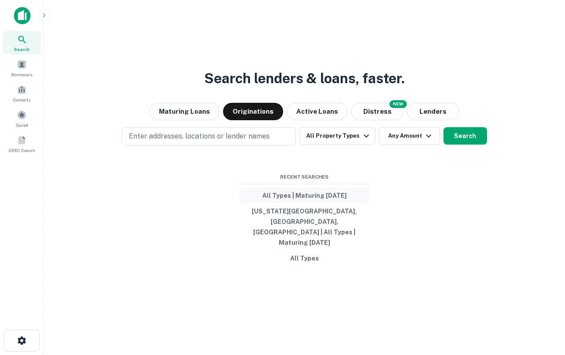
click at [295, 203] on button "All Types | Maturing [DATE]" at bounding box center [304, 196] width 131 height 16
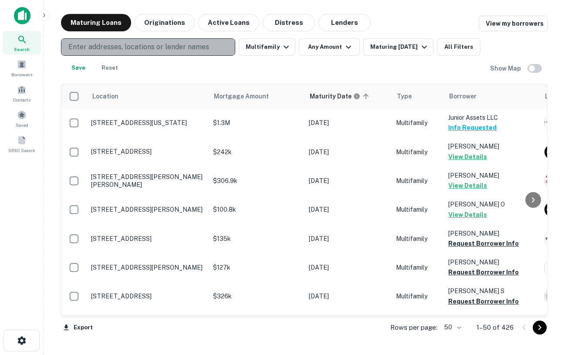
click at [138, 44] on p "Enter addresses, locations or lender names" at bounding box center [138, 47] width 141 height 10
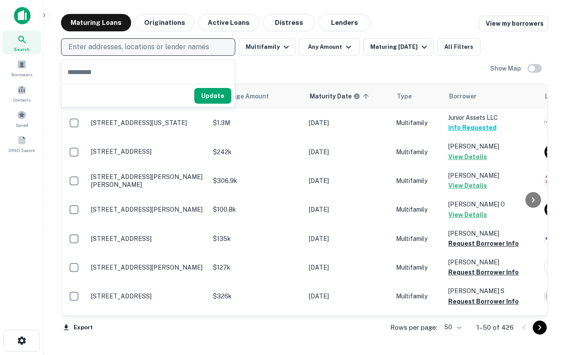
type input "*"
type input "******"
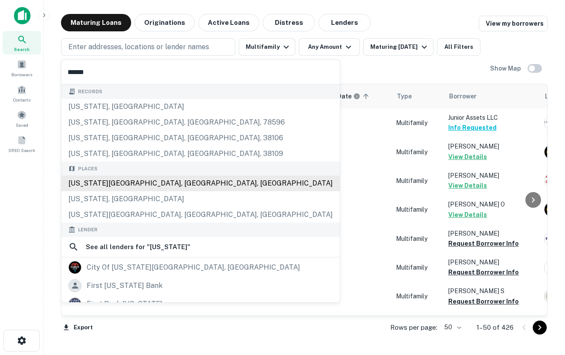
click at [129, 183] on div "Kansas City, MO, USA" at bounding box center [200, 183] width 278 height 16
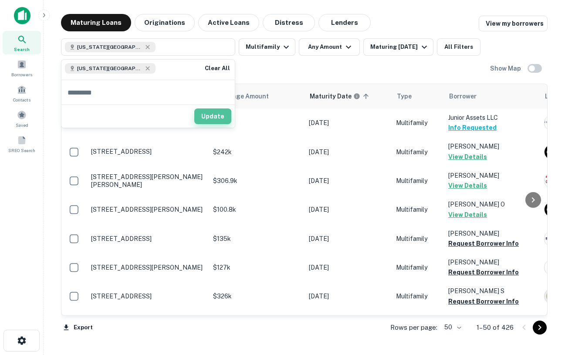
click at [208, 121] on button "Update" at bounding box center [212, 116] width 37 height 16
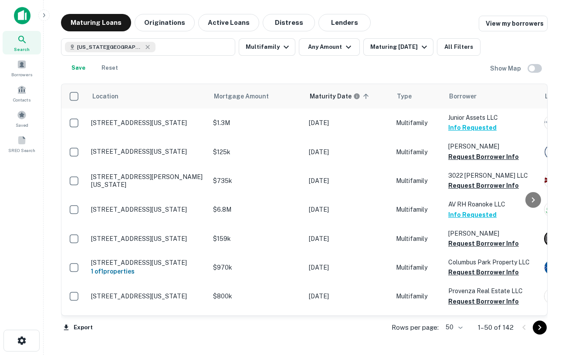
click at [154, 11] on main "Maturing Loans Originations Active Loans Distress Lenders View my borrowers Kan…" at bounding box center [304, 177] width 521 height 355
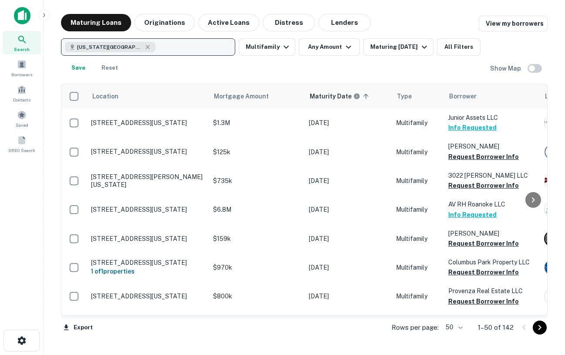
click at [164, 21] on button "Originations" at bounding box center [165, 22] width 60 height 17
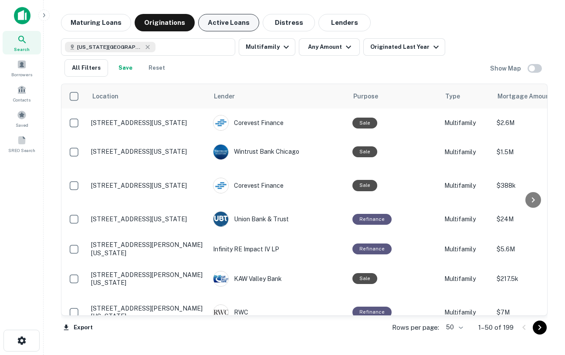
click at [223, 20] on button "Active Loans" at bounding box center [228, 22] width 61 height 17
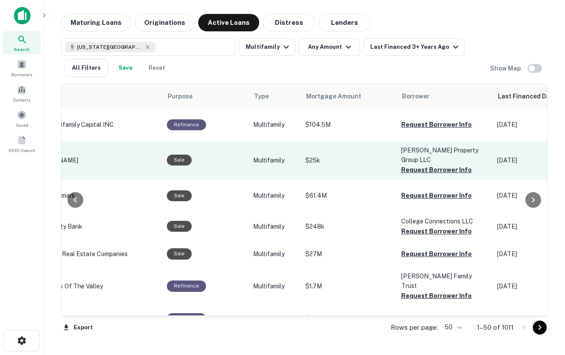
scroll to position [0, 193]
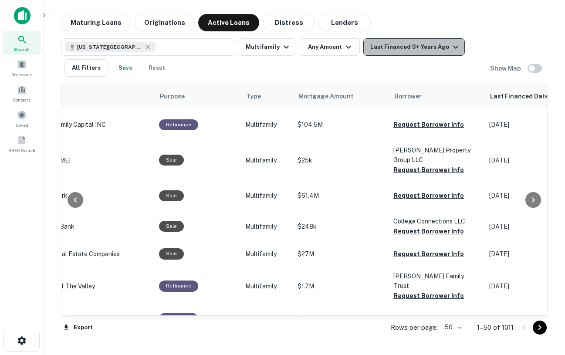
click at [438, 43] on div "Last Financed 3+ Years Ago" at bounding box center [415, 47] width 91 height 10
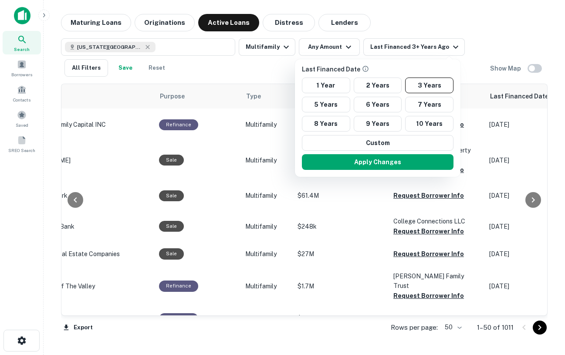
click at [473, 44] on div at bounding box center [282, 177] width 565 height 355
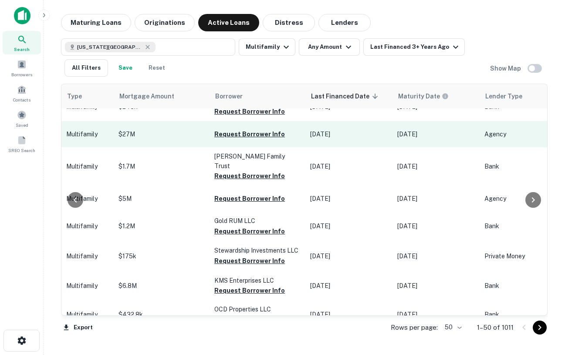
scroll to position [124, 372]
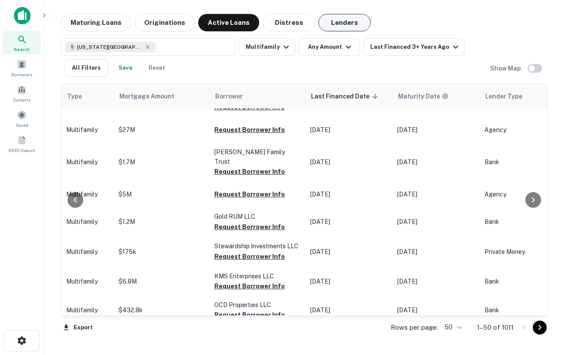
click at [341, 17] on button "Lenders" at bounding box center [344, 22] width 52 height 17
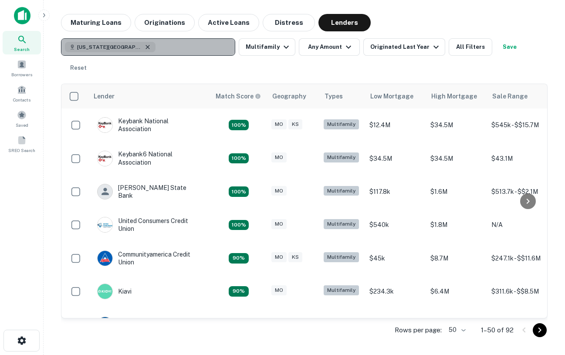
click at [144, 46] on icon "button" at bounding box center [147, 47] width 7 height 7
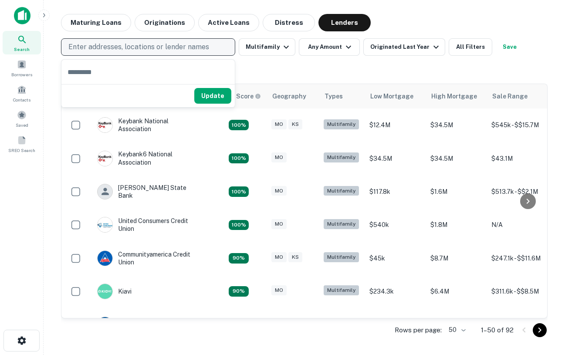
click at [149, 47] on p "Enter addresses, locations or lender names" at bounding box center [138, 47] width 141 height 10
click at [61, 38] on button "Enter addresses, locations or lender names" at bounding box center [148, 46] width 174 height 17
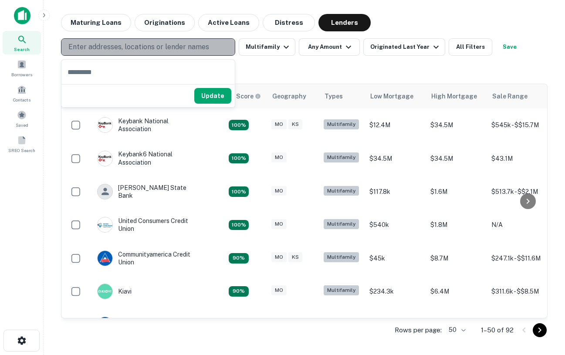
click at [149, 47] on p "Enter addresses, locations or lender names" at bounding box center [138, 47] width 141 height 10
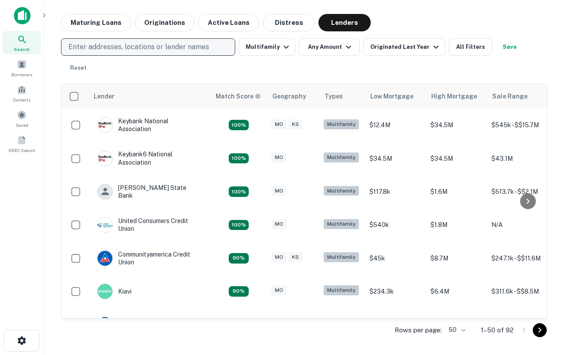
click at [149, 47] on p "Enter addresses, locations or lender names" at bounding box center [138, 47] width 141 height 10
type input "**********"
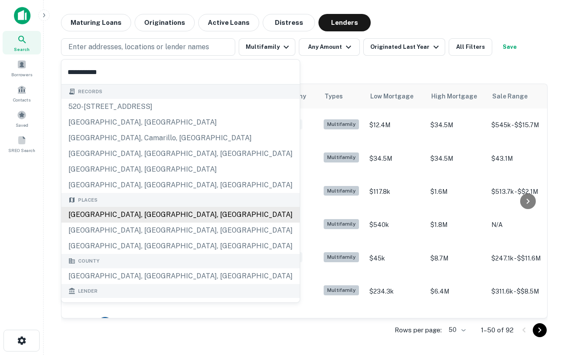
click at [121, 213] on div "Los Angeles, CA, USA" at bounding box center [180, 215] width 238 height 16
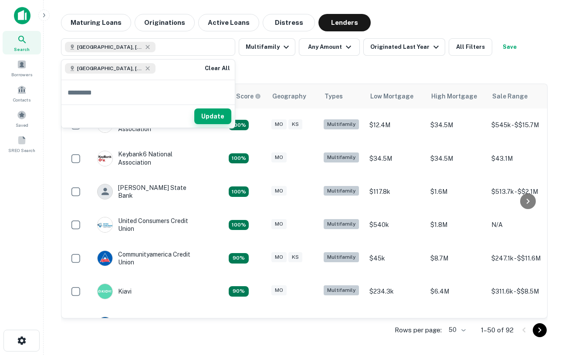
click at [221, 119] on button "Update" at bounding box center [212, 116] width 37 height 16
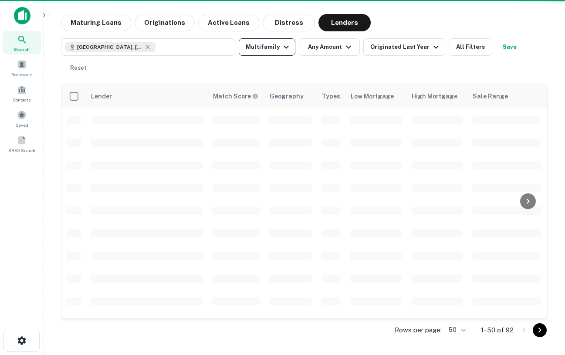
click at [282, 40] on button "Multifamily" at bounding box center [267, 46] width 57 height 17
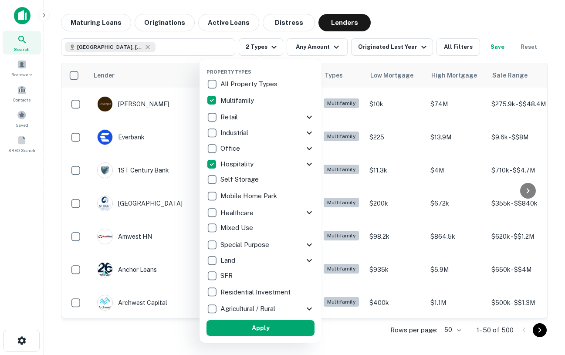
click at [258, 327] on button "Apply" at bounding box center [260, 328] width 108 height 16
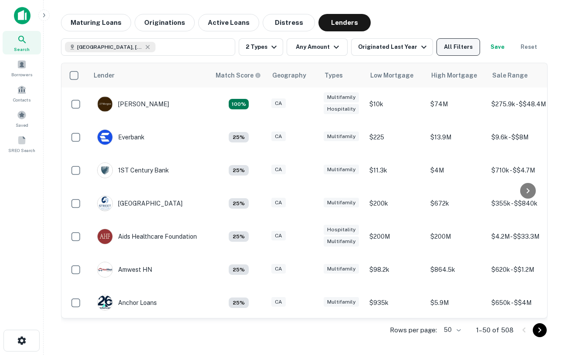
click at [453, 51] on button "All Filters" at bounding box center [458, 46] width 44 height 17
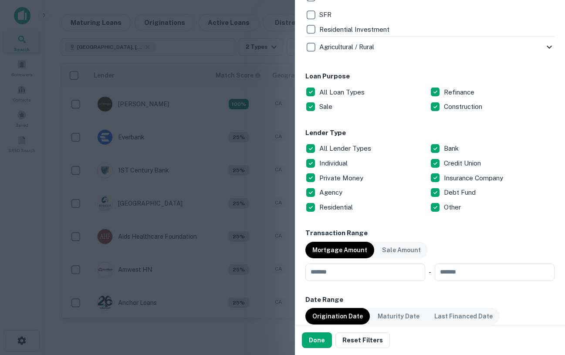
scroll to position [428, 0]
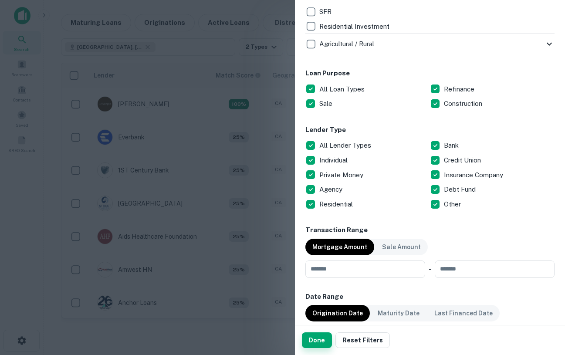
click at [316, 343] on button "Done" at bounding box center [317, 340] width 30 height 16
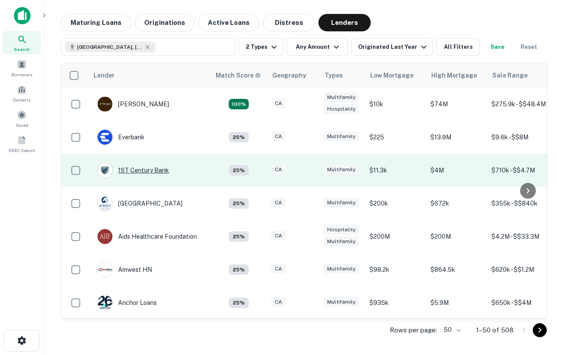
click at [148, 169] on div "1ST Century Bank" at bounding box center [133, 170] width 72 height 16
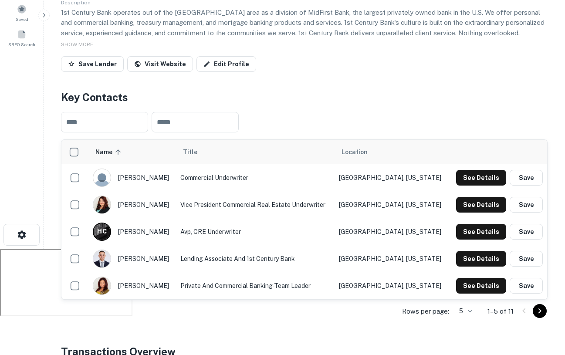
scroll to position [108, 0]
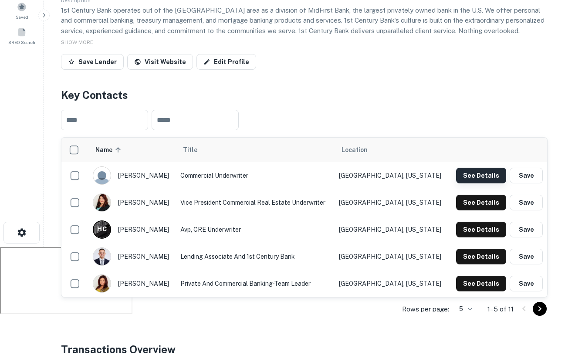
click at [480, 175] on button "See Details" at bounding box center [481, 176] width 50 height 16
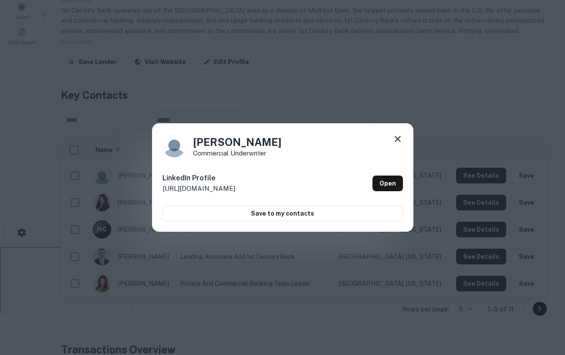
click at [398, 136] on icon at bounding box center [397, 139] width 10 height 10
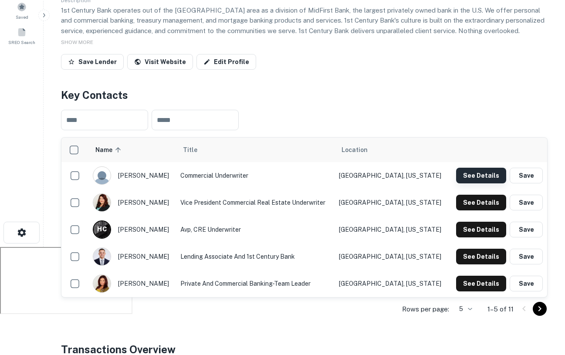
click at [481, 178] on button "See Details" at bounding box center [481, 176] width 50 height 16
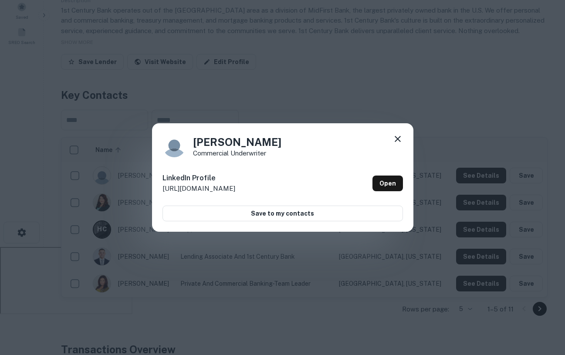
click at [397, 141] on icon at bounding box center [397, 139] width 10 height 10
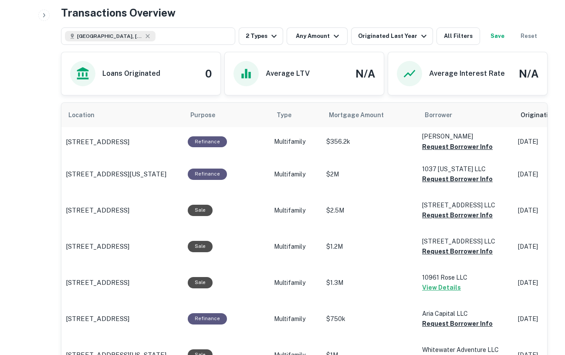
scroll to position [446, 0]
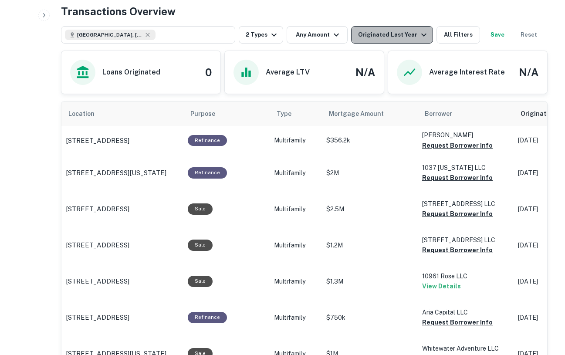
click at [412, 34] on div "Originated Last Year" at bounding box center [393, 35] width 71 height 10
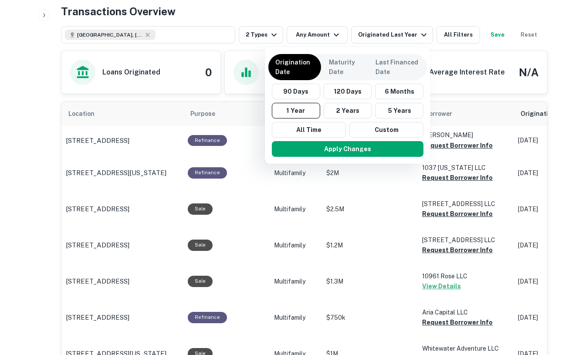
click at [405, 19] on div at bounding box center [282, 177] width 565 height 355
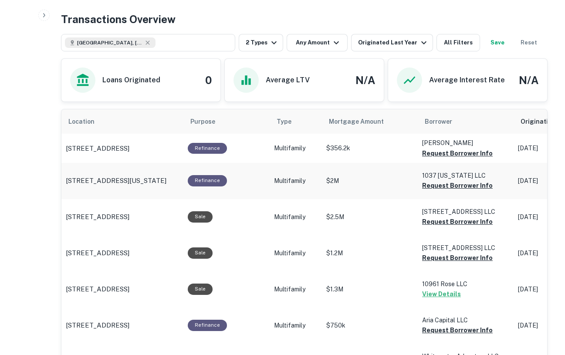
scroll to position [431, 0]
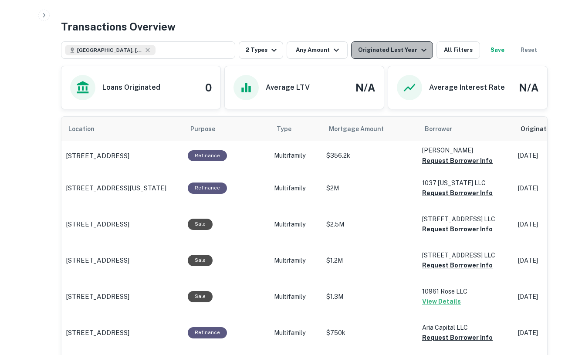
click at [418, 52] on icon "button" at bounding box center [423, 50] width 10 height 10
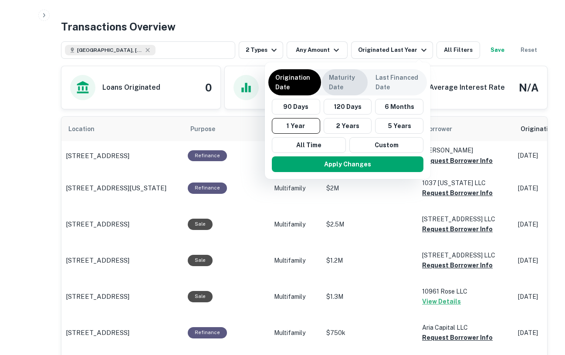
click at [342, 84] on p "Maturity Date" at bounding box center [345, 82] width 32 height 19
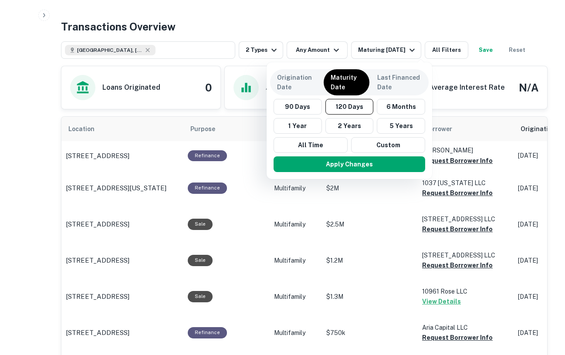
click at [303, 27] on div at bounding box center [282, 177] width 565 height 355
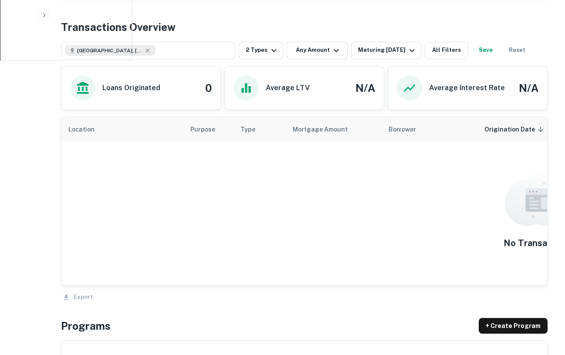
scroll to position [431, 0]
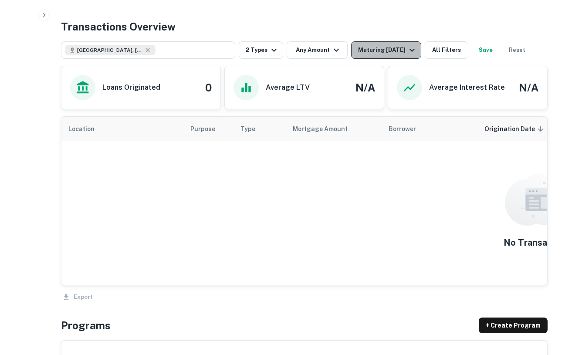
click at [397, 56] on button "Maturing In 120 Days" at bounding box center [386, 49] width 70 height 17
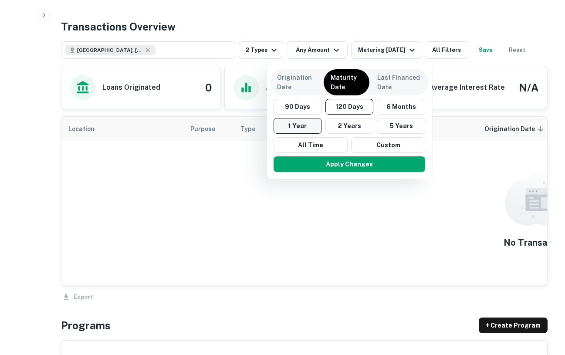
click at [293, 123] on button "1 Year" at bounding box center [297, 126] width 48 height 16
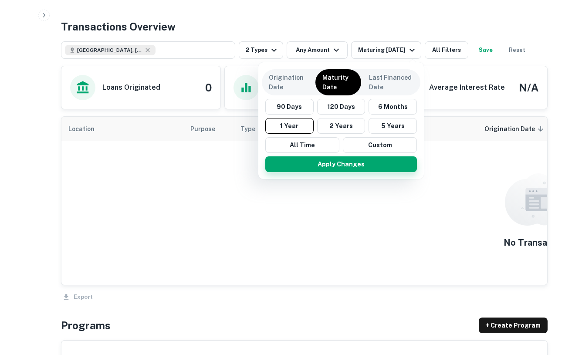
click at [337, 159] on button "Apply Changes" at bounding box center [341, 164] width 152 height 16
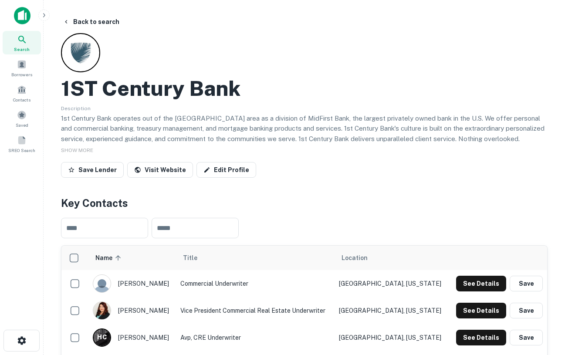
click at [16, 27] on div at bounding box center [22, 19] width 44 height 24
click at [72, 17] on button "Back to search" at bounding box center [91, 22] width 64 height 16
click at [27, 43] on icon at bounding box center [22, 39] width 10 height 10
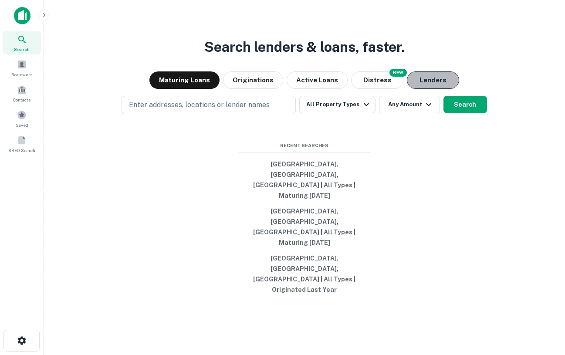
click at [430, 89] on button "Lenders" at bounding box center [433, 79] width 52 height 17
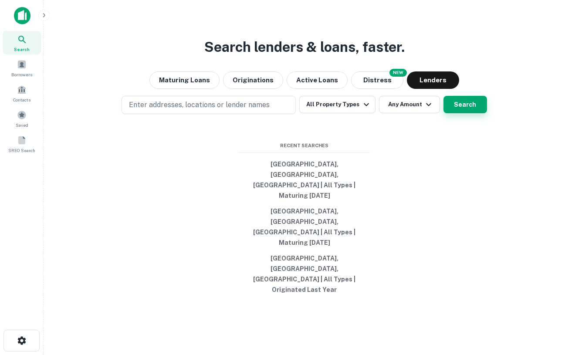
click at [467, 113] on button "Search" at bounding box center [465, 104] width 44 height 17
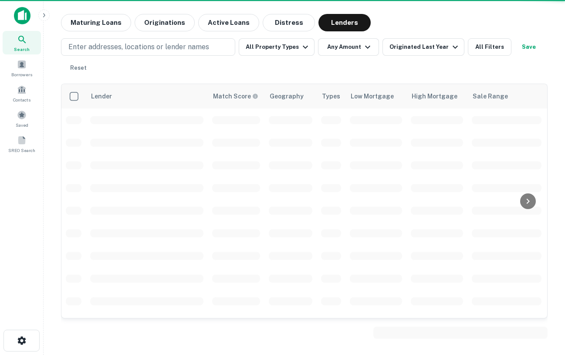
scroll to position [0, 0]
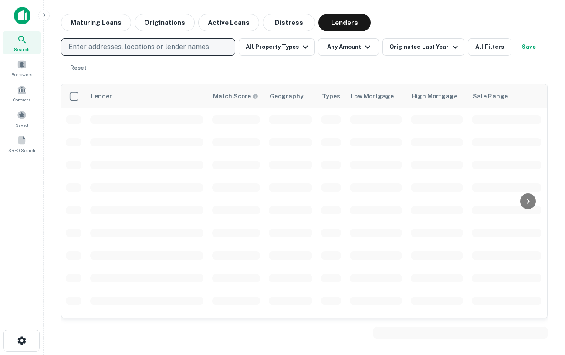
click at [161, 49] on p "Enter addresses, locations or lender names" at bounding box center [138, 47] width 141 height 10
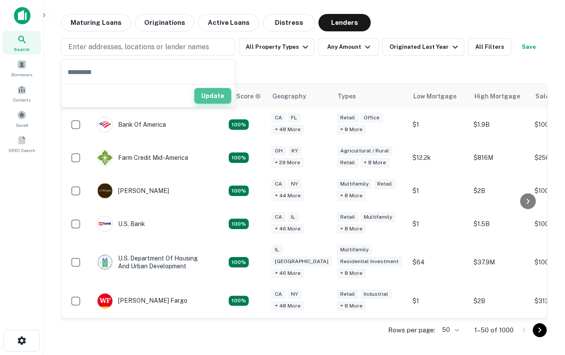
click at [225, 94] on button "Update" at bounding box center [212, 96] width 37 height 16
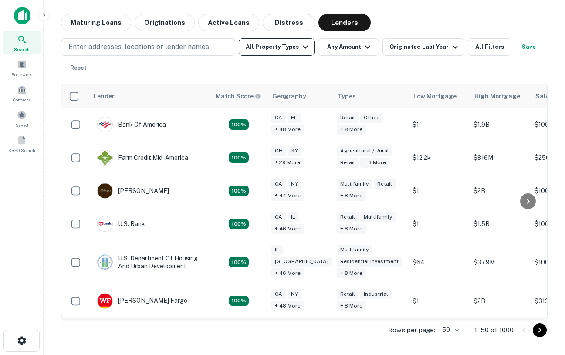
click at [288, 51] on button "All Property Types" at bounding box center [277, 46] width 76 height 17
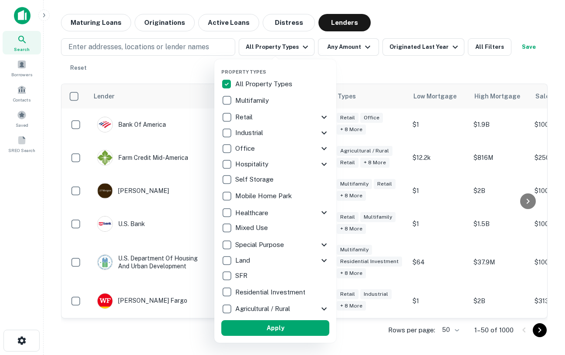
click at [189, 48] on div at bounding box center [282, 177] width 565 height 355
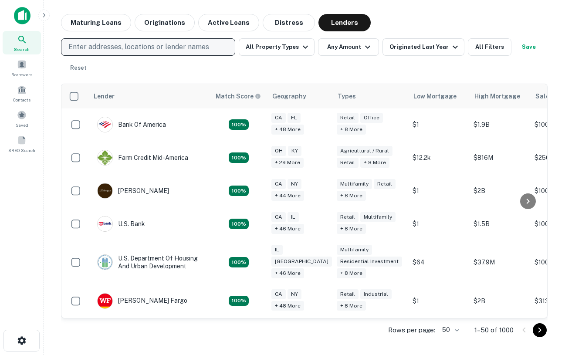
click at [194, 49] on p "Enter addresses, locations or lender names" at bounding box center [138, 47] width 141 height 10
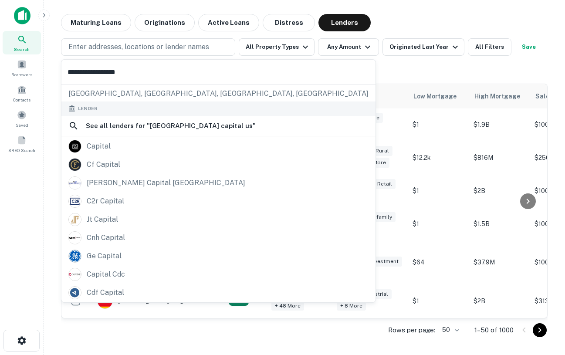
scroll to position [155, 0]
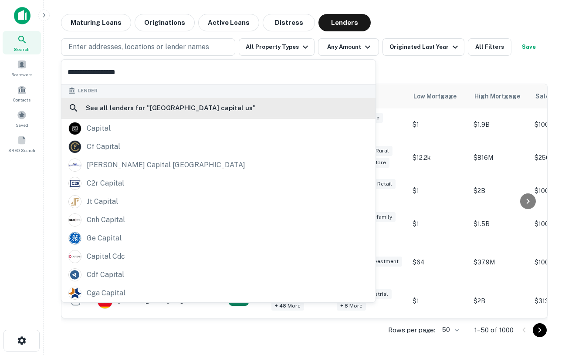
click at [135, 107] on h6 "See all lenders for " colombo capital us "" at bounding box center [171, 108] width 170 height 10
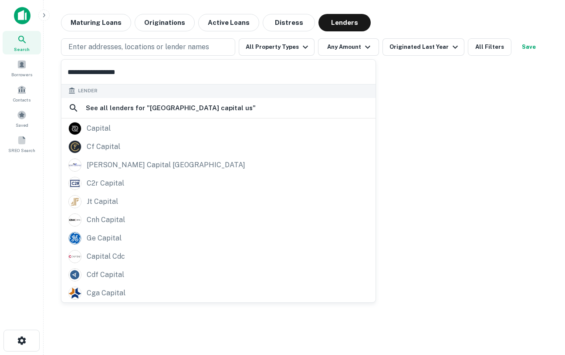
click at [138, 69] on input "**********" at bounding box center [218, 72] width 314 height 24
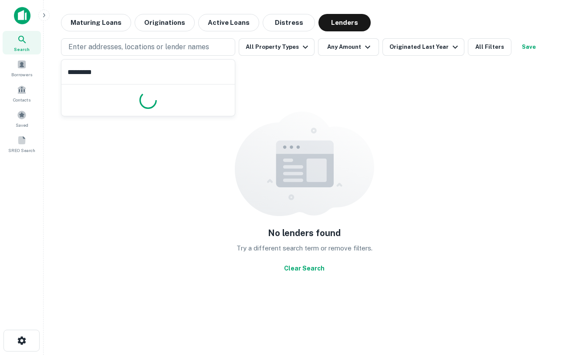
type input "*******"
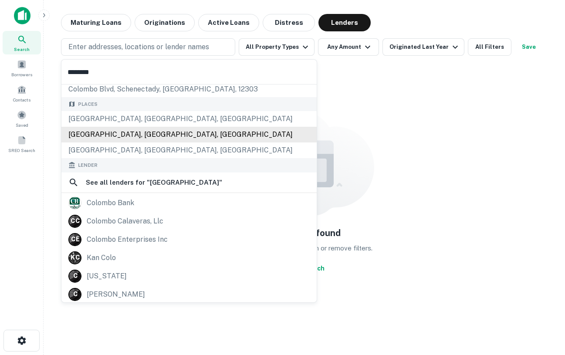
scroll to position [81, 0]
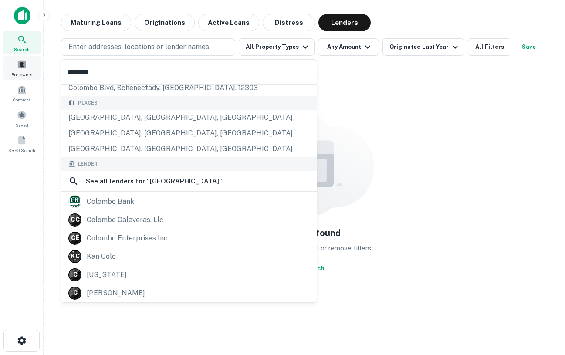
drag, startPoint x: 128, startPoint y: 77, endPoint x: 31, endPoint y: 77, distance: 97.1
click at [31, 77] on body "Search Borrowers Contacts Saved SREO Search Maturing Loans Originations Active …" at bounding box center [282, 177] width 565 height 355
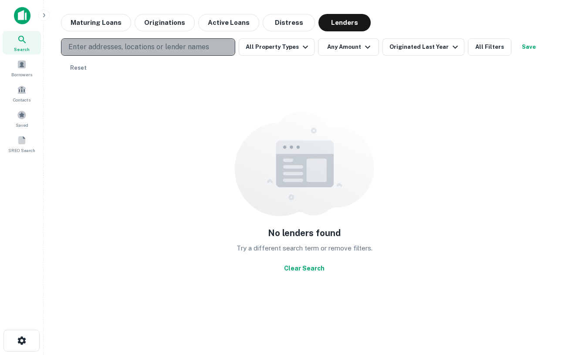
click at [111, 48] on p "Enter addresses, locations or lender names" at bounding box center [138, 47] width 141 height 10
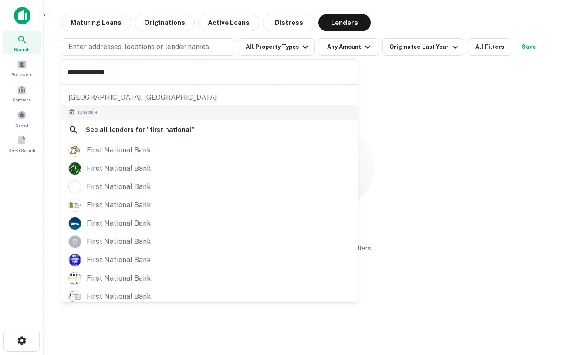
scroll to position [149, 0]
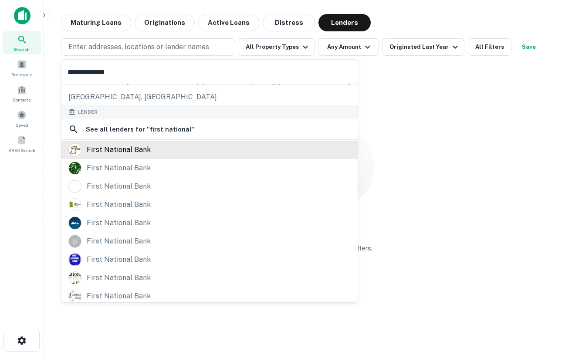
type input "**********"
click at [138, 154] on div "first national bank" at bounding box center [119, 149] width 64 height 13
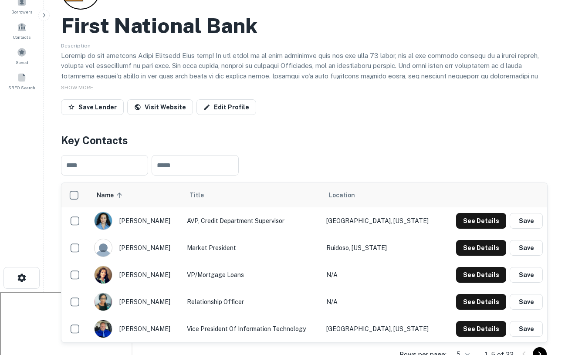
scroll to position [64, 0]
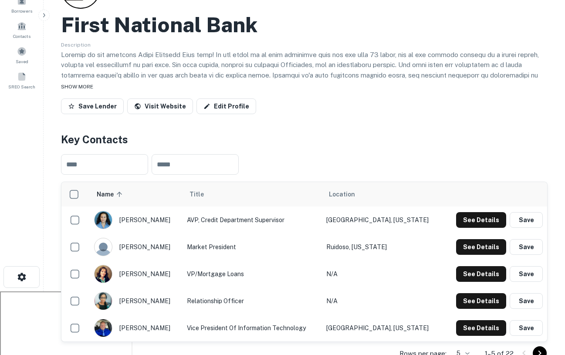
click at [78, 86] on span "SHOW MORE" at bounding box center [77, 87] width 32 height 6
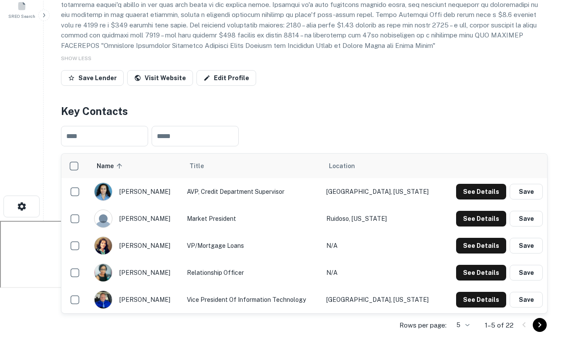
scroll to position [0, 0]
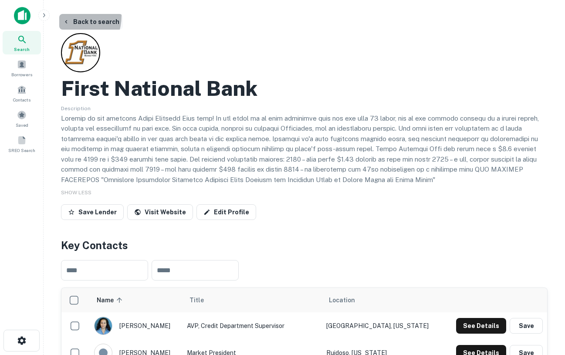
click at [69, 16] on button "Back to search" at bounding box center [91, 22] width 64 height 16
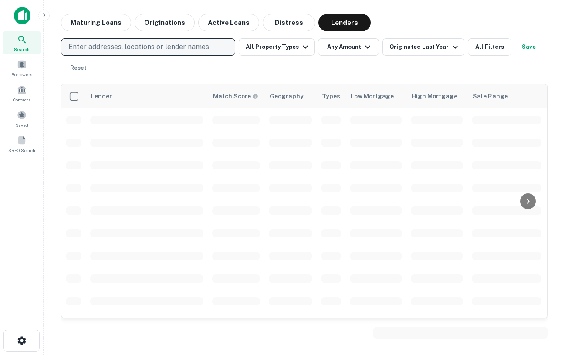
click at [106, 52] on button "Enter addresses, locations or lender names" at bounding box center [148, 46] width 174 height 17
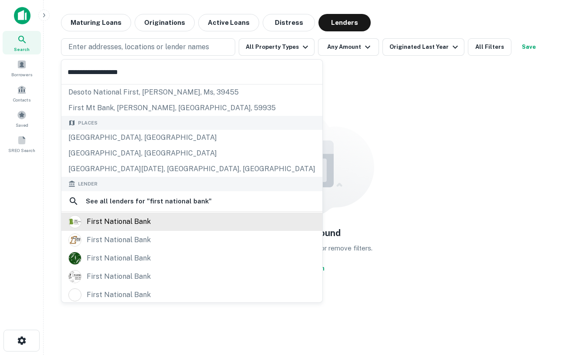
scroll to position [71, 0]
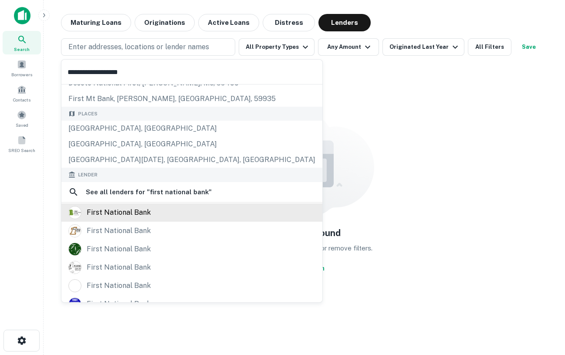
type input "**********"
click at [123, 214] on div "first national bank" at bounding box center [119, 212] width 64 height 13
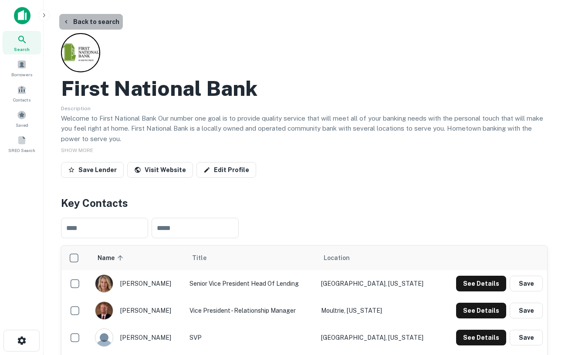
click at [106, 19] on button "Back to search" at bounding box center [91, 22] width 64 height 16
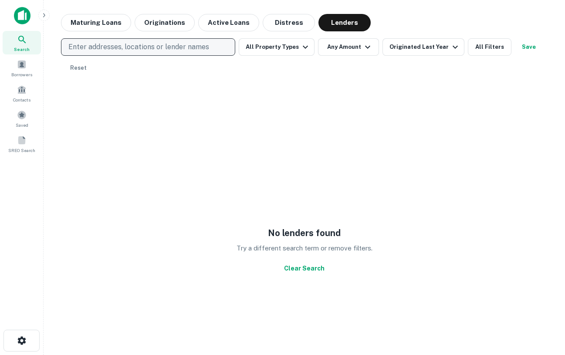
click at [89, 45] on p "Enter addresses, locations or lender names" at bounding box center [138, 47] width 141 height 10
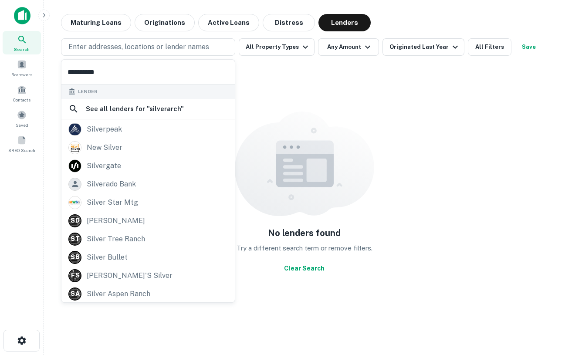
click at [84, 71] on input "**********" at bounding box center [147, 72] width 173 height 24
click at [94, 78] on input "**********" at bounding box center [147, 72] width 173 height 24
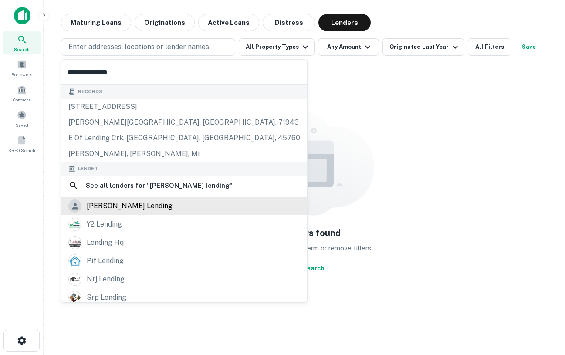
scroll to position [77, 0]
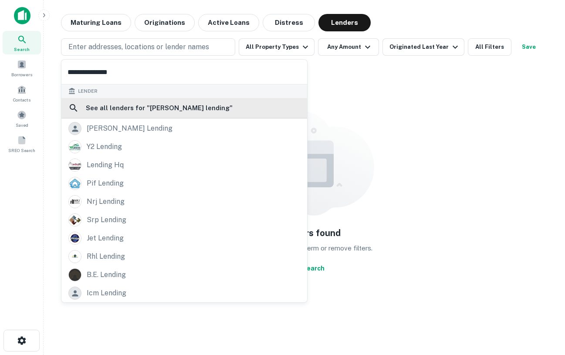
type input "**********"
click at [167, 111] on h6 "See all lenders for " kennedy lending "" at bounding box center [159, 108] width 147 height 10
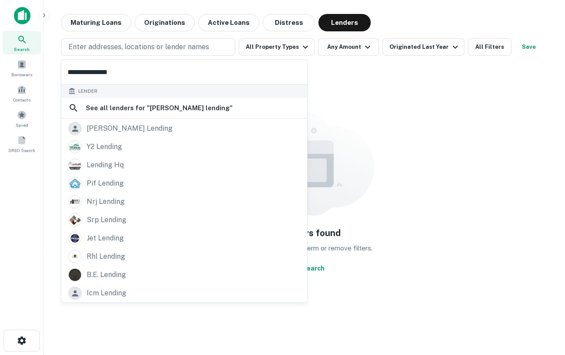
click at [296, 137] on img at bounding box center [304, 163] width 139 height 104
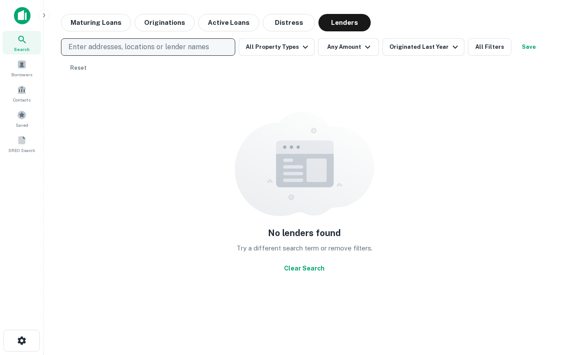
click at [111, 49] on p "Enter addresses, locations or lender names" at bounding box center [138, 47] width 141 height 10
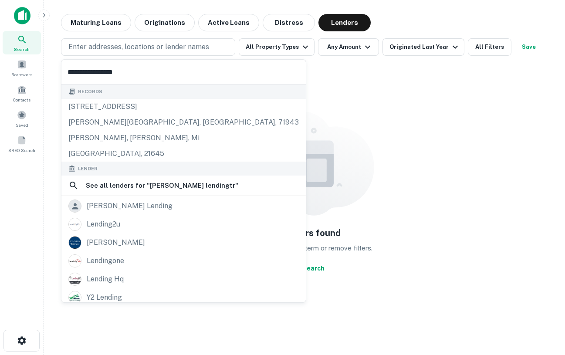
click at [148, 69] on input "**********" at bounding box center [183, 72] width 244 height 24
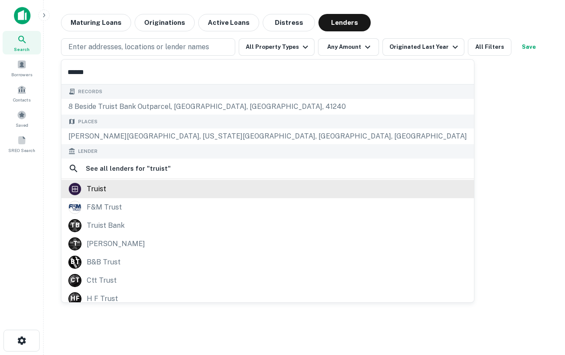
type input "******"
click at [148, 188] on div "truist" at bounding box center [267, 188] width 398 height 13
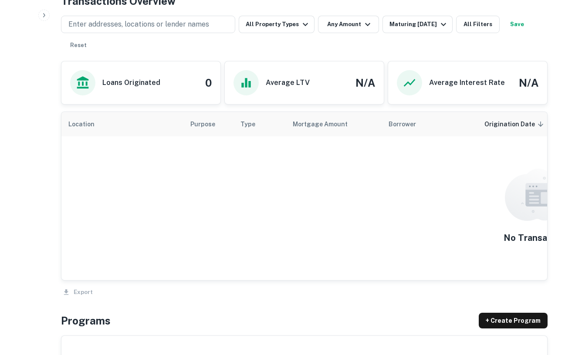
scroll to position [457, 0]
click at [406, 29] on div "Maturing [DATE]" at bounding box center [418, 24] width 59 height 10
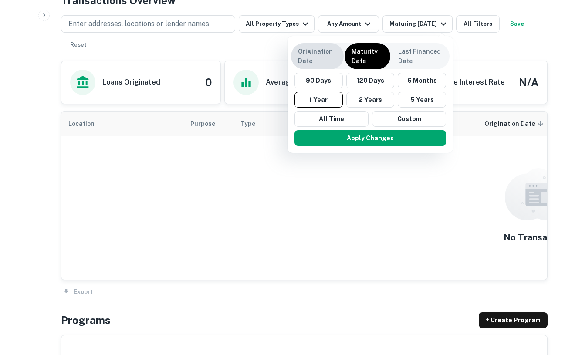
click at [320, 56] on p "Origination Date" at bounding box center [317, 56] width 39 height 19
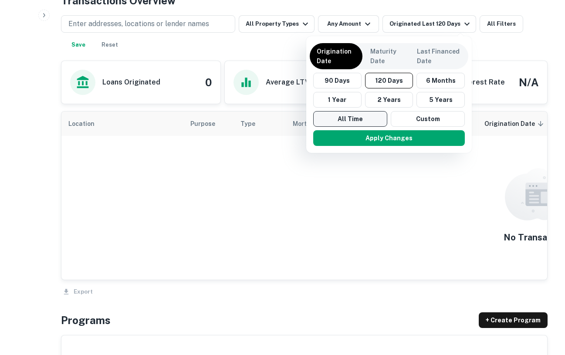
click at [344, 118] on button "All Time" at bounding box center [350, 119] width 74 height 16
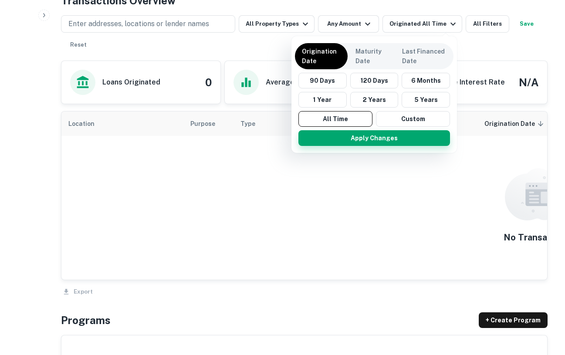
click at [360, 138] on button "Apply Changes" at bounding box center [374, 138] width 152 height 16
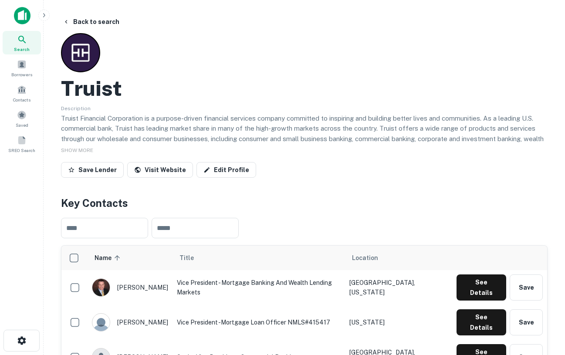
click at [22, 41] on icon at bounding box center [22, 39] width 10 height 10
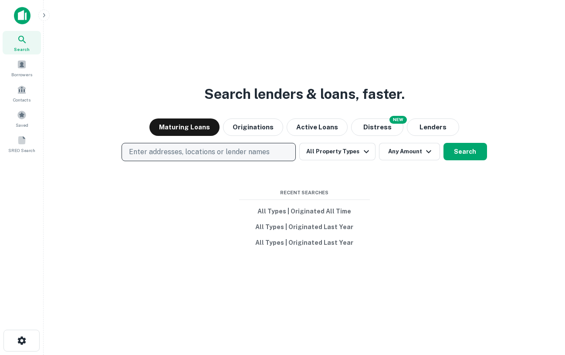
click at [159, 152] on p "Enter addresses, locations or lender names" at bounding box center [199, 152] width 141 height 10
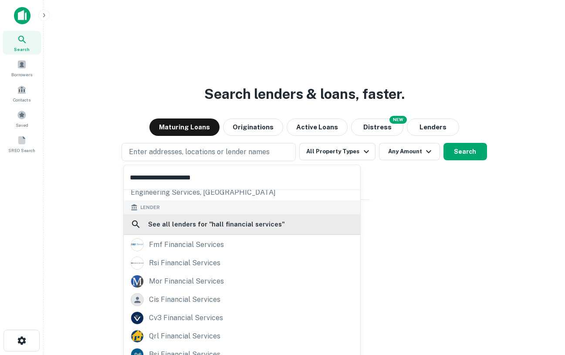
scroll to position [93, 0]
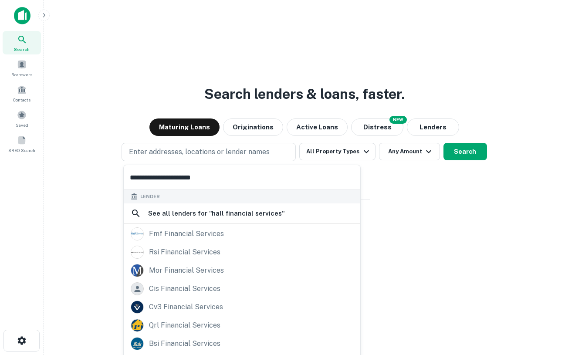
click at [191, 182] on input "**********" at bounding box center [242, 177] width 236 height 24
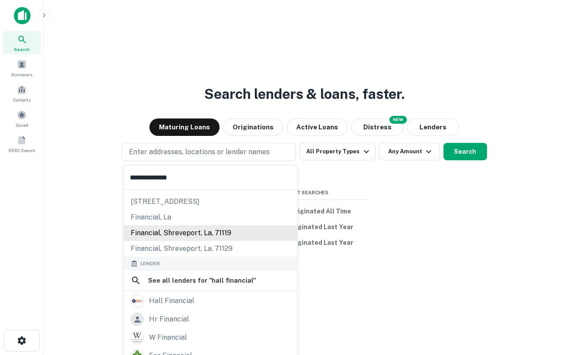
scroll to position [56, 0]
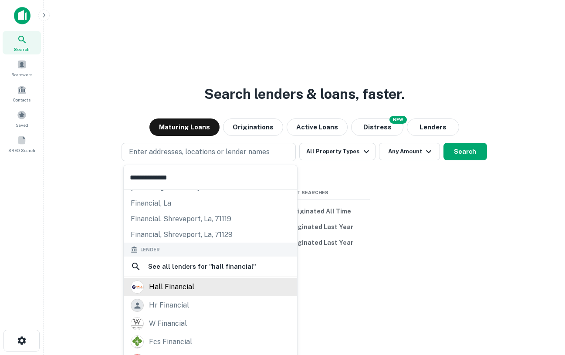
type input "**********"
click at [192, 283] on div "hall financial" at bounding box center [171, 286] width 45 height 13
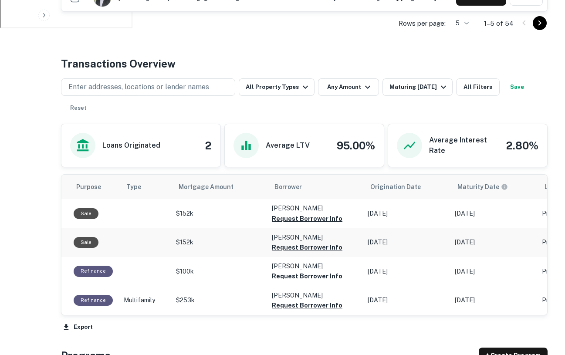
scroll to position [394, 0]
click at [417, 86] on div "Maturing [DATE]" at bounding box center [418, 86] width 59 height 10
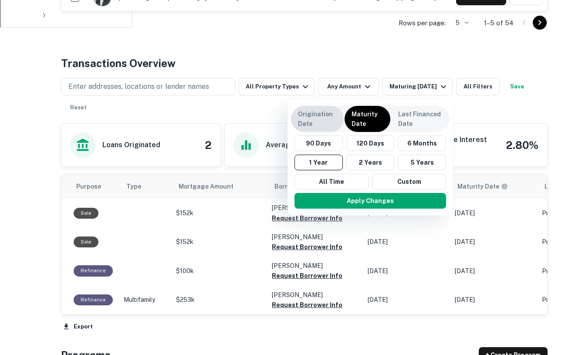
click at [314, 119] on p "Origination Date" at bounding box center [317, 118] width 39 height 19
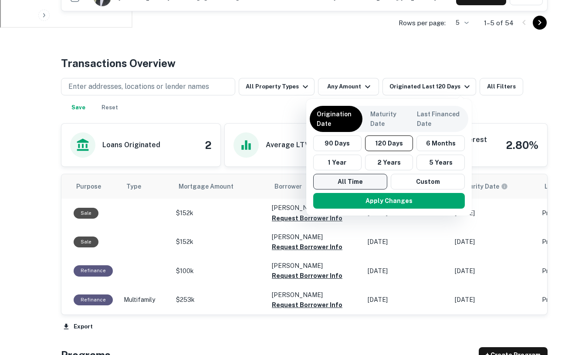
click at [340, 179] on button "All Time" at bounding box center [350, 182] width 74 height 16
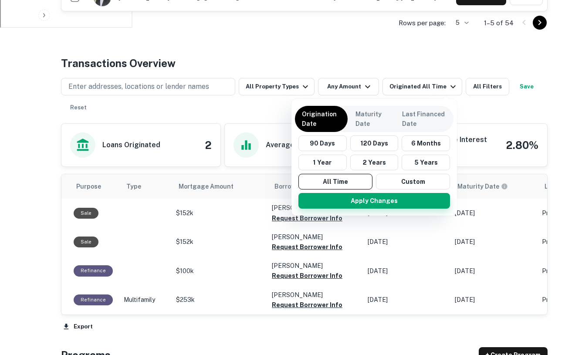
click at [361, 202] on button "Apply Changes" at bounding box center [374, 201] width 152 height 16
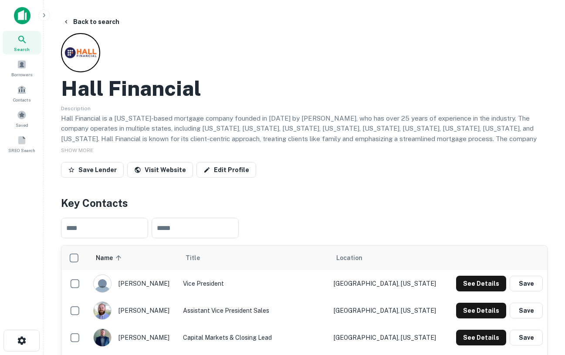
click at [31, 38] on div "Search" at bounding box center [22, 43] width 38 height 24
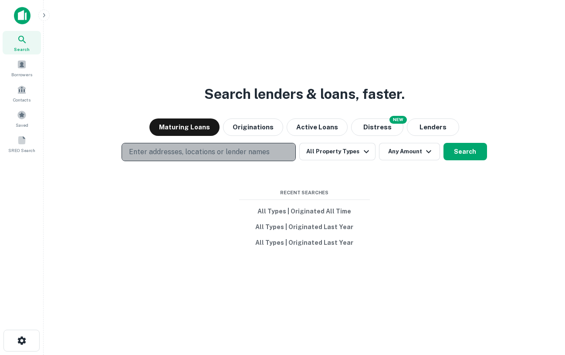
click at [217, 150] on p "Enter addresses, locations or lender names" at bounding box center [199, 152] width 141 height 10
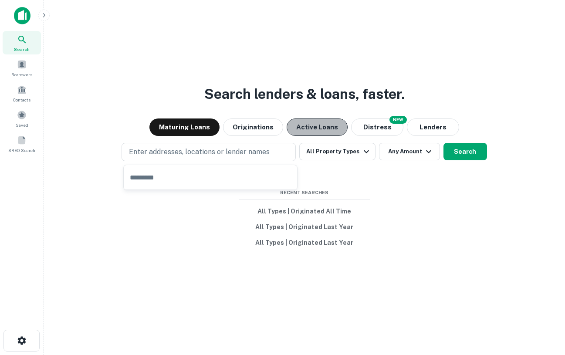
click at [331, 119] on button "Active Loans" at bounding box center [316, 126] width 61 height 17
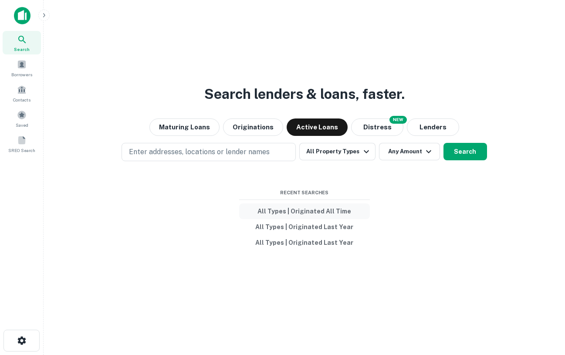
click at [303, 206] on button "All Types | Originated All Time" at bounding box center [304, 211] width 131 height 16
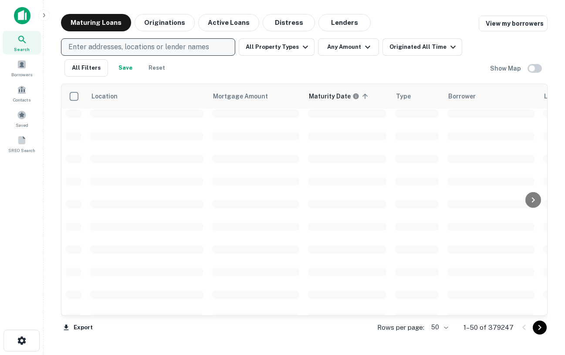
scroll to position [124, 0]
click at [196, 40] on button "Enter addresses, locations or lender names" at bounding box center [148, 46] width 174 height 17
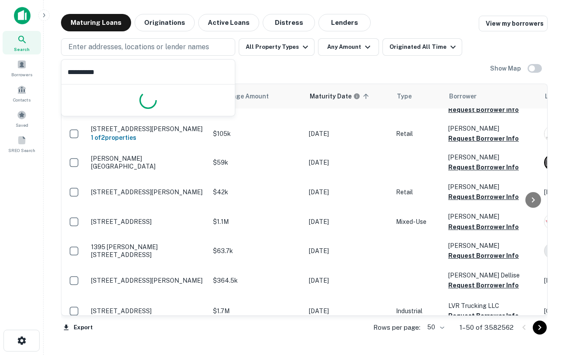
type input "**********"
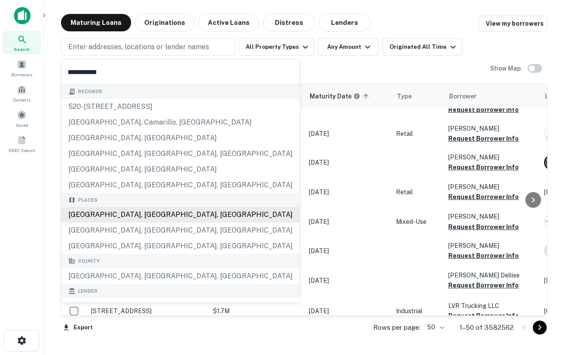
click at [115, 216] on div "[GEOGRAPHIC_DATA], [GEOGRAPHIC_DATA], [GEOGRAPHIC_DATA]" at bounding box center [180, 215] width 238 height 16
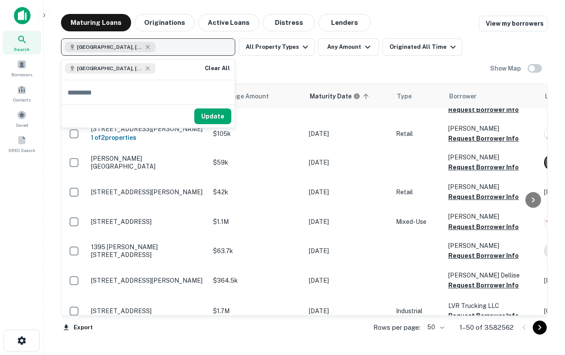
click at [215, 120] on button "Update" at bounding box center [212, 116] width 37 height 16
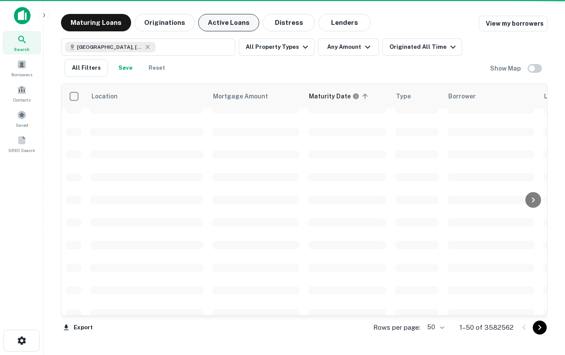
click at [225, 26] on button "Active Loans" at bounding box center [228, 22] width 61 height 17
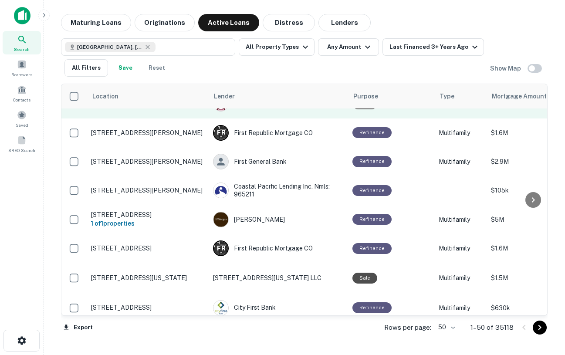
scroll to position [107, 0]
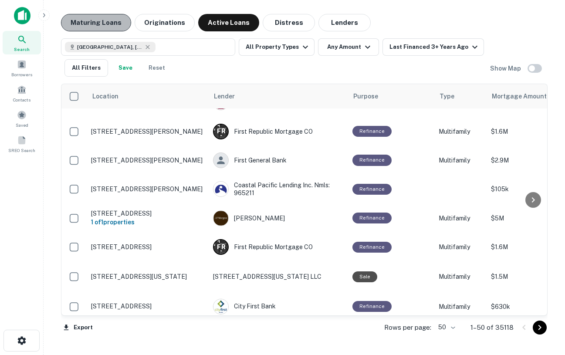
click at [91, 28] on button "Maturing Loans" at bounding box center [96, 22] width 70 height 17
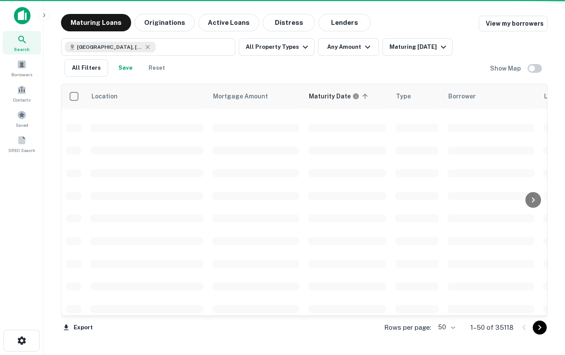
scroll to position [107, 0]
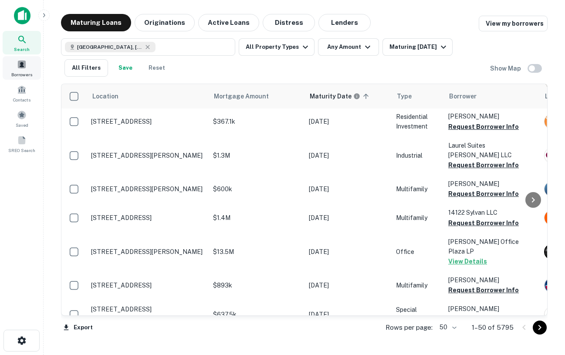
click at [34, 62] on div "Borrowers" at bounding box center [22, 68] width 38 height 24
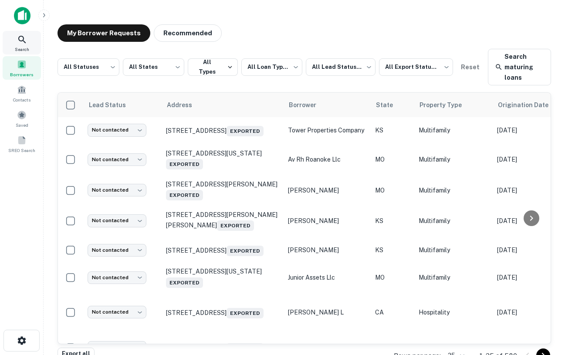
click at [26, 41] on icon at bounding box center [22, 39] width 10 height 10
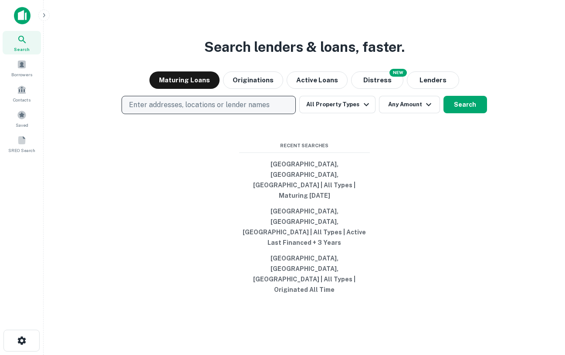
click at [257, 110] on p "Enter addresses, locations or lender names" at bounding box center [199, 105] width 141 height 10
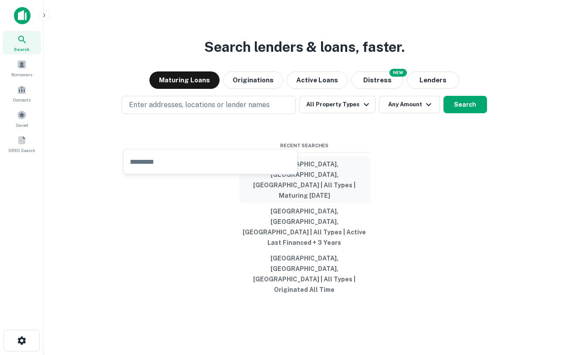
click at [316, 202] on button "[GEOGRAPHIC_DATA], [GEOGRAPHIC_DATA], [GEOGRAPHIC_DATA] | All Types | Maturing …" at bounding box center [304, 179] width 131 height 47
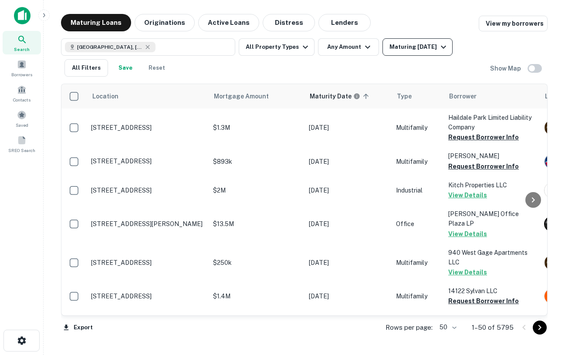
click at [427, 46] on div "Maturing [DATE]" at bounding box center [418, 47] width 59 height 10
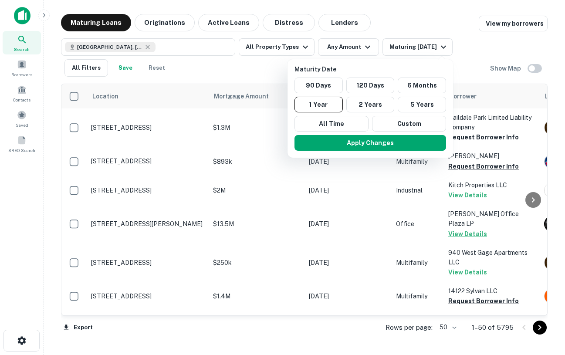
click at [390, 22] on div at bounding box center [282, 177] width 565 height 355
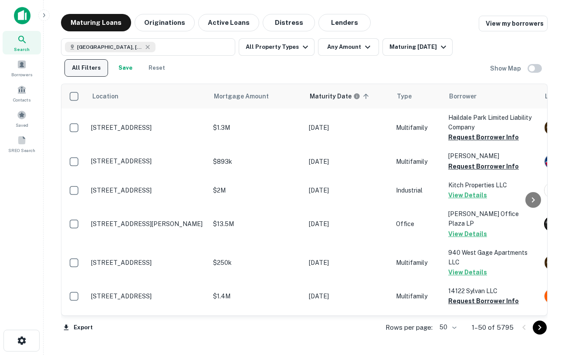
click at [87, 72] on button "All Filters" at bounding box center [86, 67] width 44 height 17
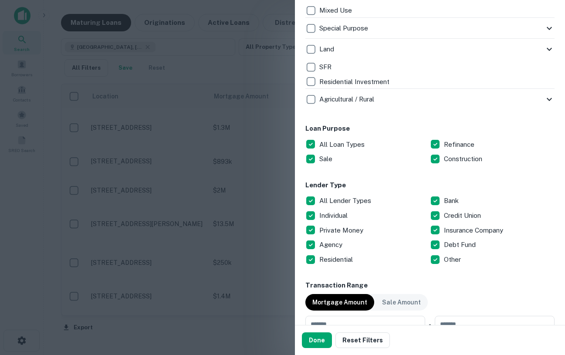
scroll to position [376, 0]
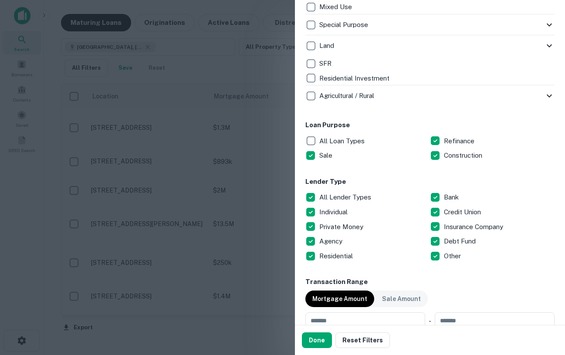
click at [328, 155] on p "Sale" at bounding box center [326, 155] width 15 height 10
click at [455, 140] on p "Refinance" at bounding box center [460, 141] width 32 height 10
click at [313, 337] on button "Done" at bounding box center [317, 340] width 30 height 16
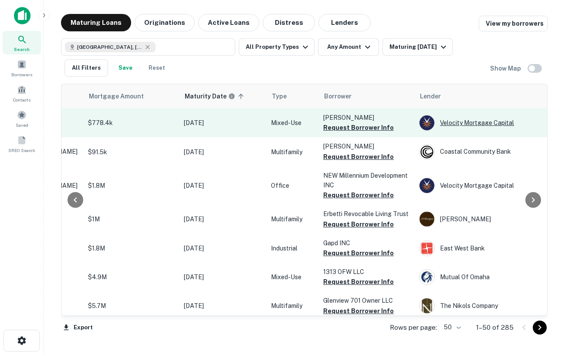
scroll to position [0, 118]
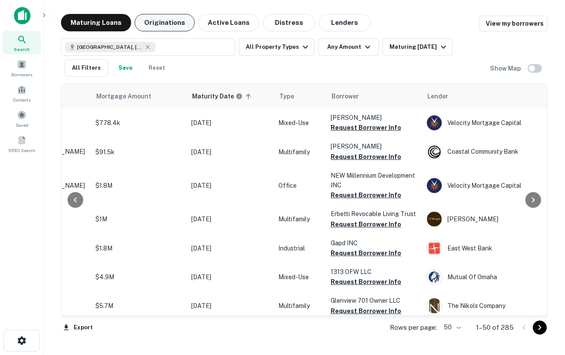
click at [169, 24] on button "Originations" at bounding box center [165, 22] width 60 height 17
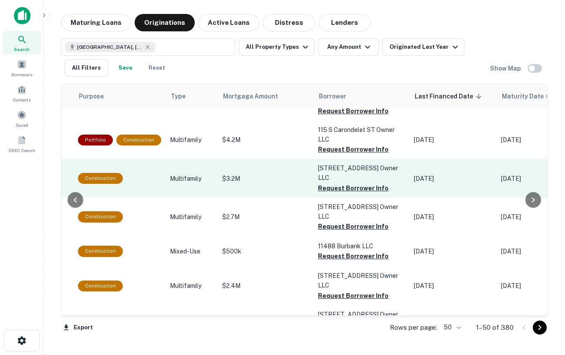
scroll to position [305, 274]
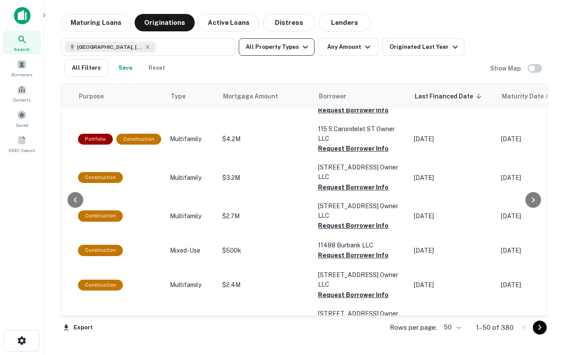
click at [285, 51] on button "All Property Types" at bounding box center [277, 46] width 76 height 17
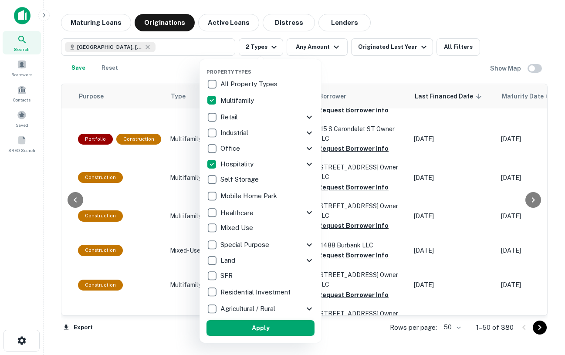
click at [272, 330] on button "Apply" at bounding box center [260, 328] width 108 height 16
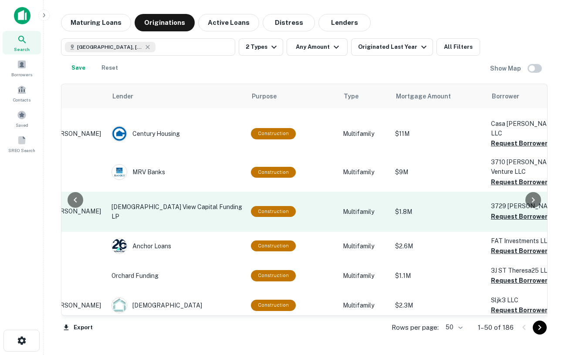
scroll to position [1225, 0]
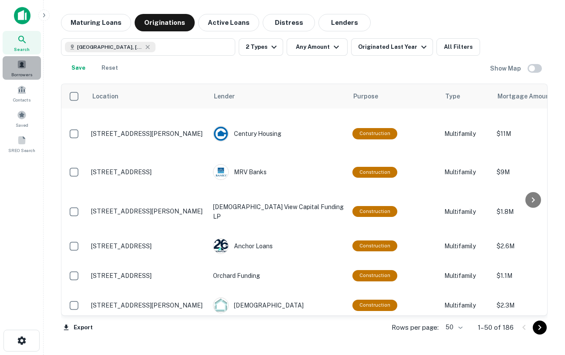
click at [21, 73] on span "Borrowers" at bounding box center [21, 74] width 21 height 7
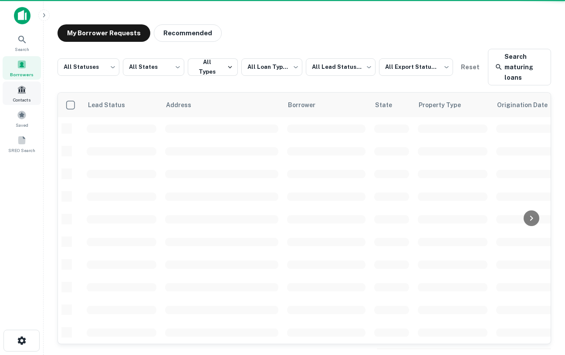
scroll to position [340, 0]
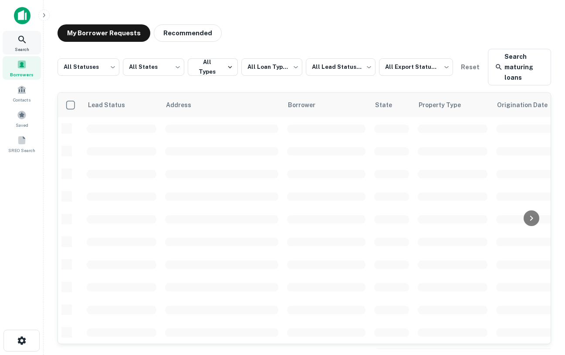
click at [28, 41] on div "Search" at bounding box center [22, 43] width 38 height 24
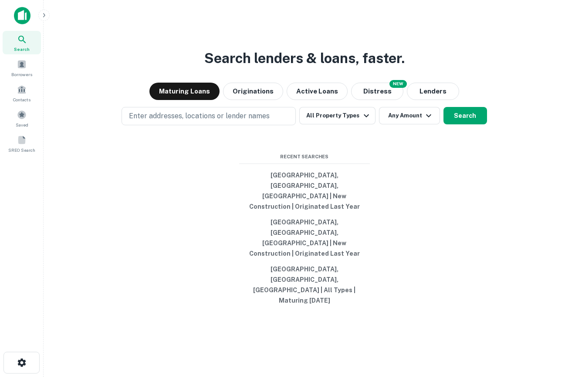
click at [21, 46] on span "Search" at bounding box center [22, 49] width 16 height 7
click at [18, 17] on img at bounding box center [22, 15] width 17 height 17
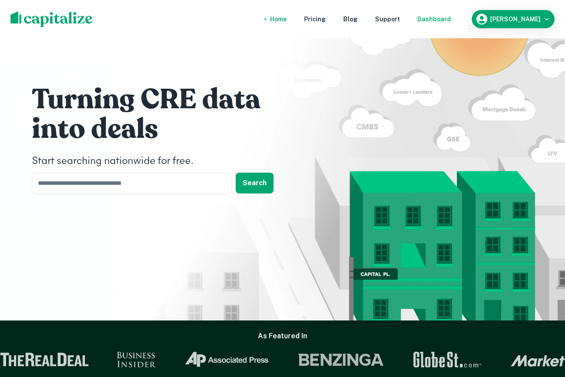
click at [446, 17] on div "Dashboard" at bounding box center [434, 19] width 34 height 10
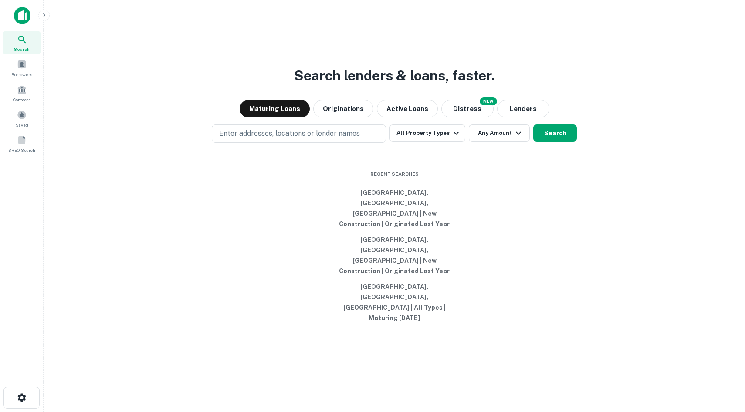
click at [28, 10] on img at bounding box center [22, 15] width 17 height 17
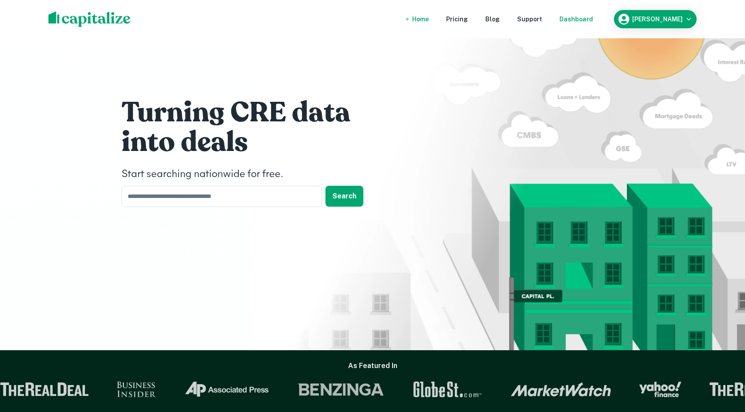
click at [564, 24] on div "Dashboard" at bounding box center [576, 19] width 34 height 10
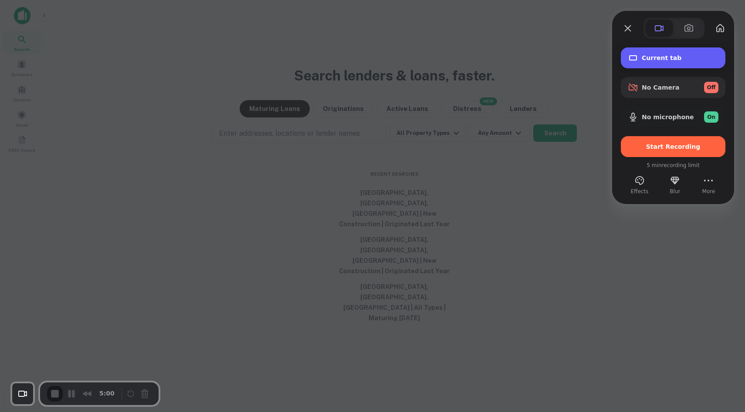
click at [564, 54] on span "Current tab" at bounding box center [679, 57] width 77 height 7
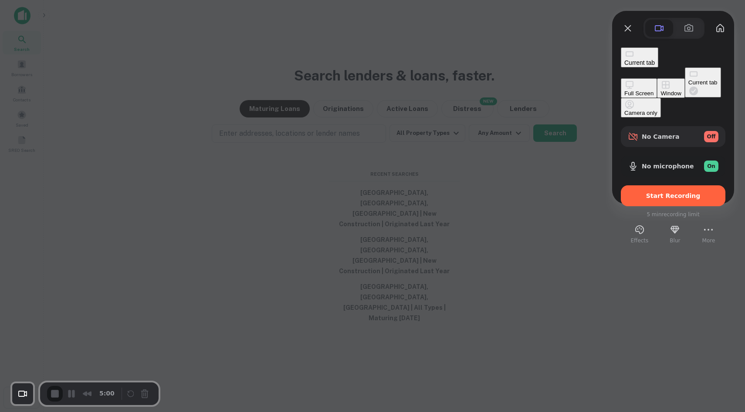
click at [564, 98] on button "Current tab" at bounding box center [702, 82] width 36 height 30
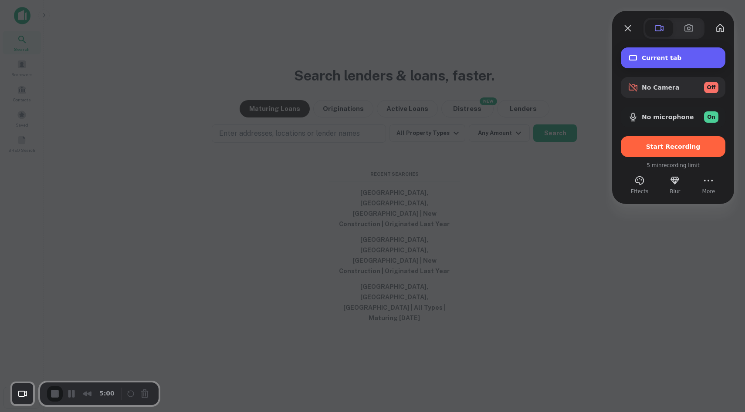
click at [564, 59] on span "Current tab" at bounding box center [679, 57] width 77 height 7
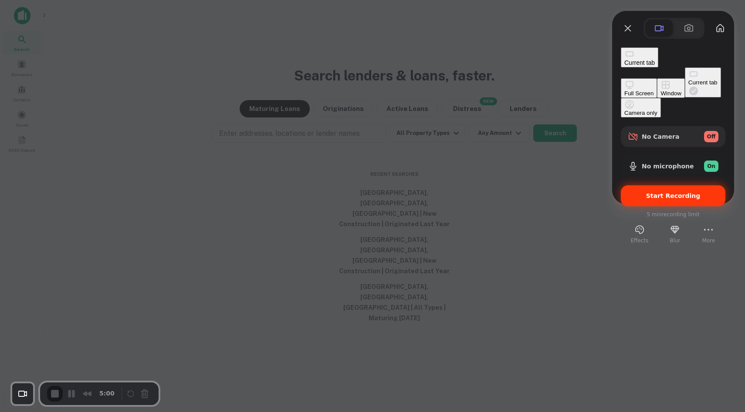
click at [564, 192] on span "Start Recording" at bounding box center [672, 195] width 91 height 7
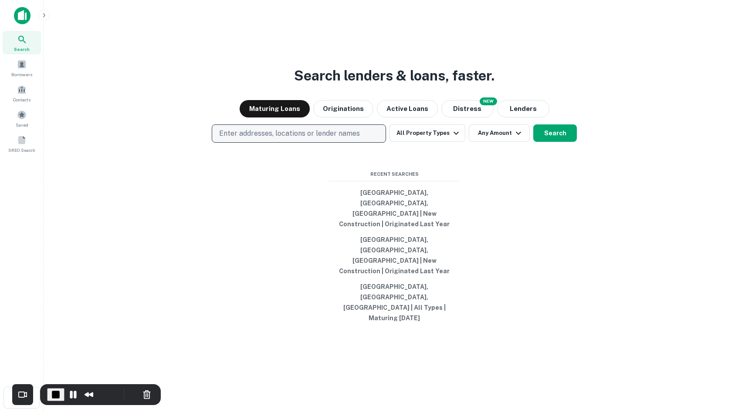
click at [318, 139] on p "Enter addresses, locations or lender names" at bounding box center [289, 133] width 141 height 10
type input "**********"
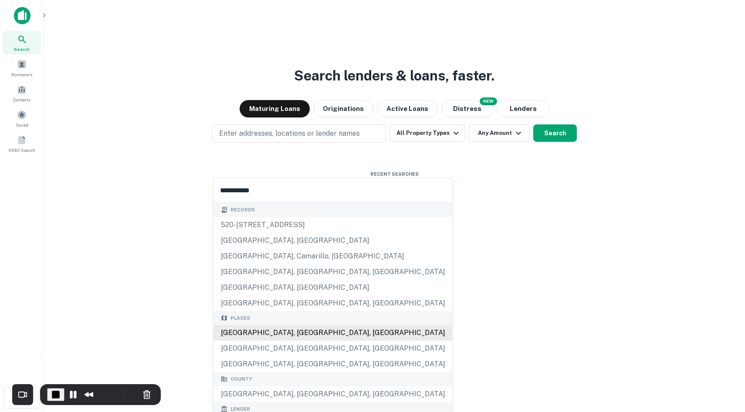
click at [311, 331] on div "[GEOGRAPHIC_DATA], [GEOGRAPHIC_DATA], [GEOGRAPHIC_DATA]" at bounding box center [333, 333] width 238 height 16
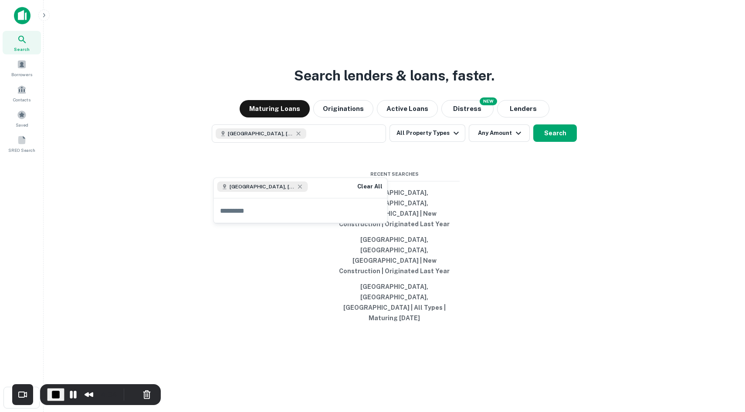
click at [461, 194] on div "Search lenders & loans, faster. Maturing Loans Originations Active Loans NEW Di…" at bounding box center [394, 227] width 687 height 412
click at [436, 142] on button "All Property Types" at bounding box center [427, 133] width 76 height 17
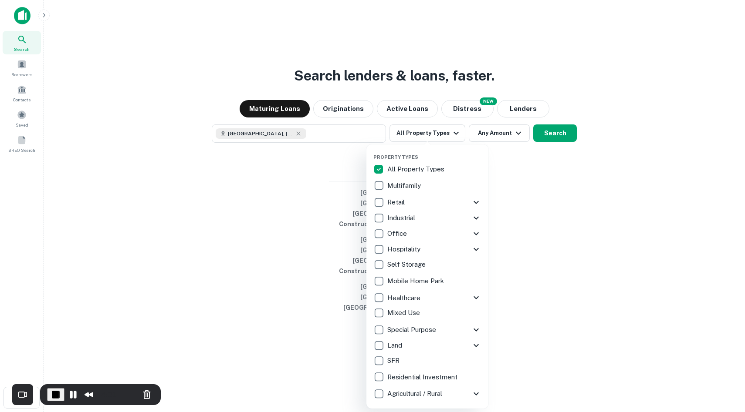
click at [564, 227] on div at bounding box center [372, 206] width 745 height 412
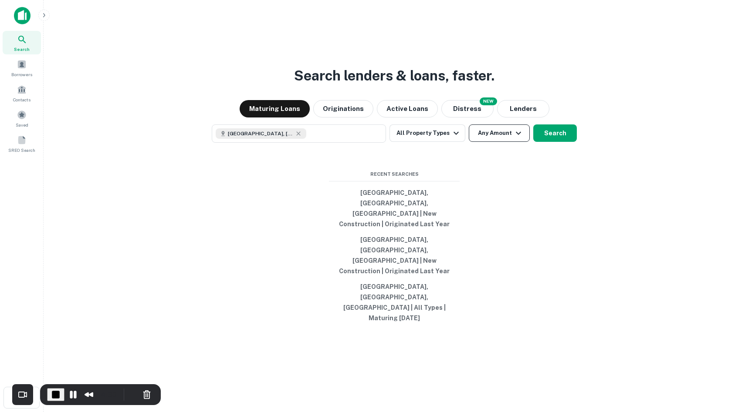
click at [500, 142] on button "Any Amount" at bounding box center [498, 133] width 61 height 17
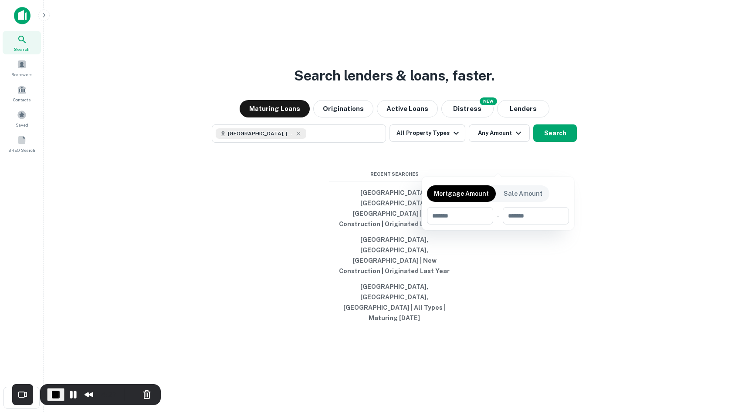
click at [559, 164] on div at bounding box center [372, 206] width 745 height 412
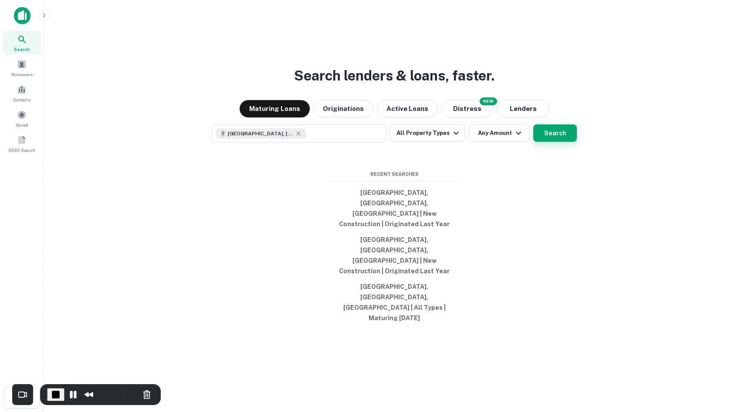
click at [563, 142] on button "Search" at bounding box center [555, 133] width 44 height 17
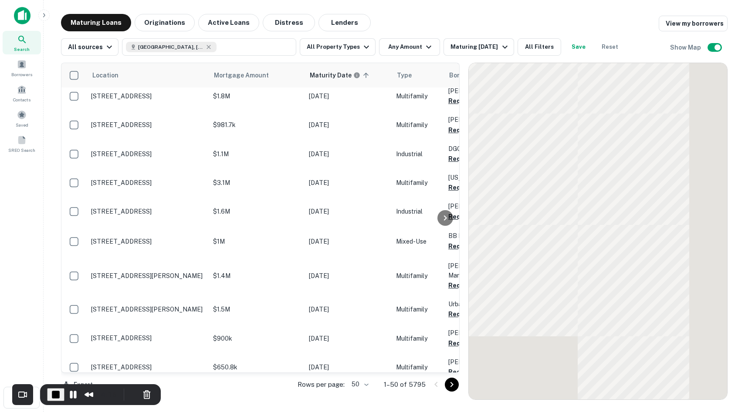
scroll to position [340, 0]
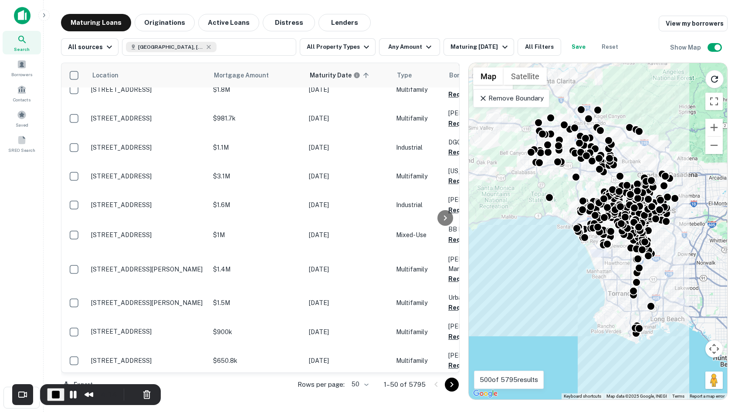
click at [507, 101] on p "Remove Boundary" at bounding box center [510, 98] width 65 height 10
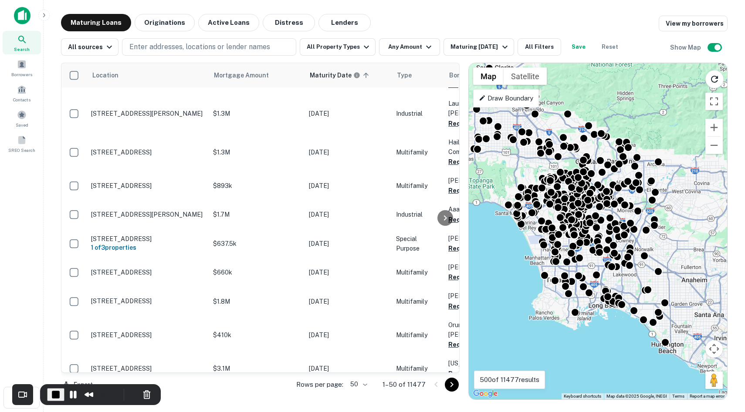
drag, startPoint x: 562, startPoint y: 190, endPoint x: 488, endPoint y: 171, distance: 76.9
click at [488, 171] on div "To activate drag with keyboard, press Alt + Enter. Once in keyboard drag state,…" at bounding box center [597, 231] width 258 height 337
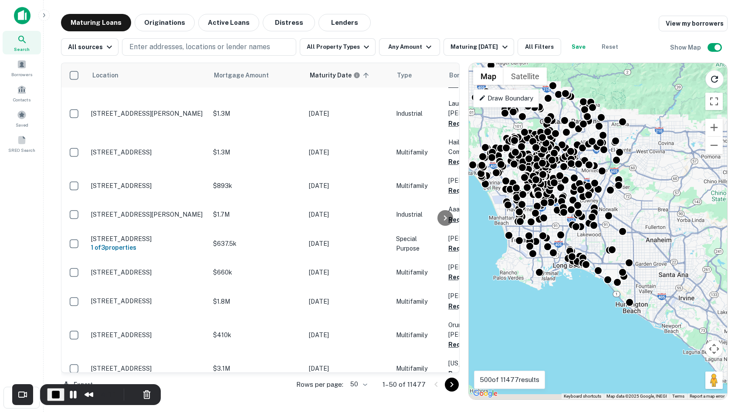
drag, startPoint x: 674, startPoint y: 232, endPoint x: 647, endPoint y: 187, distance: 53.3
click at [564, 187] on div "To activate drag with keyboard, press Alt + Enter. Once in keyboard drag state,…" at bounding box center [597, 231] width 258 height 337
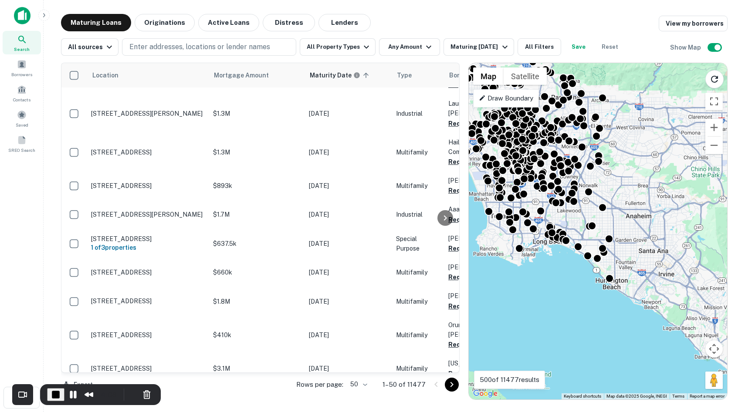
drag, startPoint x: 668, startPoint y: 204, endPoint x: 654, endPoint y: 191, distance: 19.1
click at [564, 191] on div "To activate drag with keyboard, press Alt + Enter. Once in keyboard drag state,…" at bounding box center [597, 231] width 258 height 337
click at [564, 84] on icon "Reload search area" at bounding box center [714, 79] width 10 height 10
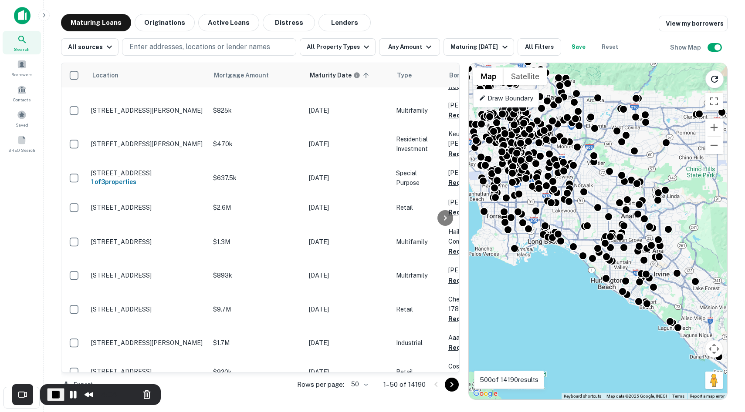
drag, startPoint x: 684, startPoint y: 252, endPoint x: 677, endPoint y: 252, distance: 7.4
click at [564, 252] on div "To activate drag with keyboard, press Alt + Enter. Once in keyboard drag state,…" at bounding box center [597, 231] width 258 height 337
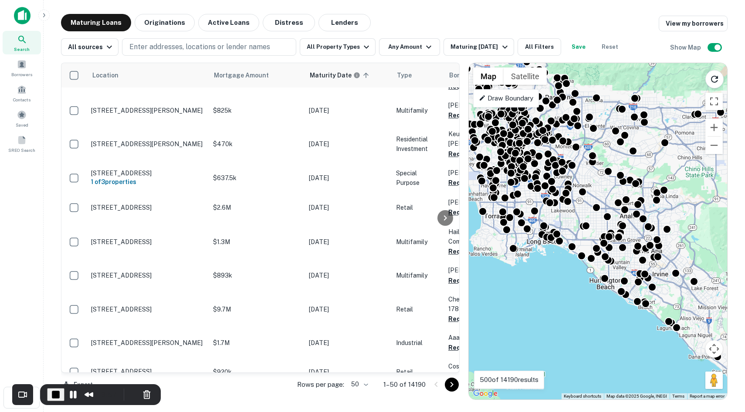
drag, startPoint x: 602, startPoint y: 84, endPoint x: 617, endPoint y: 98, distance: 20.3
click at [564, 98] on div "Search This Area" at bounding box center [599, 82] width 82 height 38
click at [536, 98] on div "Draw Boundary" at bounding box center [506, 98] width 66 height 18
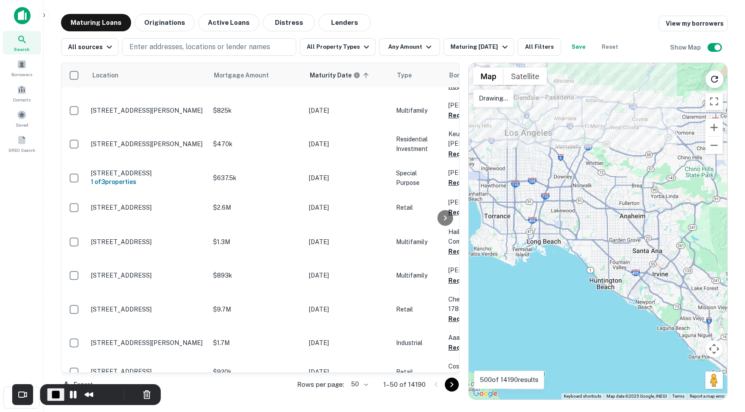
click at [536, 99] on div at bounding box center [597, 231] width 258 height 337
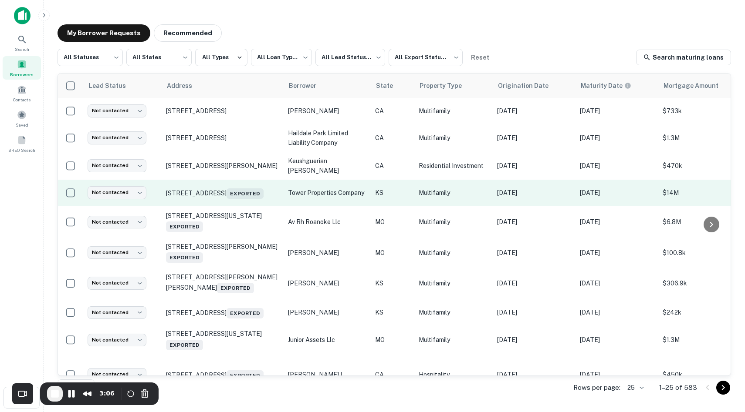
click at [199, 188] on p "[STREET_ADDRESS] Exported" at bounding box center [222, 193] width 113 height 12
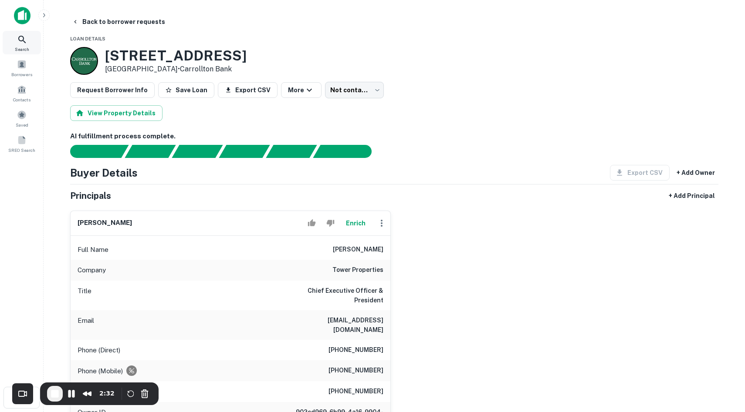
click at [27, 44] on icon at bounding box center [22, 39] width 10 height 10
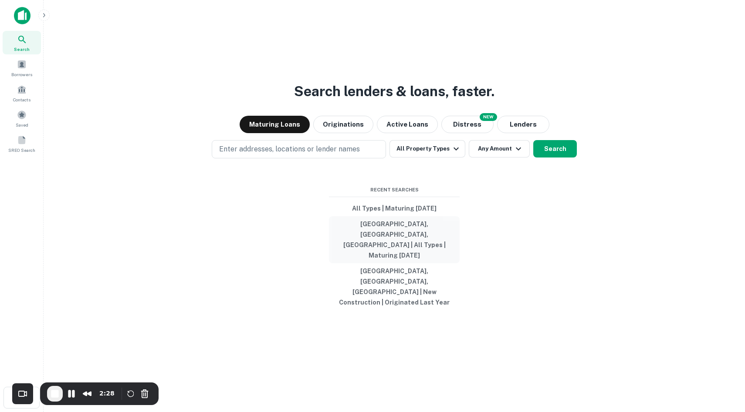
click at [389, 250] on button "[GEOGRAPHIC_DATA], [GEOGRAPHIC_DATA], [GEOGRAPHIC_DATA] | All Types | Maturing …" at bounding box center [394, 239] width 131 height 47
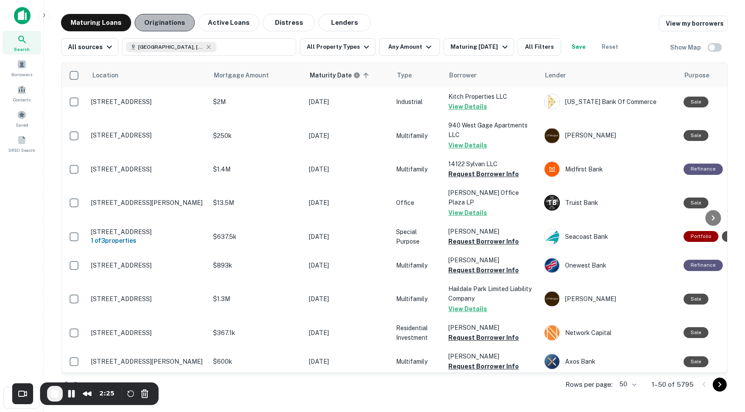
click at [166, 17] on button "Originations" at bounding box center [165, 22] width 60 height 17
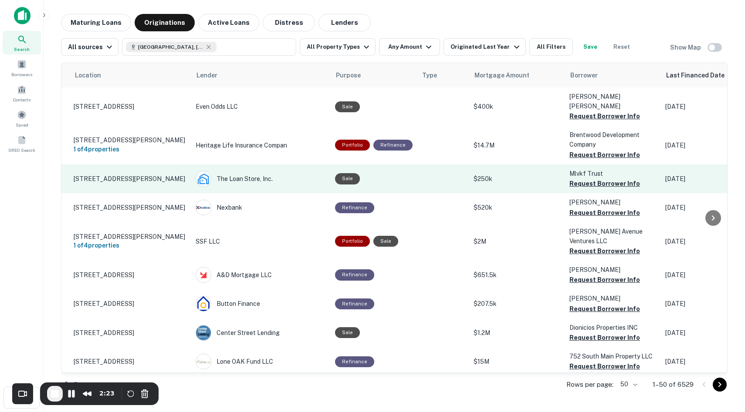
scroll to position [0, 27]
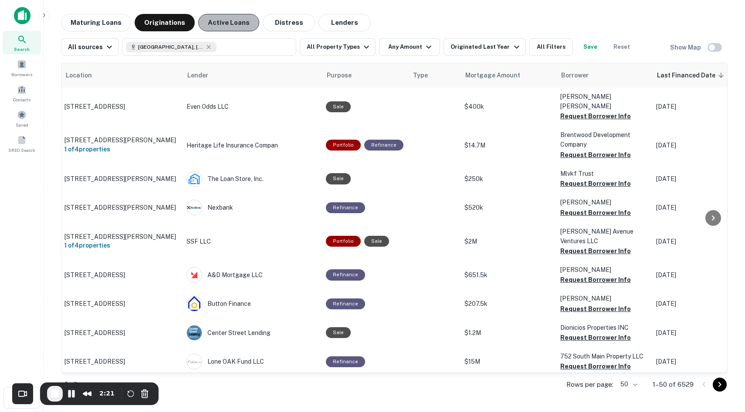
click at [219, 17] on button "Active Loans" at bounding box center [228, 22] width 61 height 17
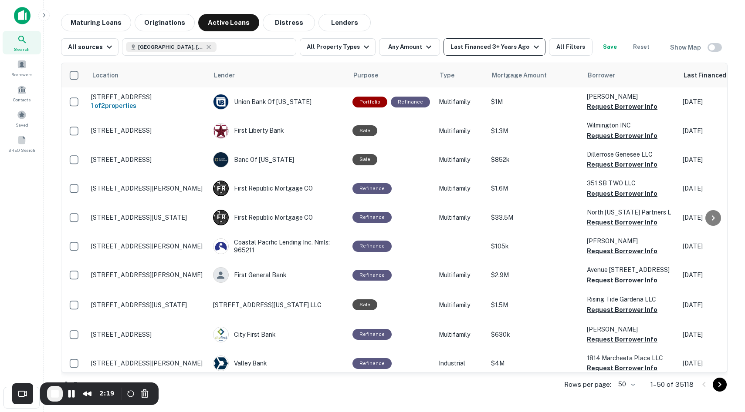
click at [514, 48] on div "Last Financed 3+ Years Ago" at bounding box center [495, 47] width 91 height 10
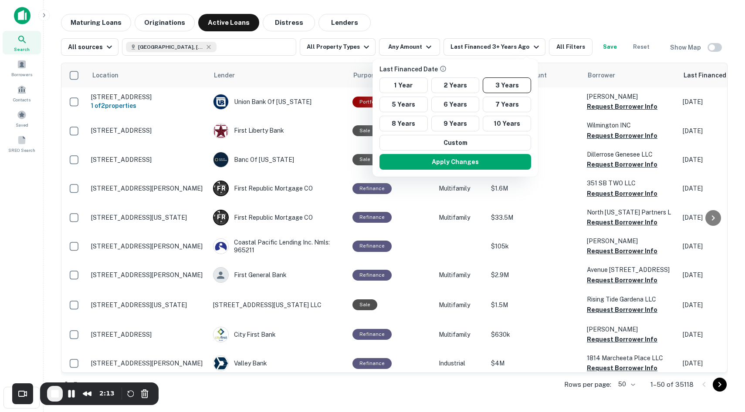
click at [558, 97] on div at bounding box center [372, 206] width 745 height 412
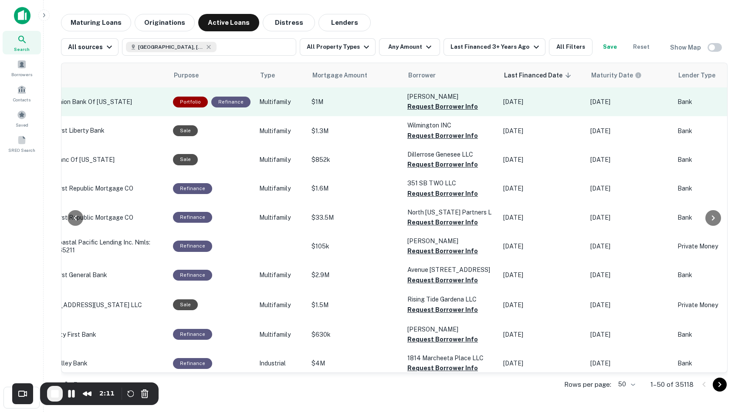
scroll to position [0, 180]
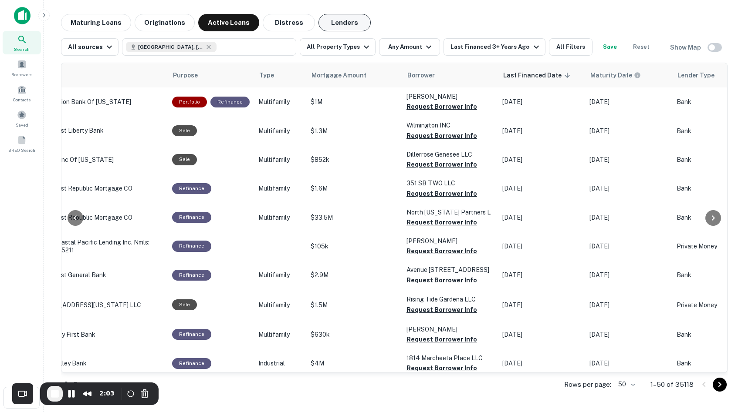
click at [355, 23] on button "Lenders" at bounding box center [344, 22] width 52 height 17
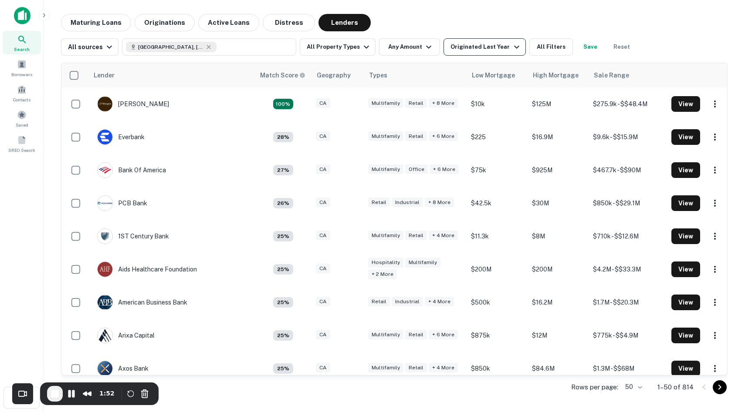
click at [445, 40] on button "Originated Last Year" at bounding box center [484, 46] width 82 height 17
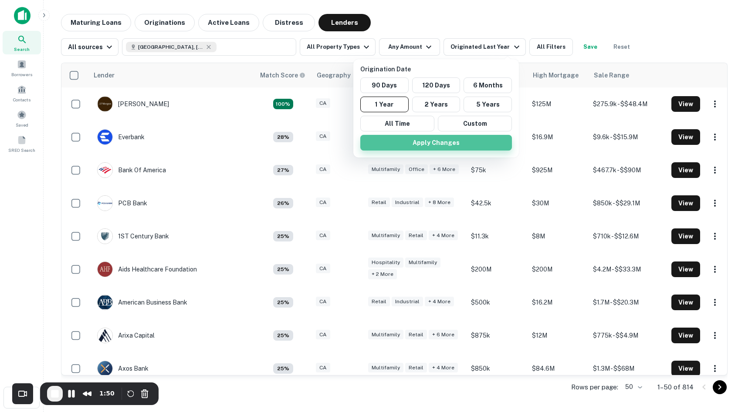
click at [424, 140] on button "Apply Changes" at bounding box center [436, 143] width 152 height 16
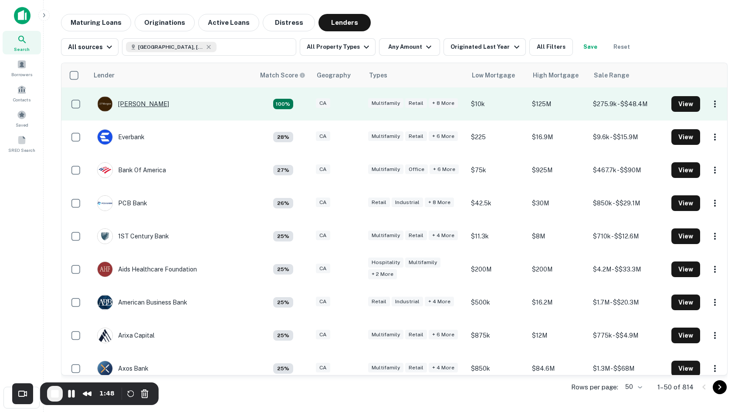
click at [133, 104] on div "[PERSON_NAME]" at bounding box center [133, 104] width 72 height 16
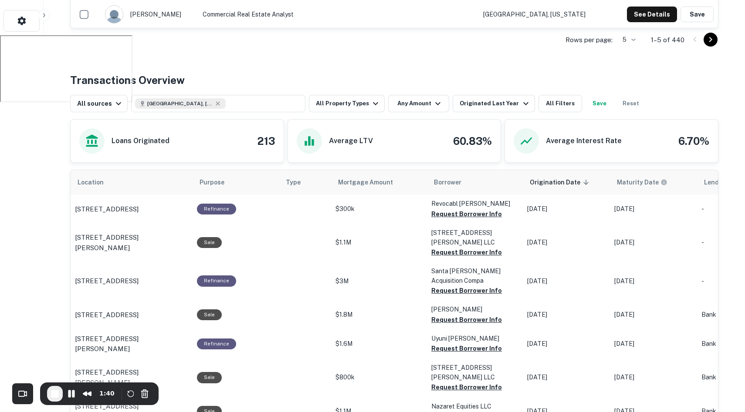
scroll to position [379, 0]
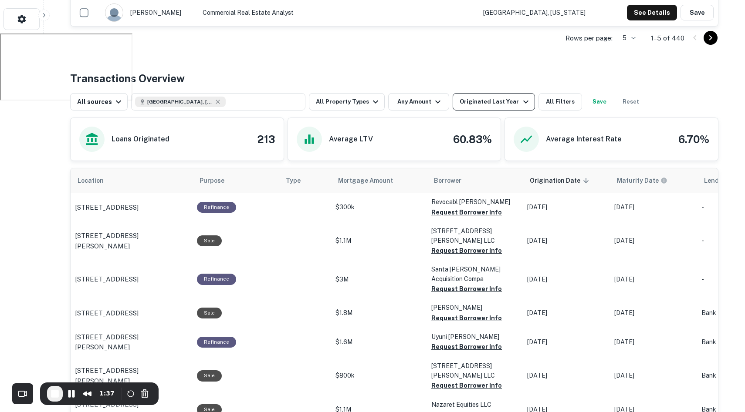
click at [487, 104] on div "Originated Last Year" at bounding box center [494, 102] width 71 height 10
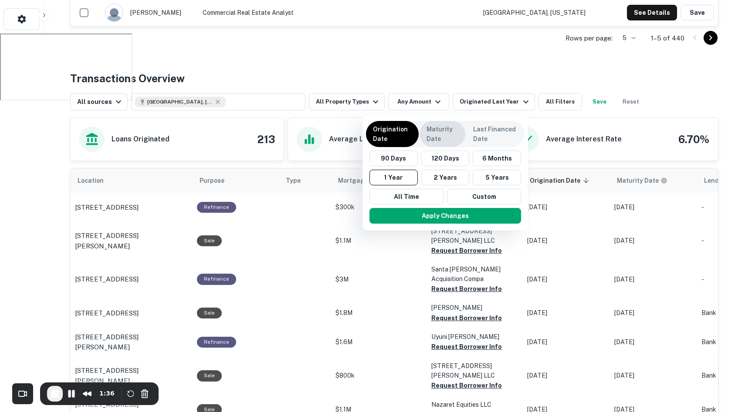
click at [437, 132] on p "Maturity Date" at bounding box center [442, 134] width 32 height 19
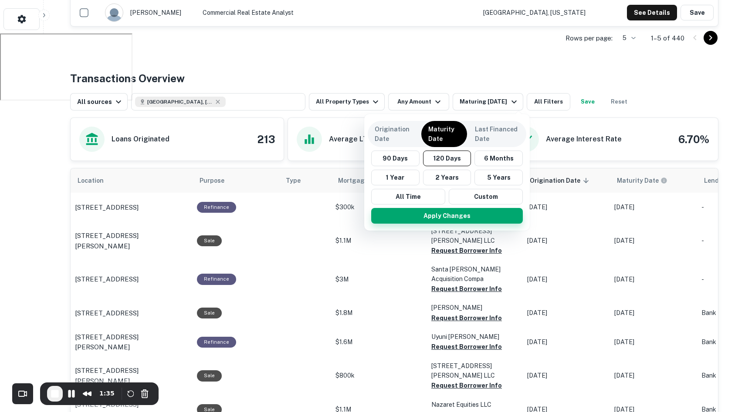
click at [471, 219] on button "Apply Changes" at bounding box center [447, 216] width 152 height 16
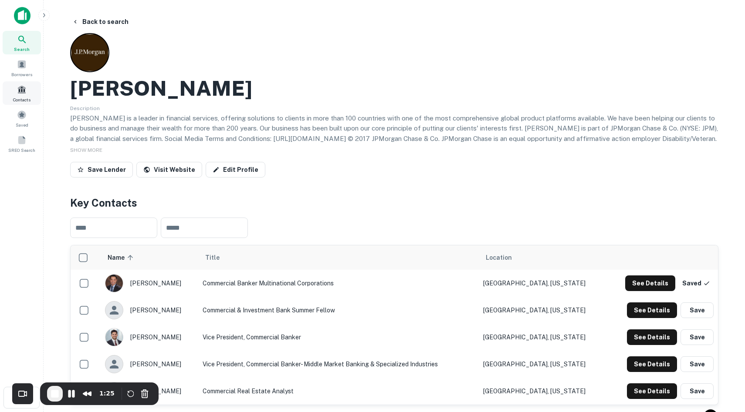
click at [26, 92] on span at bounding box center [22, 90] width 10 height 10
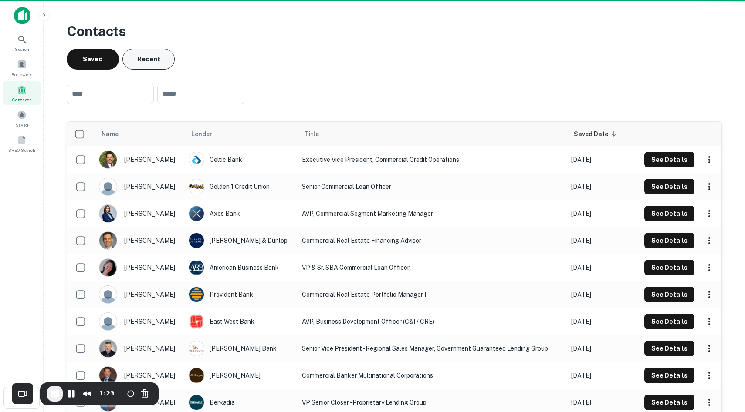
click at [159, 61] on button "Recent" at bounding box center [148, 59] width 52 height 21
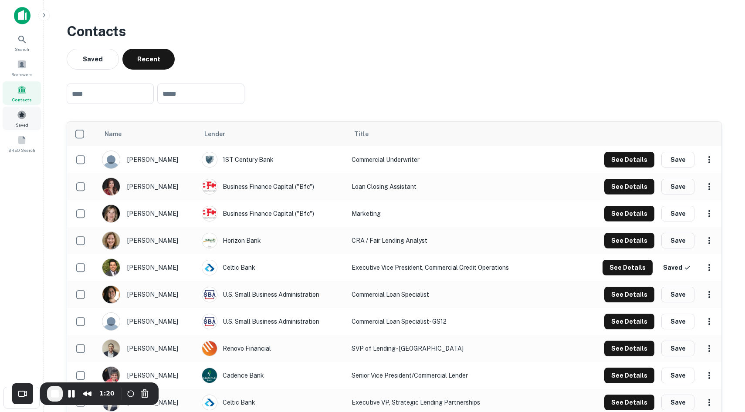
click at [19, 122] on span "Saved" at bounding box center [22, 124] width 13 height 7
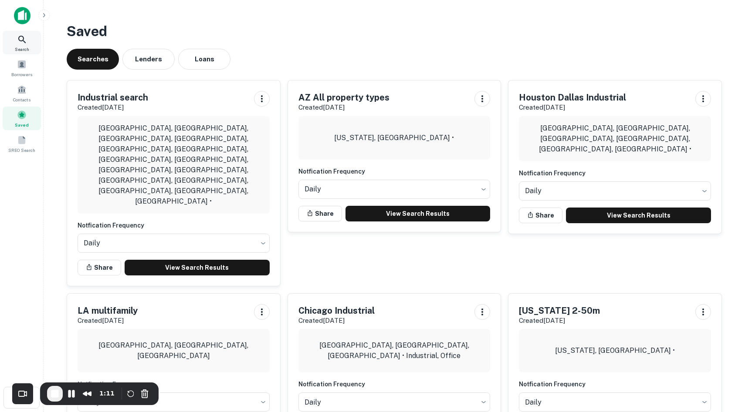
click at [20, 38] on icon at bounding box center [22, 39] width 10 height 10
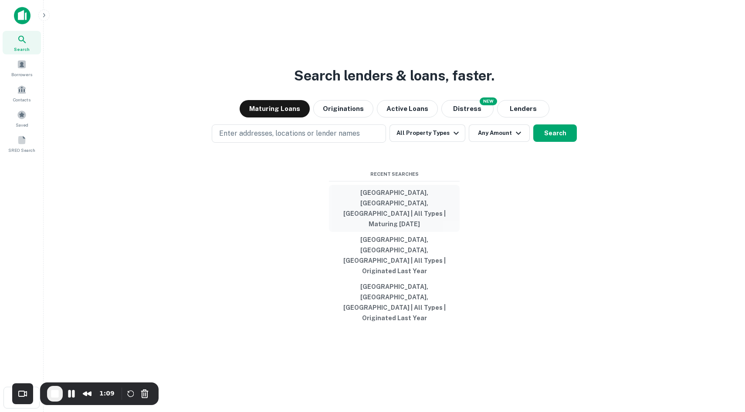
click at [379, 220] on button "[GEOGRAPHIC_DATA], [GEOGRAPHIC_DATA], [GEOGRAPHIC_DATA] | All Types | Maturing …" at bounding box center [394, 208] width 131 height 47
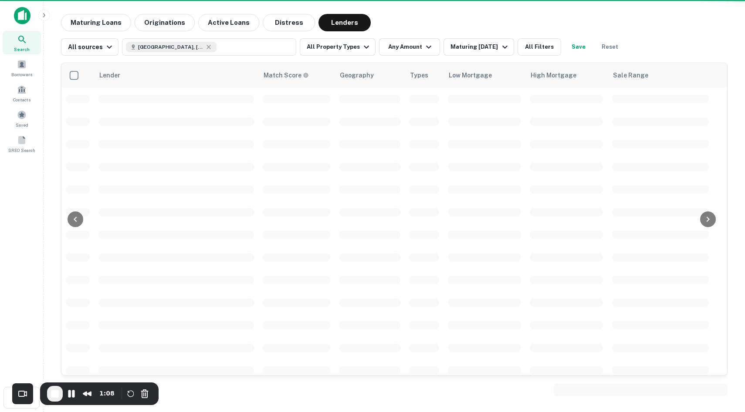
scroll to position [0, 0]
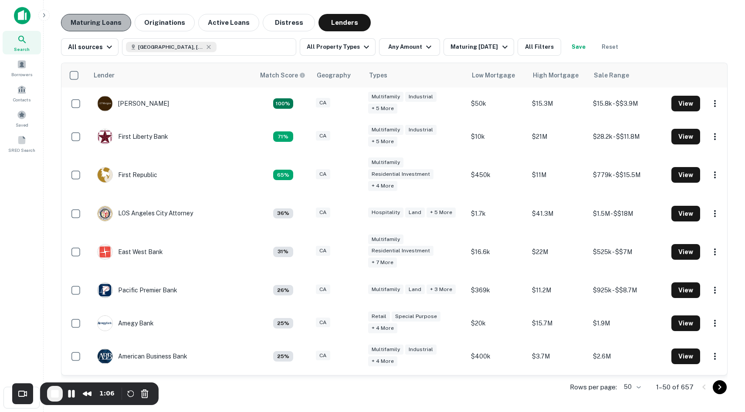
click at [101, 18] on button "Maturing Loans" at bounding box center [96, 22] width 70 height 17
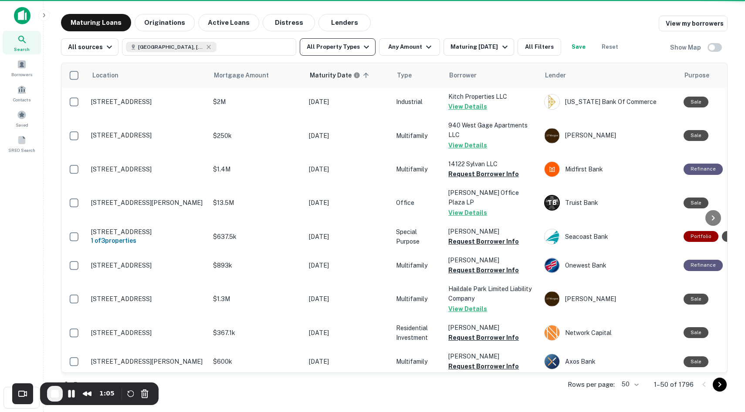
click at [361, 44] on icon "button" at bounding box center [366, 47] width 10 height 10
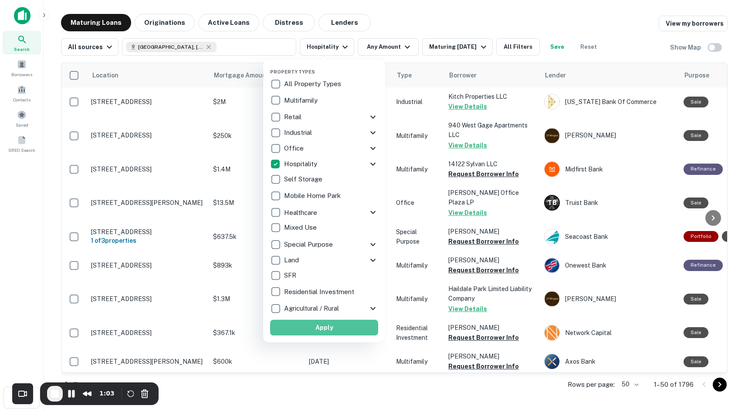
click at [333, 326] on button "Apply" at bounding box center [324, 328] width 108 height 16
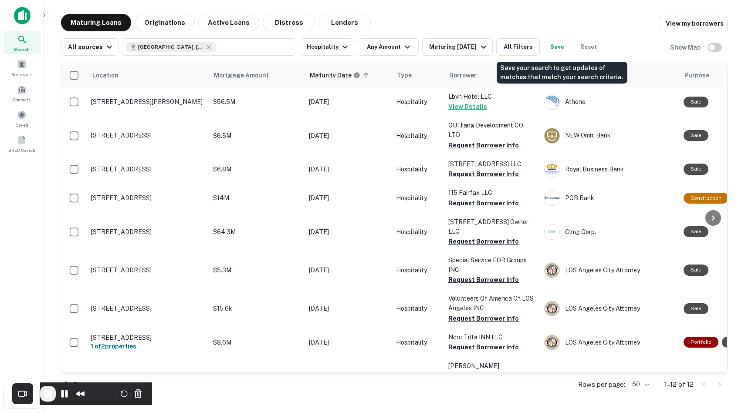
click at [566, 50] on button "Save" at bounding box center [557, 46] width 28 height 17
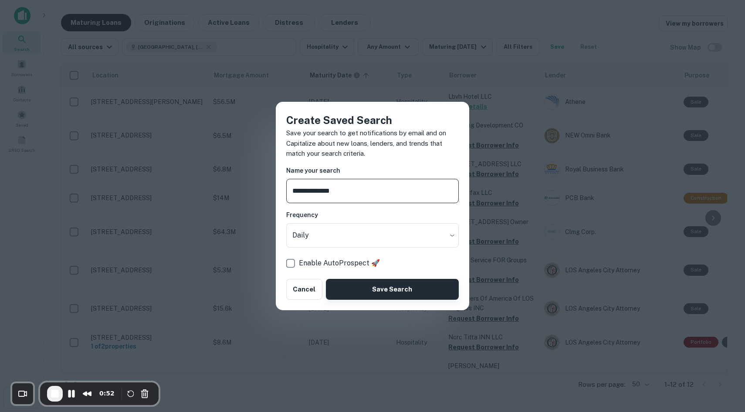
type input "**********"
click at [364, 286] on button "Save Search" at bounding box center [392, 289] width 133 height 21
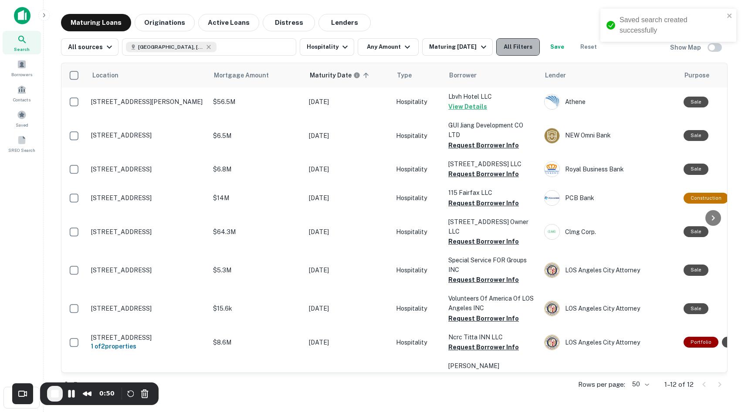
click at [530, 48] on button "All Filters" at bounding box center [518, 46] width 44 height 17
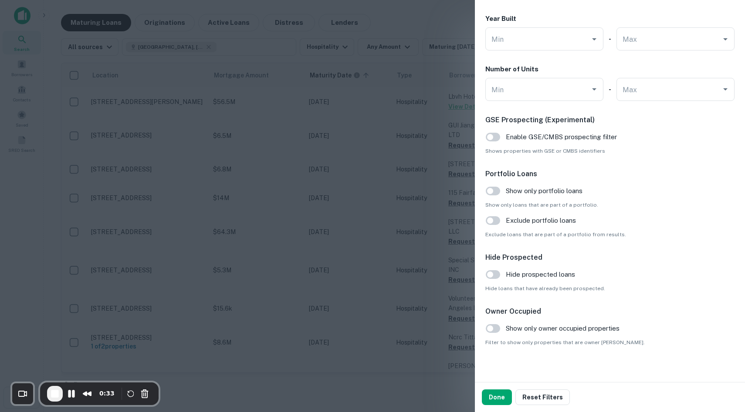
scroll to position [812, 0]
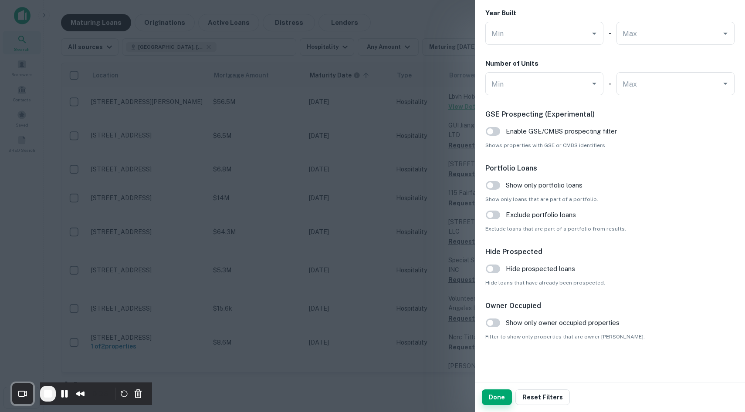
click at [497, 395] on button "Done" at bounding box center [497, 398] width 30 height 16
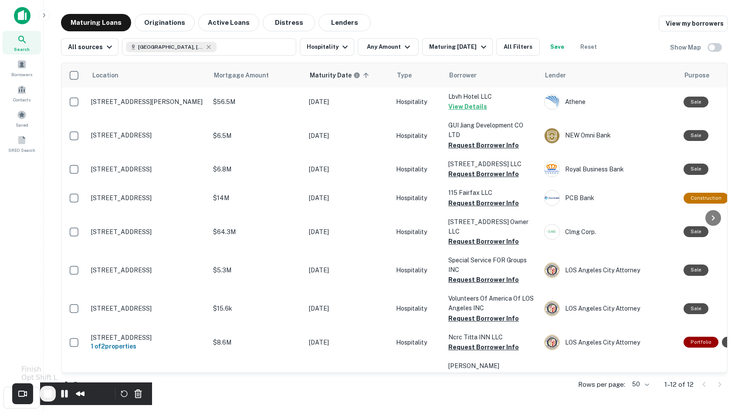
click at [53, 389] on span "End Recording" at bounding box center [48, 394] width 10 height 10
